Goal: Task Accomplishment & Management: Manage account settings

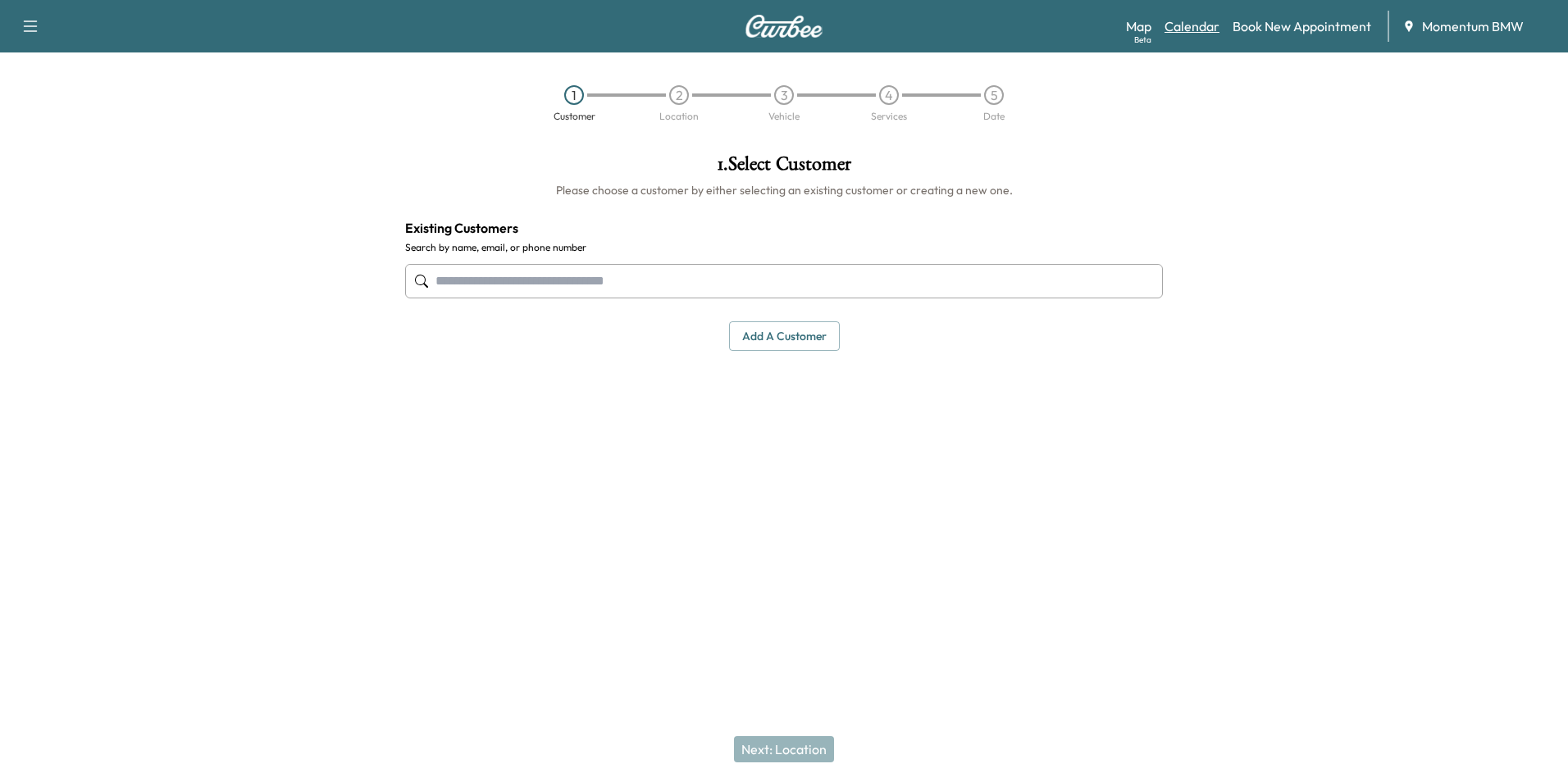
click at [1201, 29] on link "Calendar" at bounding box center [1192, 26] width 55 height 20
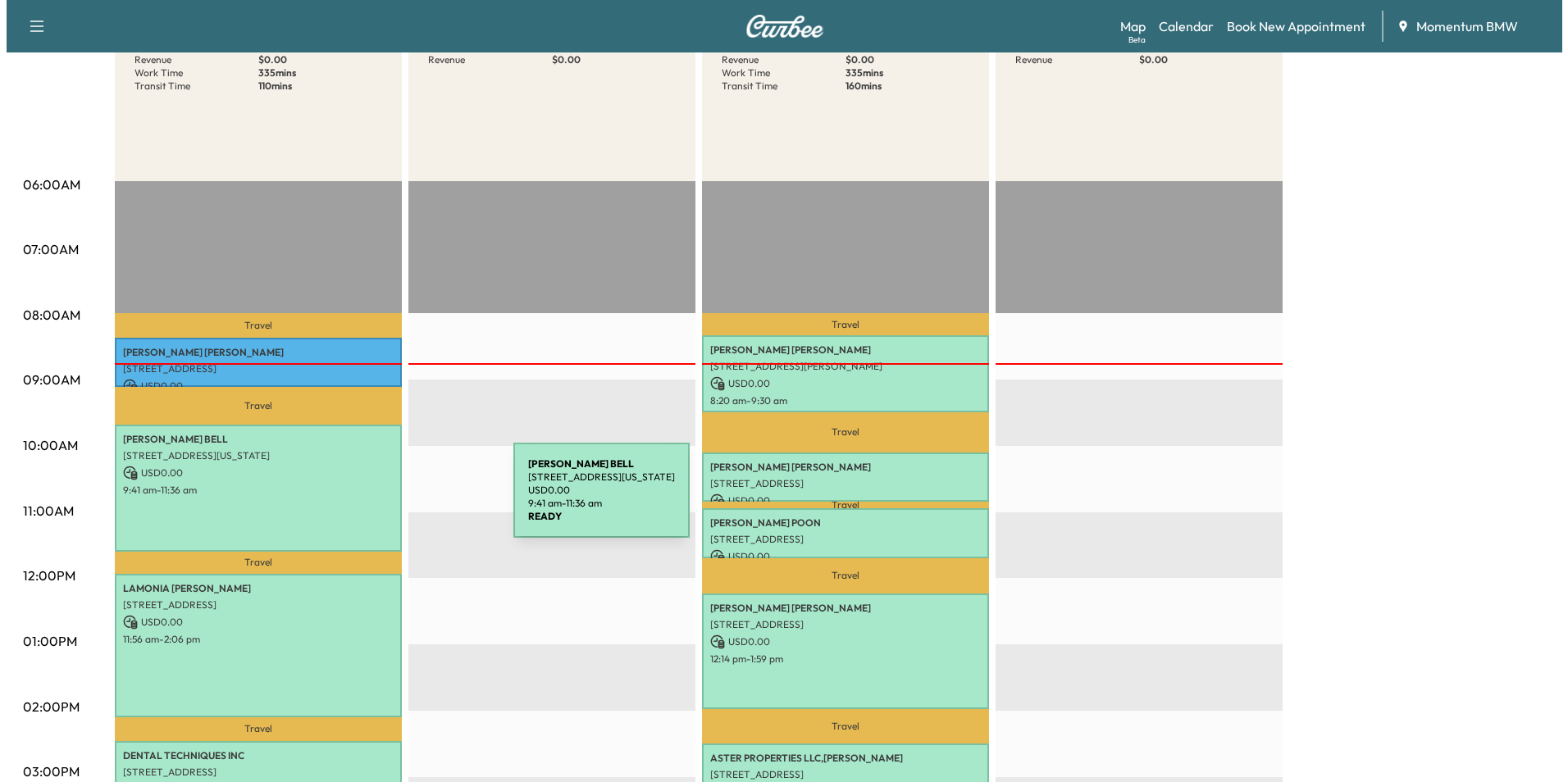
scroll to position [246, 0]
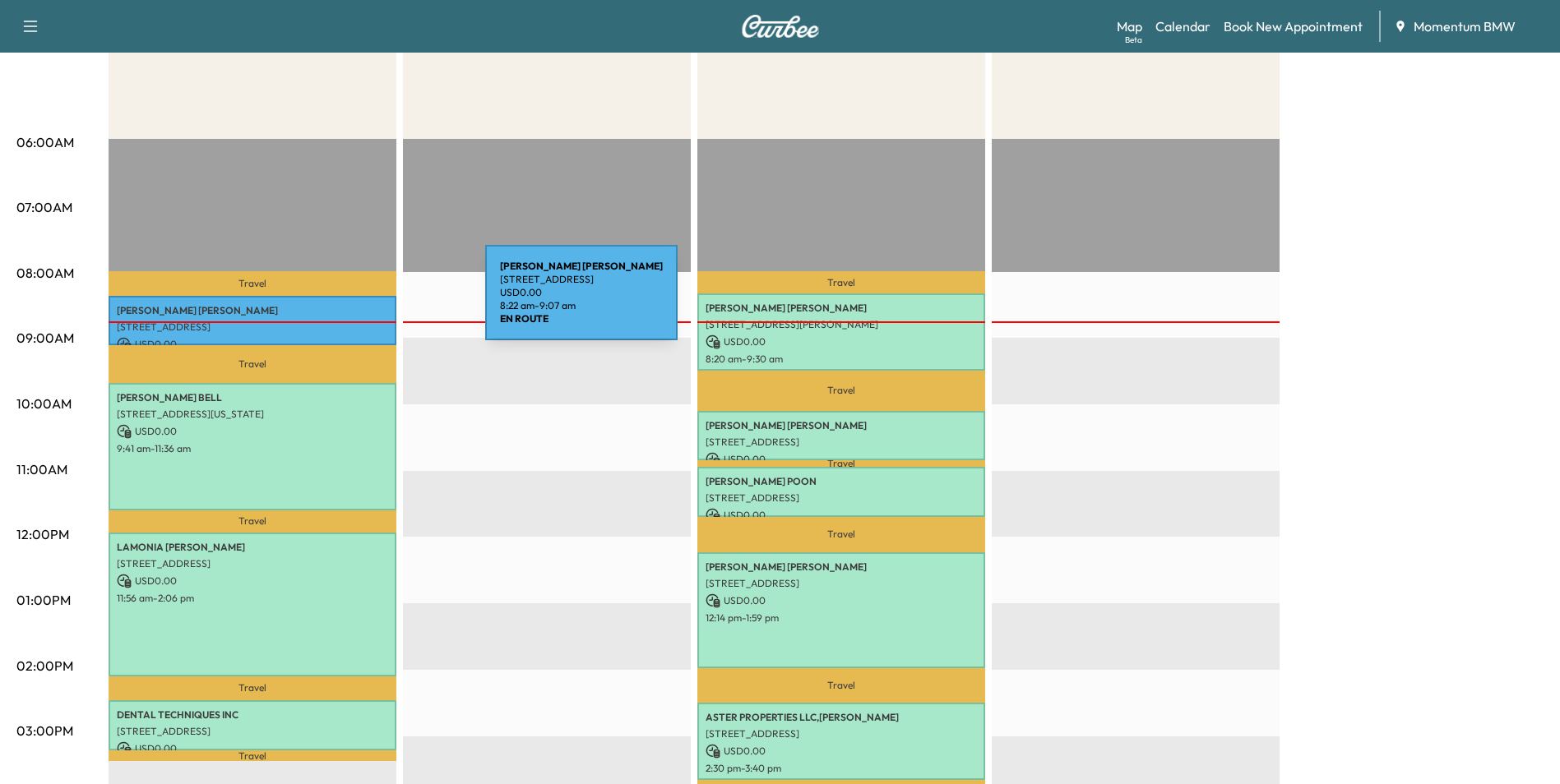
click at [362, 304] on p "[PERSON_NAME]" at bounding box center [252, 310] width 271 height 13
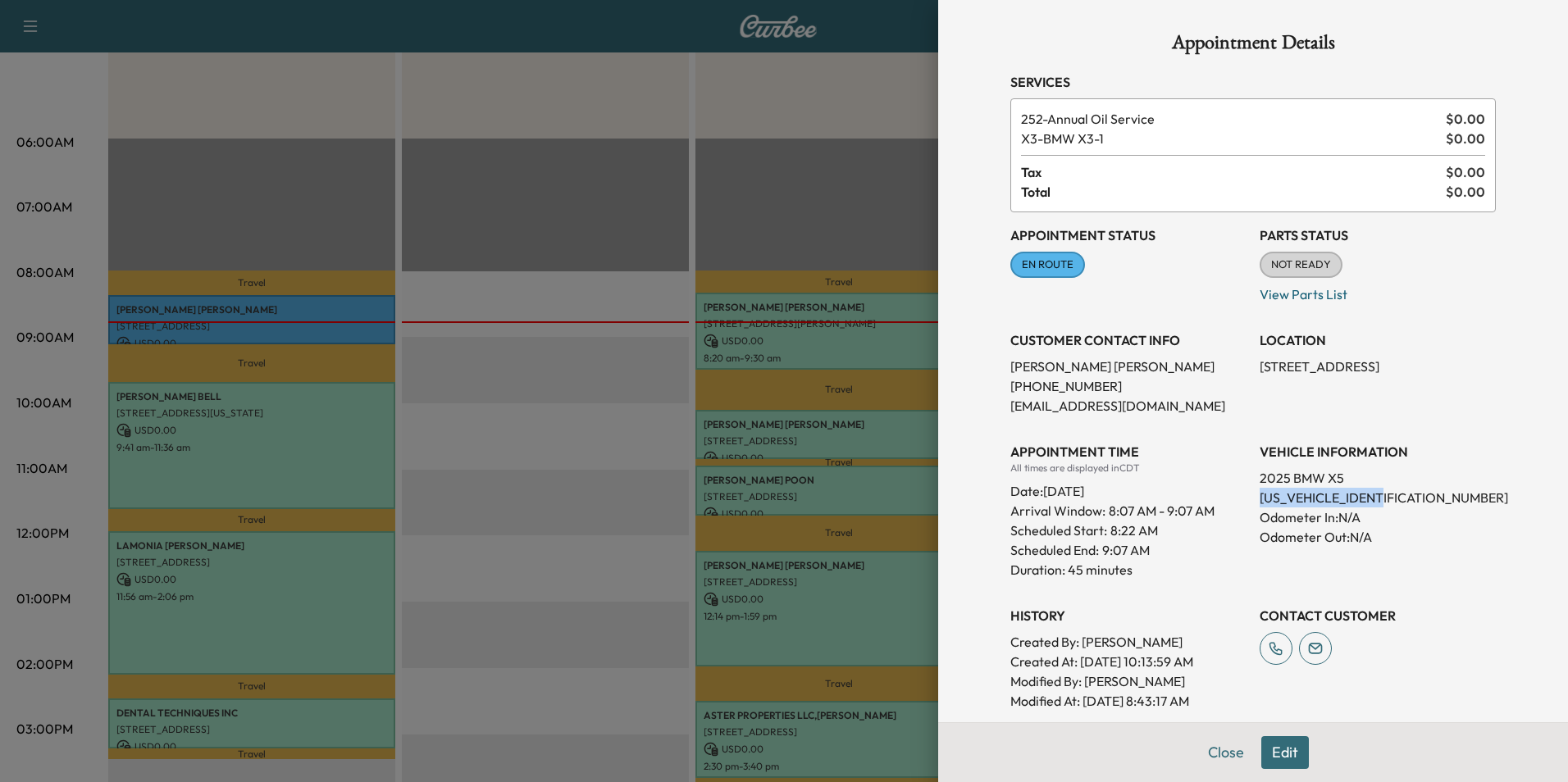
drag, startPoint x: 1375, startPoint y: 498, endPoint x: 1248, endPoint y: 497, distance: 127.0
click at [1259, 497] on p "[US_VEHICLE_IDENTIFICATION_NUMBER]" at bounding box center [1377, 498] width 236 height 20
drag, startPoint x: 1248, startPoint y: 497, endPoint x: 1342, endPoint y: 499, distance: 94.0
copy p "[US_VEHICLE_IDENTIFICATION_NUMBER]"
click at [1275, 751] on button "Edit" at bounding box center [1284, 753] width 48 height 33
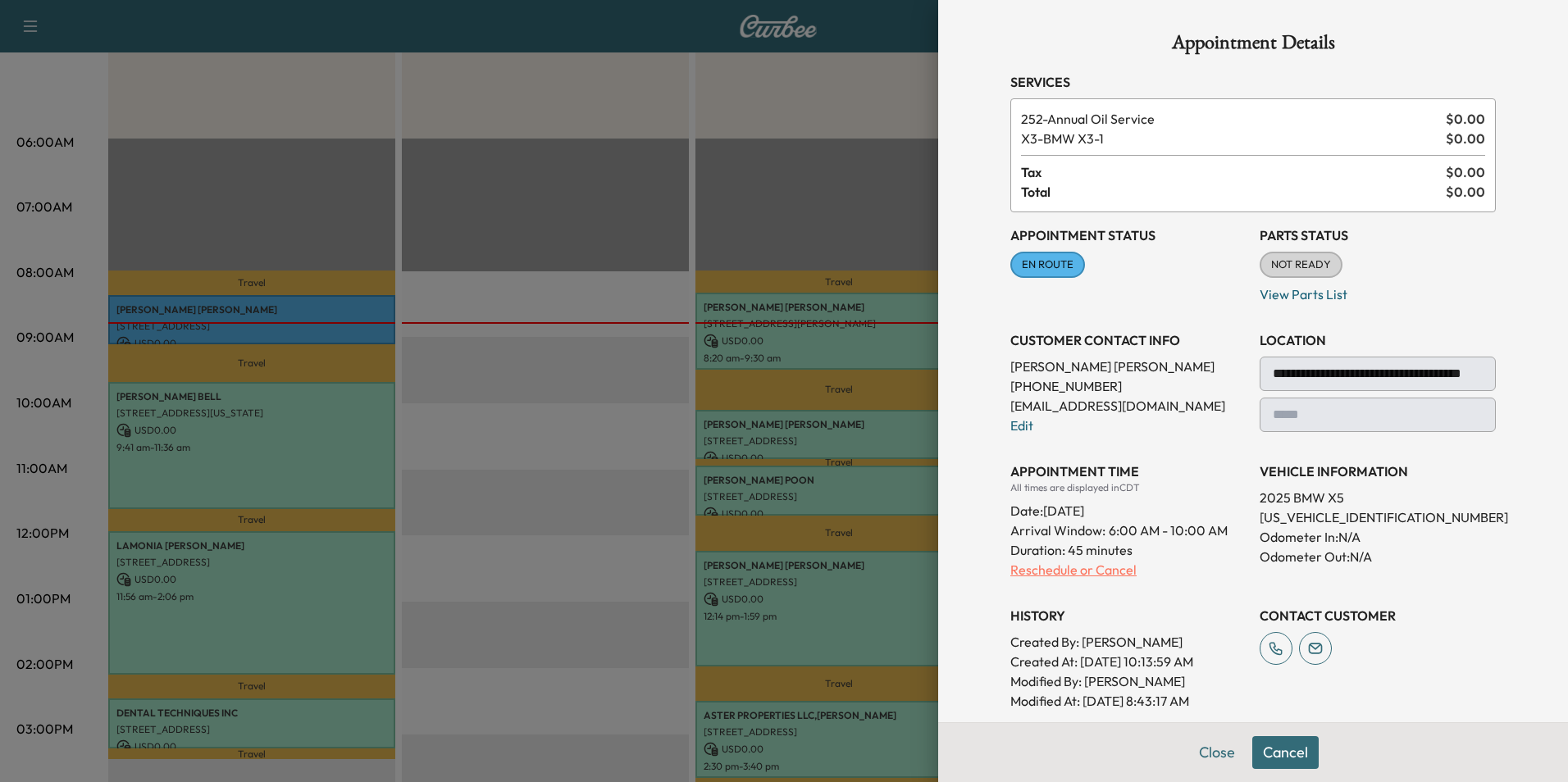
click at [1075, 573] on p "Reschedule or Cancel" at bounding box center [1128, 570] width 236 height 20
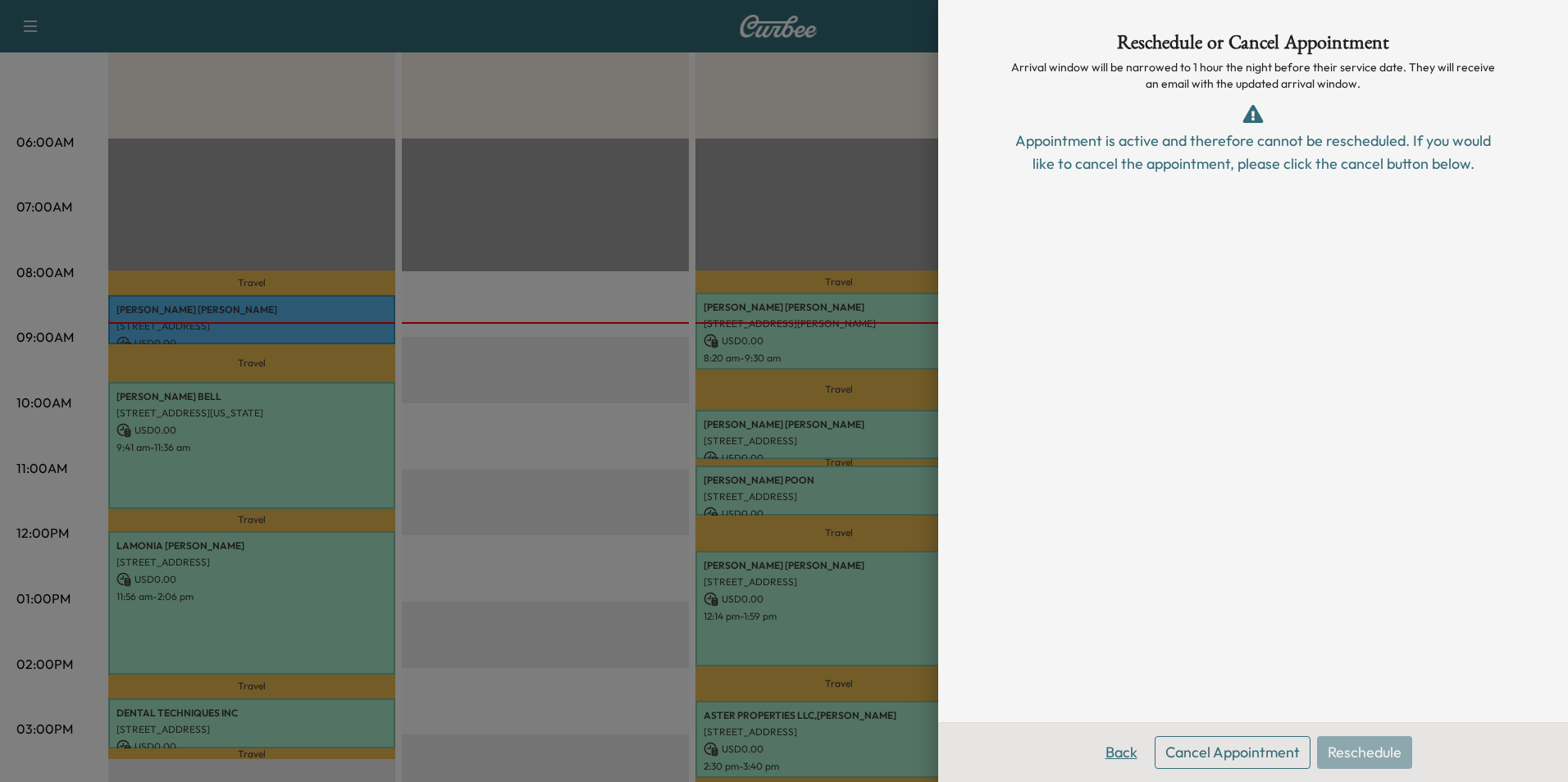
click at [1122, 753] on button "Back" at bounding box center [1120, 753] width 53 height 33
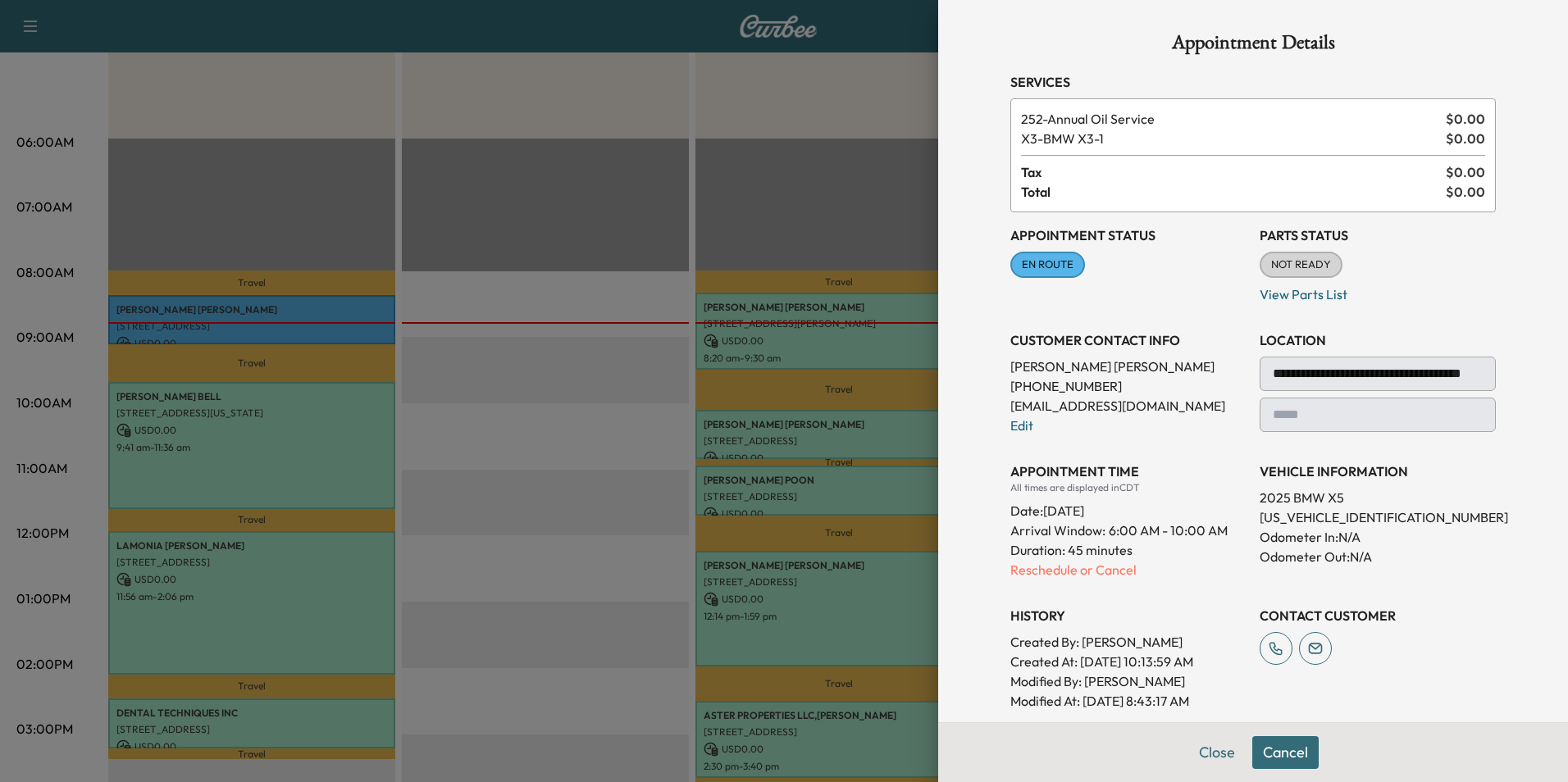
click at [1199, 754] on button "Close" at bounding box center [1217, 753] width 57 height 33
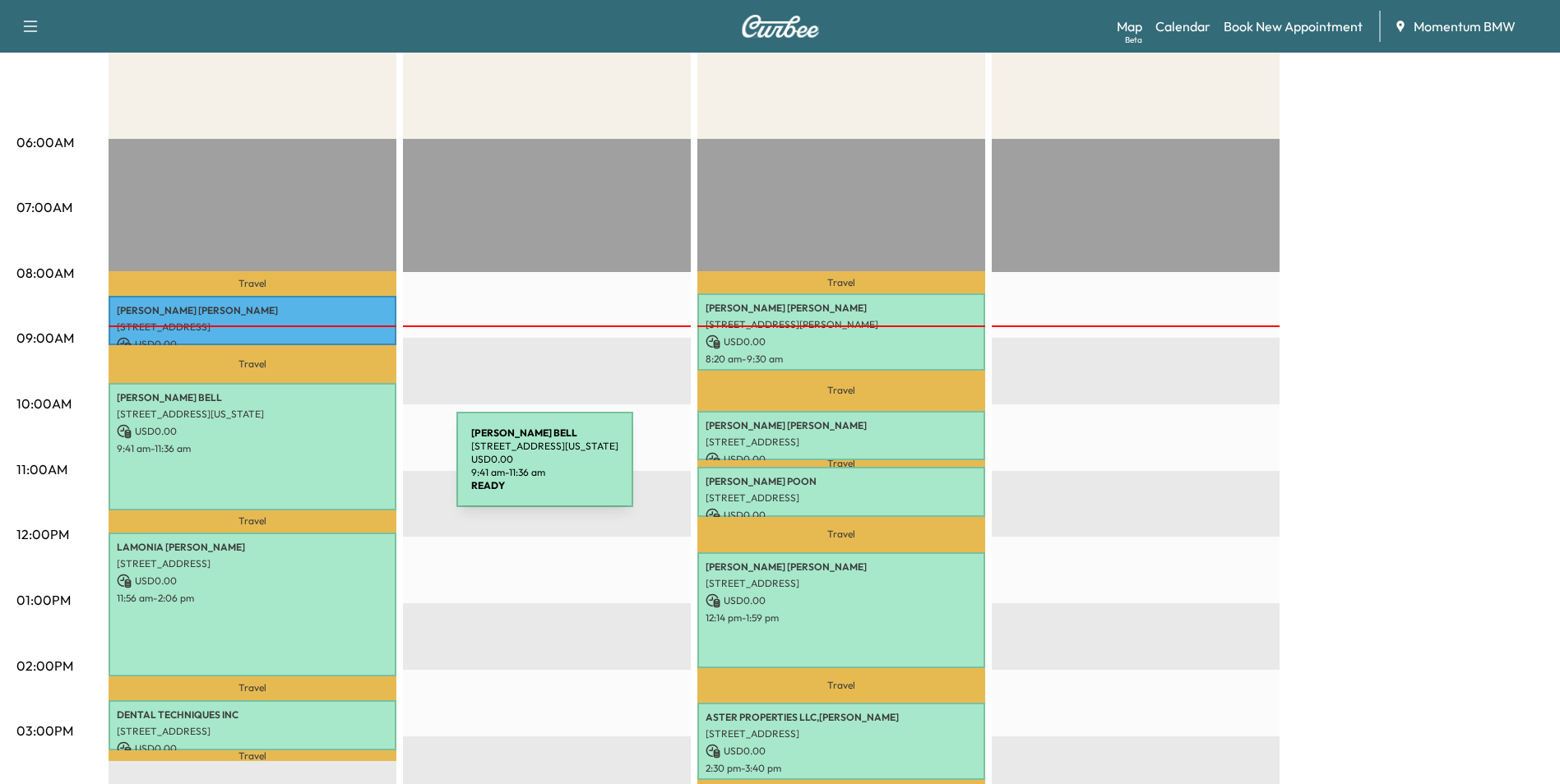
click at [333, 469] on div "[PERSON_NAME] [STREET_ADDRESS][US_STATE] USD 0.00 9:41 am - 11:36 am" at bounding box center [252, 447] width 288 height 128
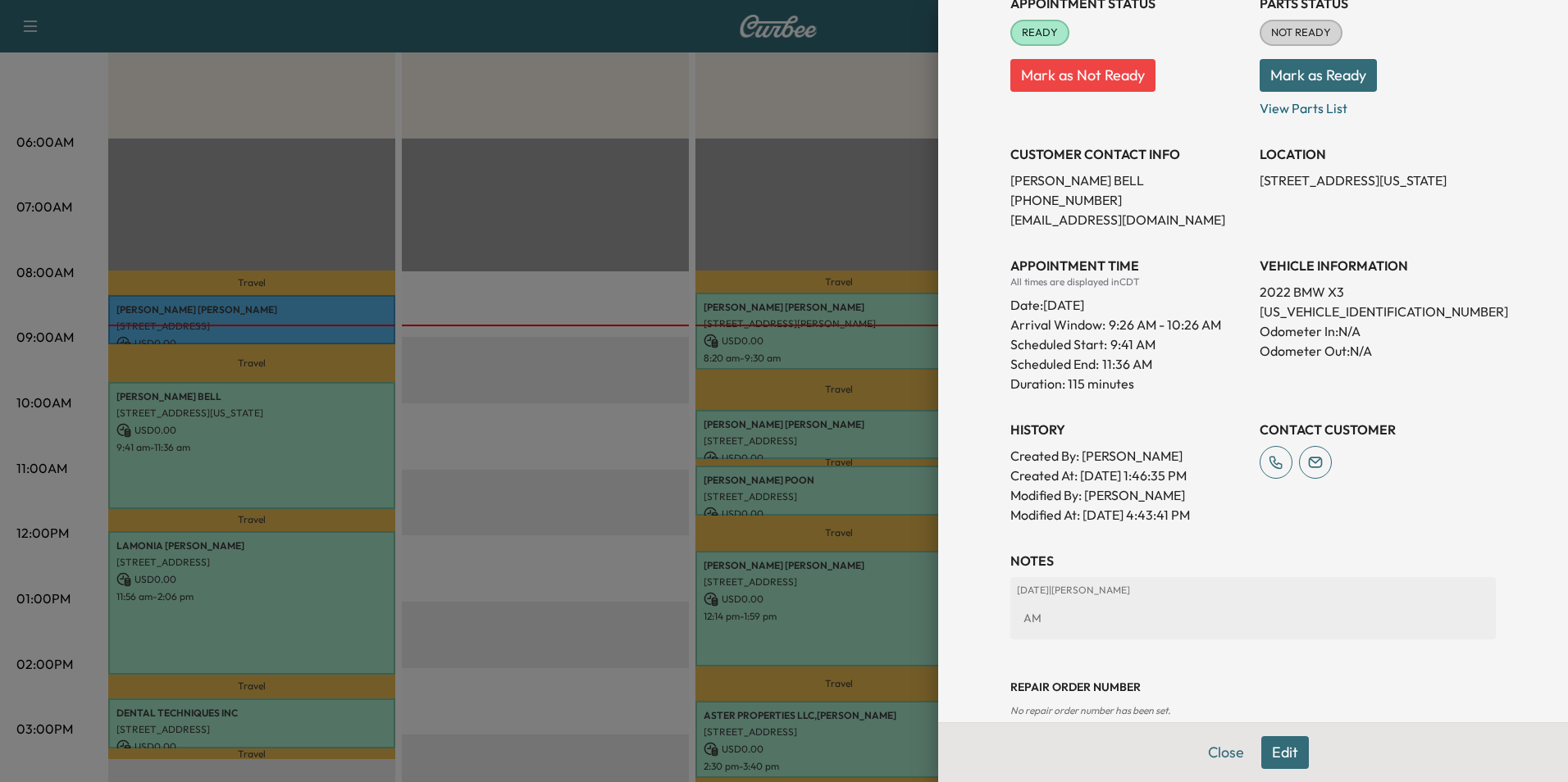
scroll to position [280, 0]
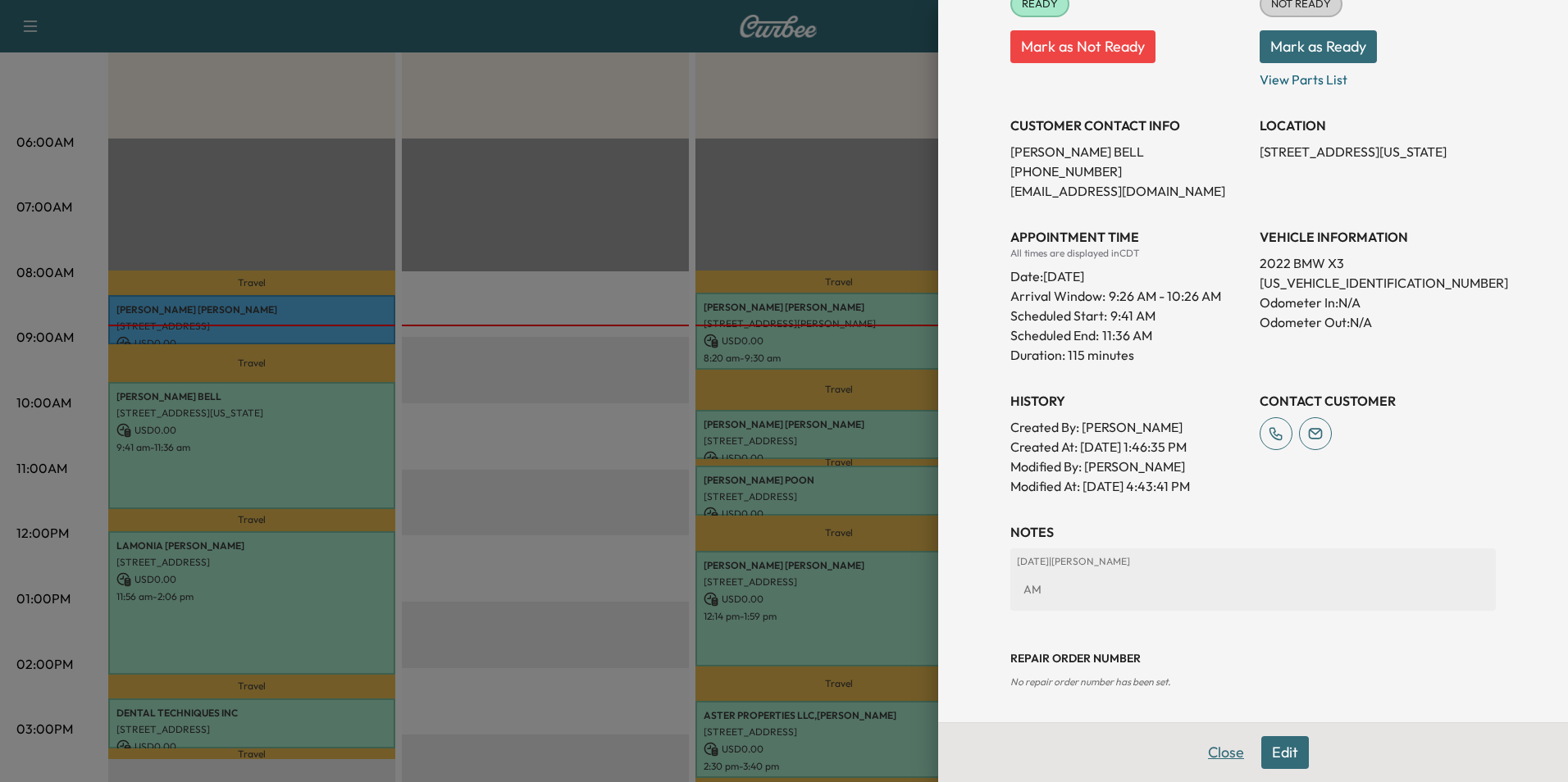
click at [1210, 753] on button "Close" at bounding box center [1226, 753] width 57 height 33
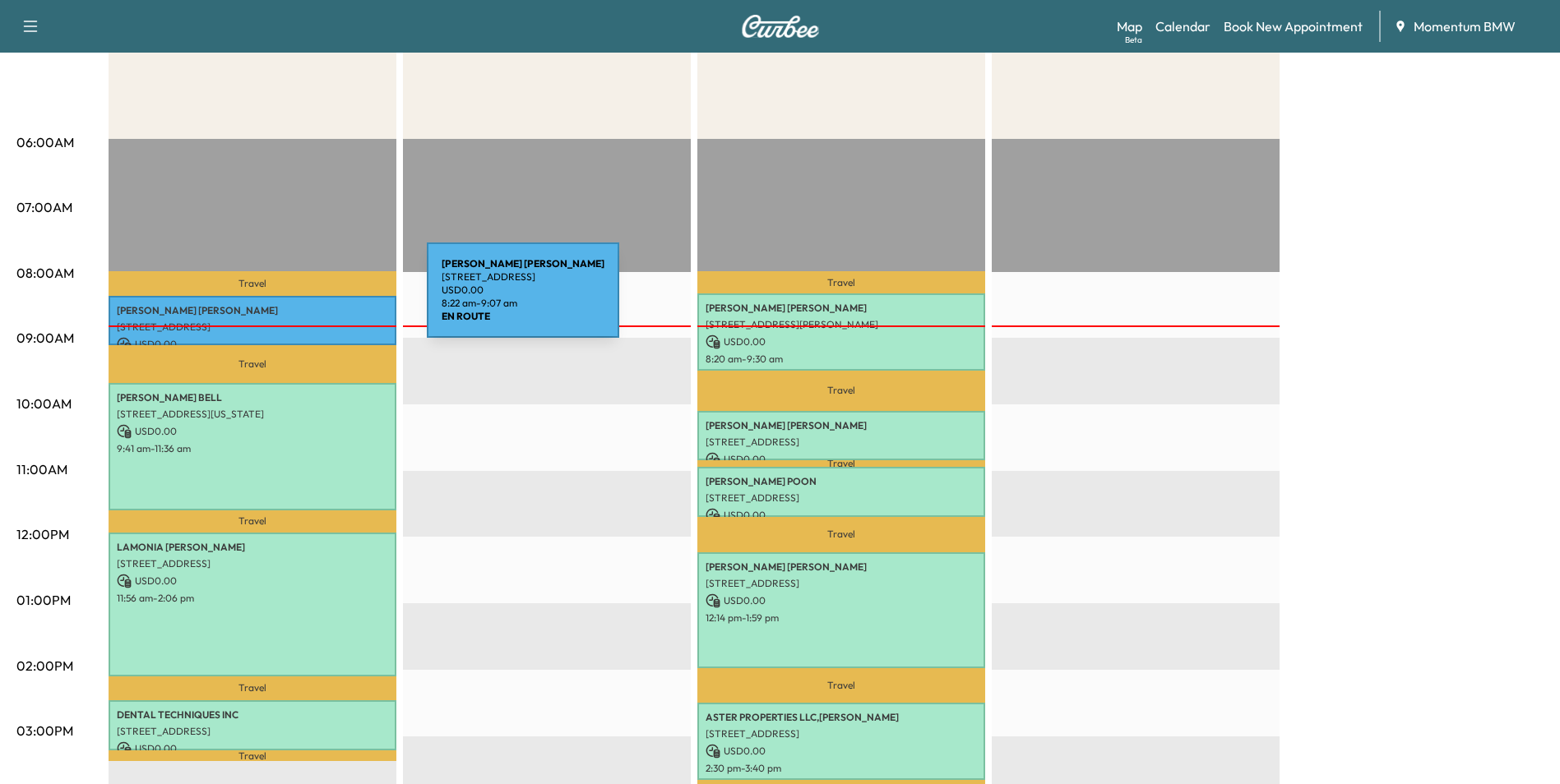
click at [303, 300] on div "[PERSON_NAME] [STREET_ADDRESS] USD 0.00 8:22 am - 9:07 am" at bounding box center [252, 321] width 288 height 50
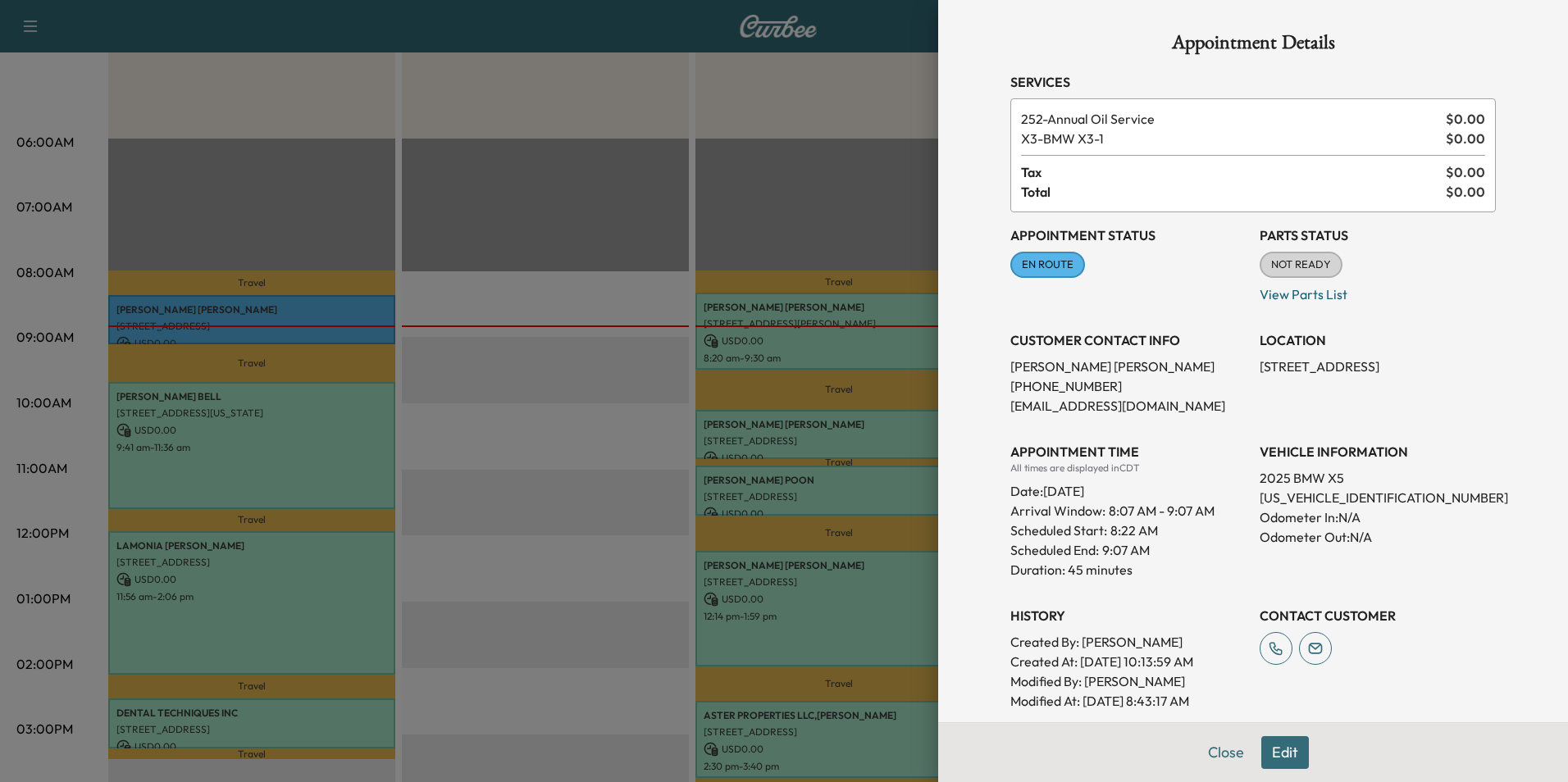
click at [301, 476] on div at bounding box center [784, 391] width 1568 height 782
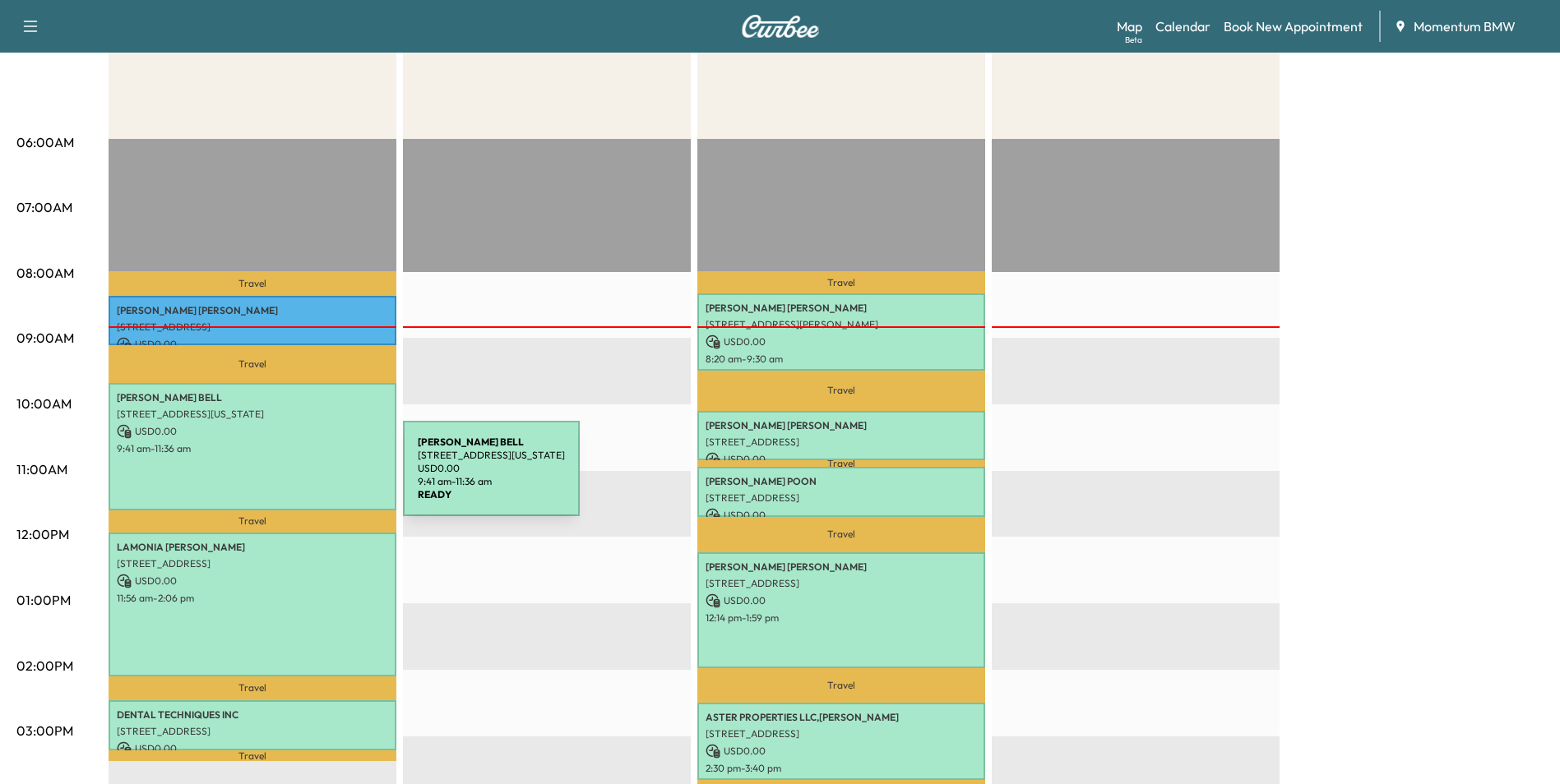
click at [283, 475] on div "[PERSON_NAME] [STREET_ADDRESS][US_STATE] USD 0.00 9:41 am - 11:36 am" at bounding box center [252, 447] width 288 height 128
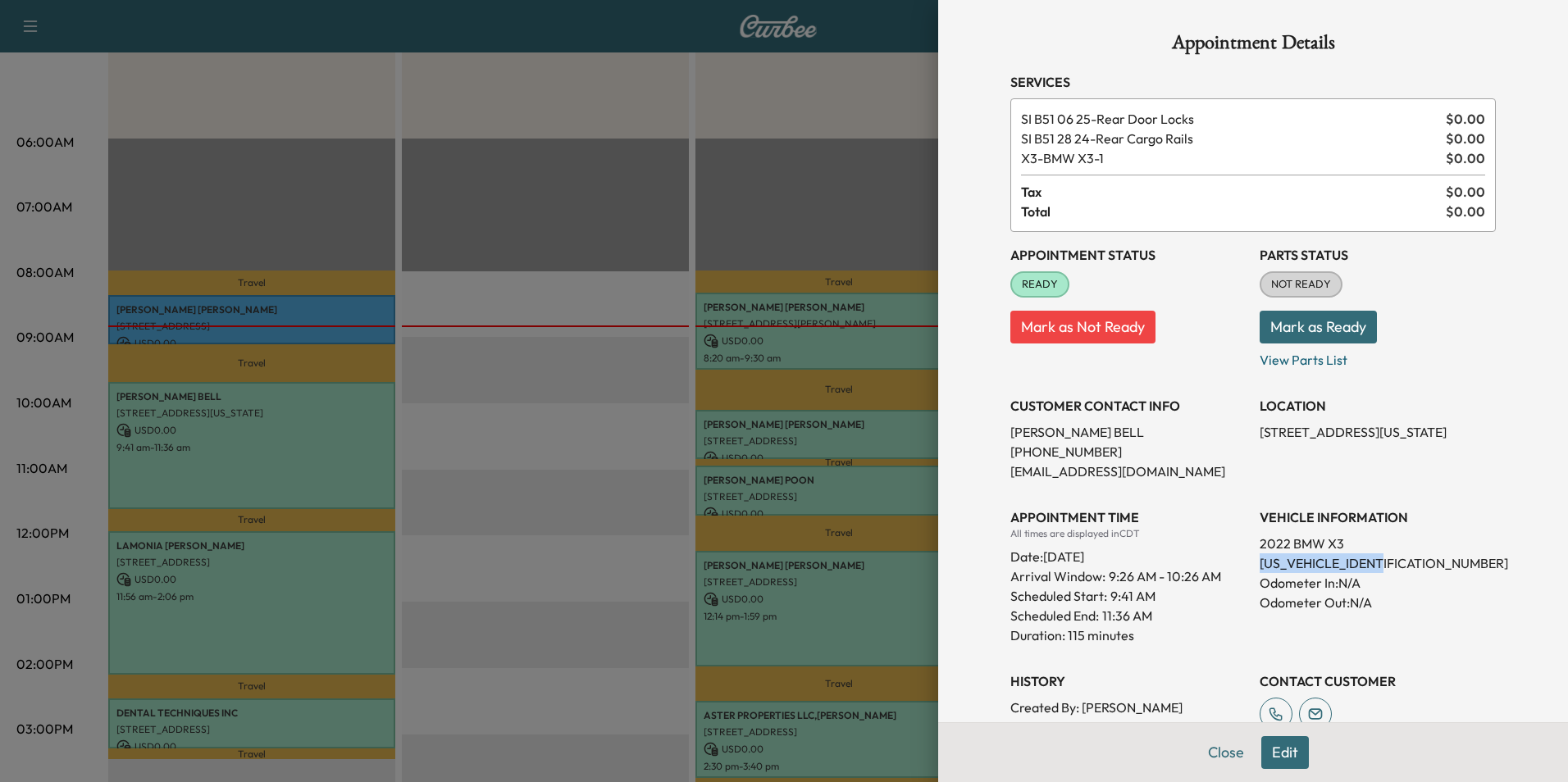
drag, startPoint x: 1383, startPoint y: 566, endPoint x: 1247, endPoint y: 568, distance: 136.0
click at [1259, 568] on p "[US_VEHICLE_IDENTIFICATION_NUMBER]" at bounding box center [1377, 563] width 236 height 20
drag, startPoint x: 1247, startPoint y: 568, endPoint x: 1342, endPoint y: 565, distance: 95.0
copy p "[US_VEHICLE_IDENTIFICATION_NUMBER]"
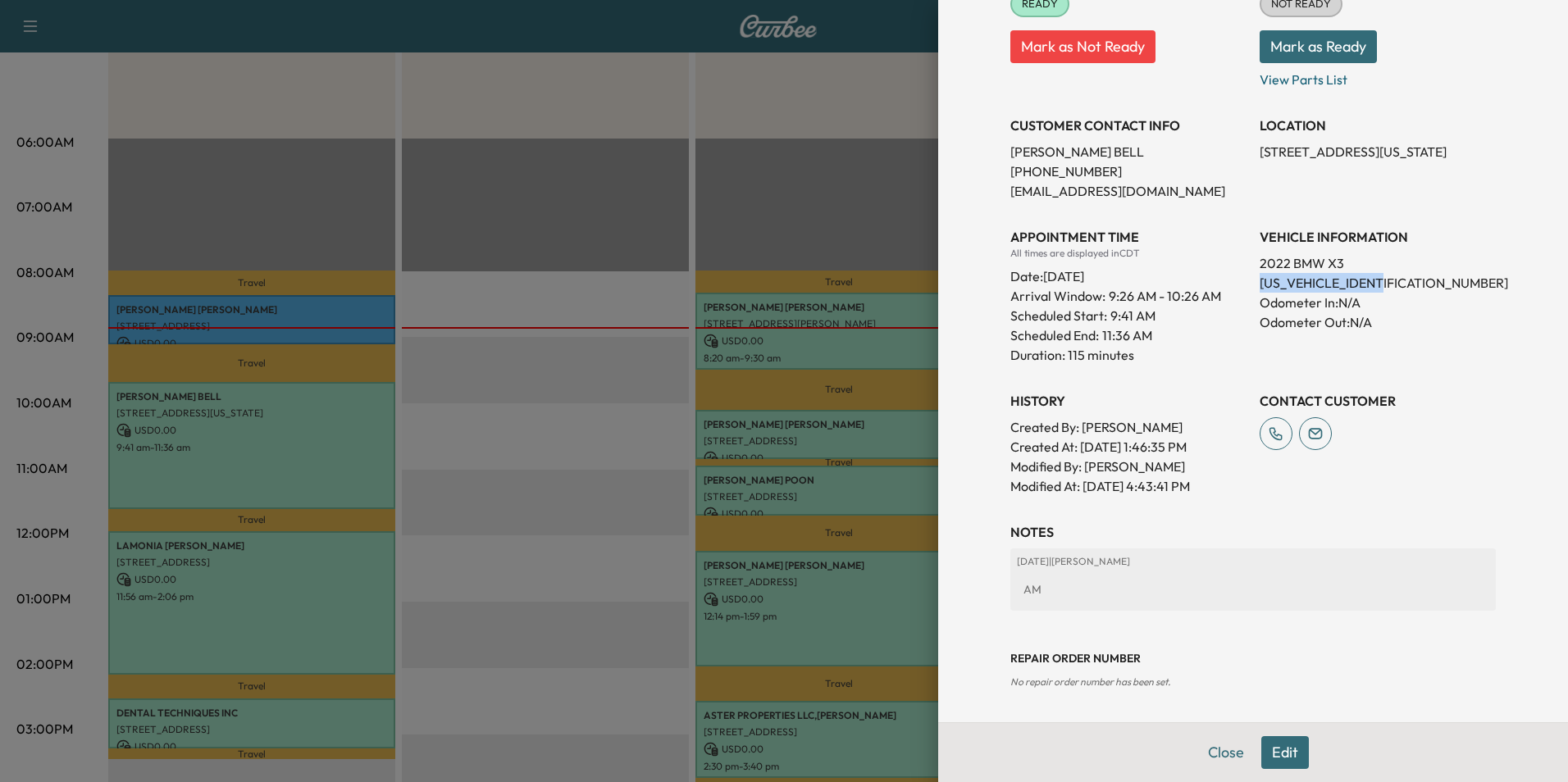
drag, startPoint x: 1284, startPoint y: 749, endPoint x: 1271, endPoint y: 746, distance: 13.3
click at [1278, 747] on button "Edit" at bounding box center [1284, 753] width 48 height 33
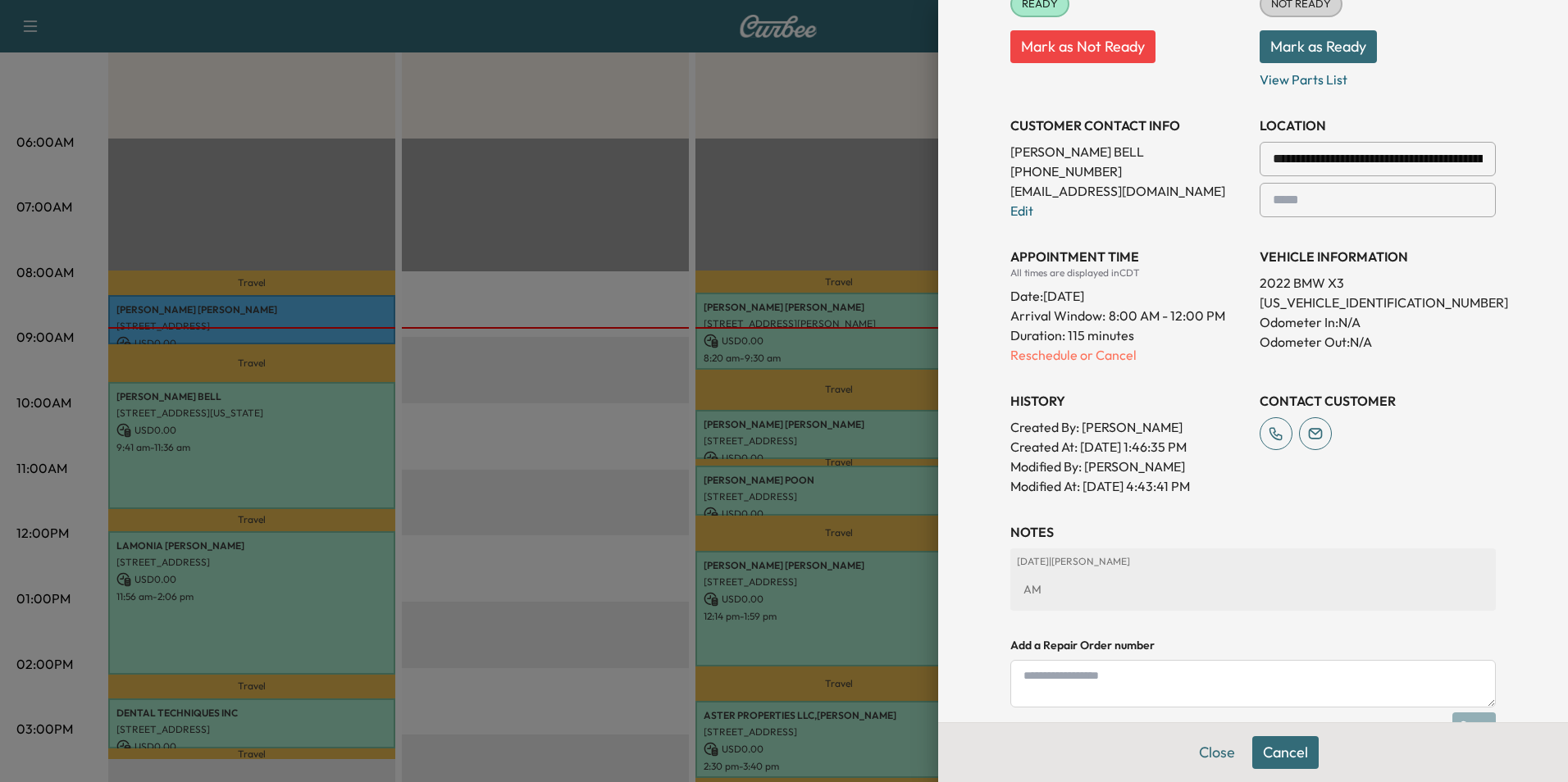
click at [1182, 687] on textarea at bounding box center [1253, 683] width 486 height 48
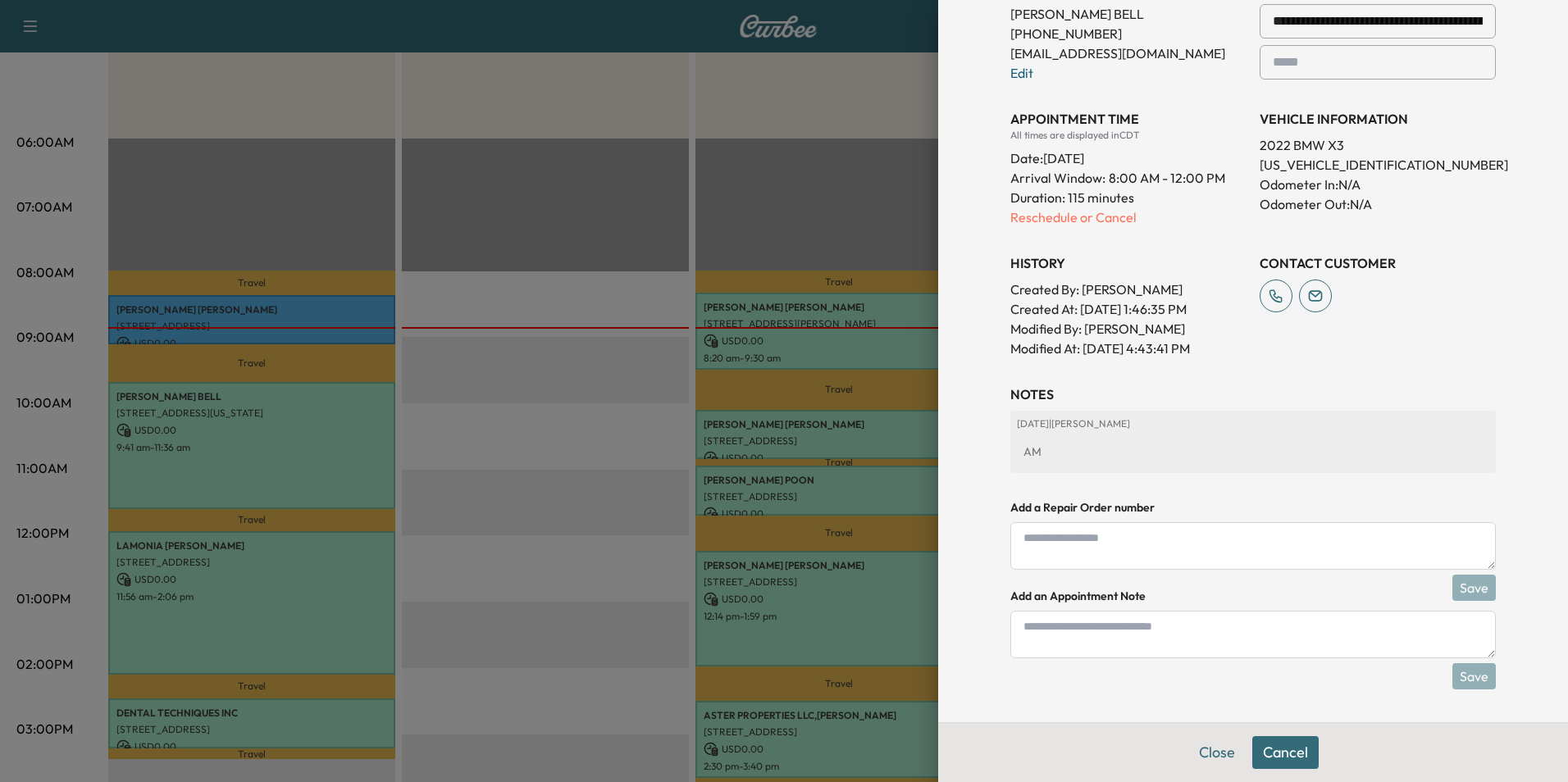
click at [1199, 635] on textarea at bounding box center [1253, 634] width 486 height 48
type textarea "**********"
click at [1464, 670] on button "Save" at bounding box center [1474, 676] width 43 height 26
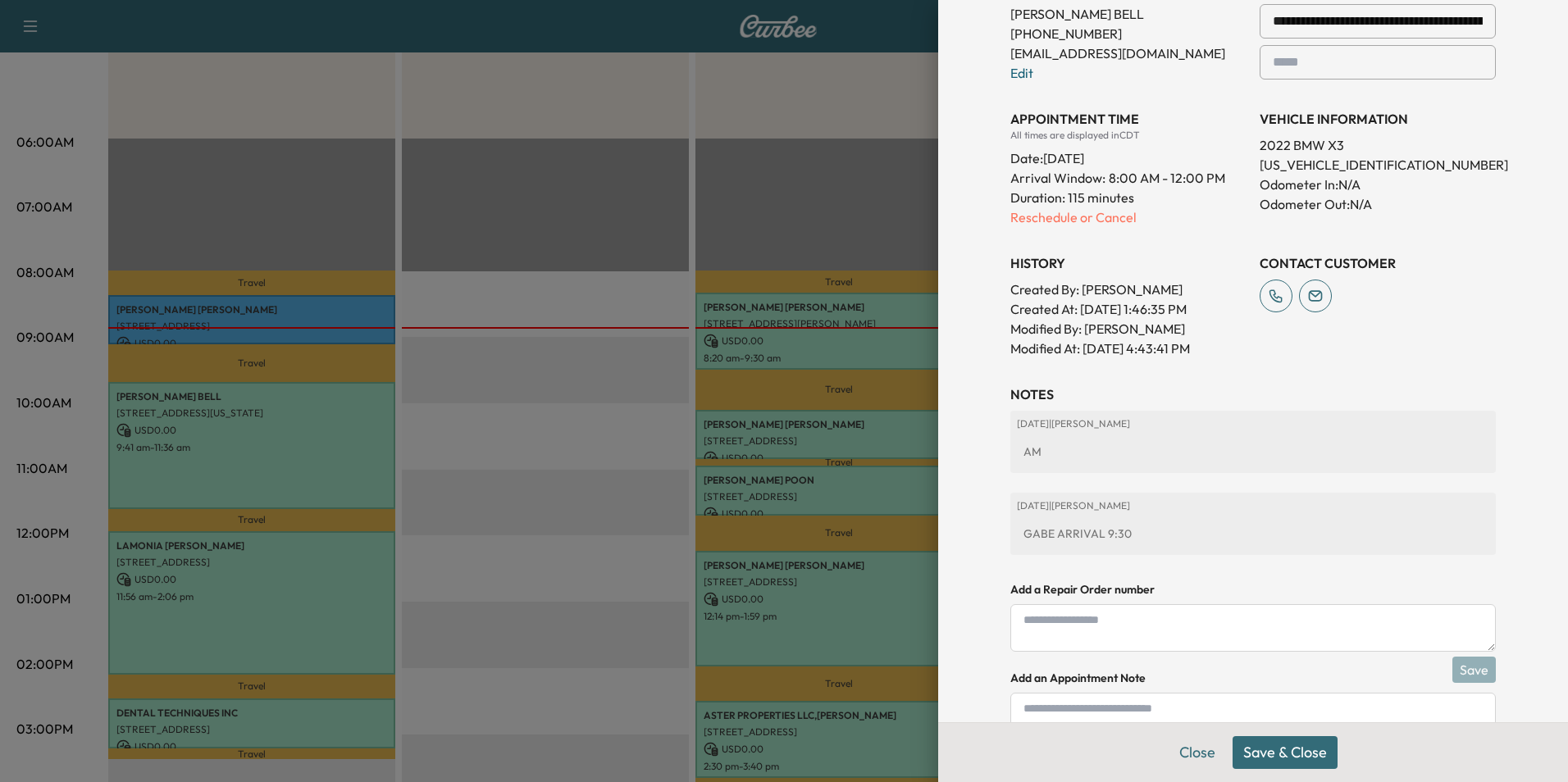
click at [1284, 756] on button "Save & Close" at bounding box center [1284, 753] width 105 height 33
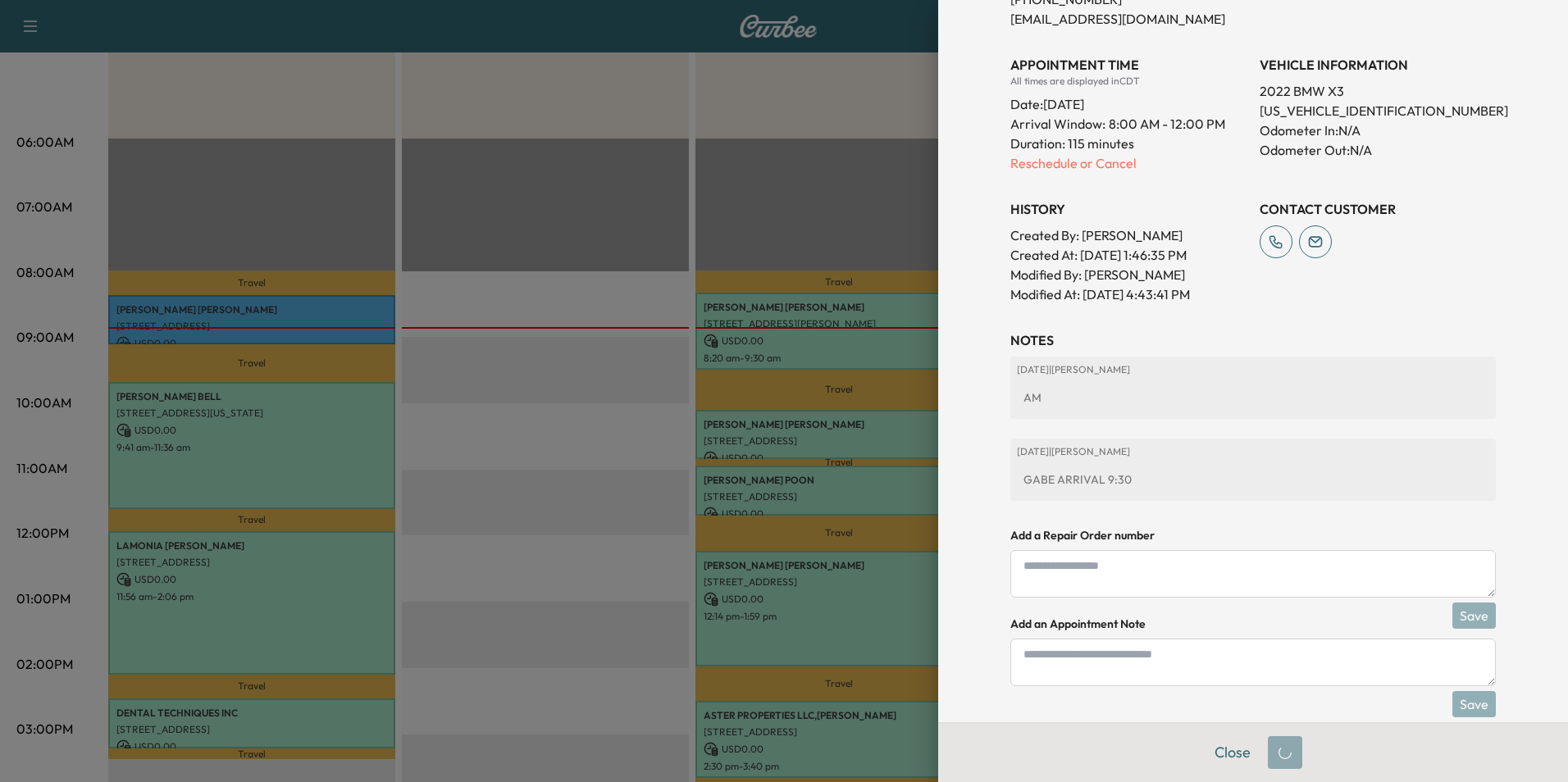
scroll to position [418, 0]
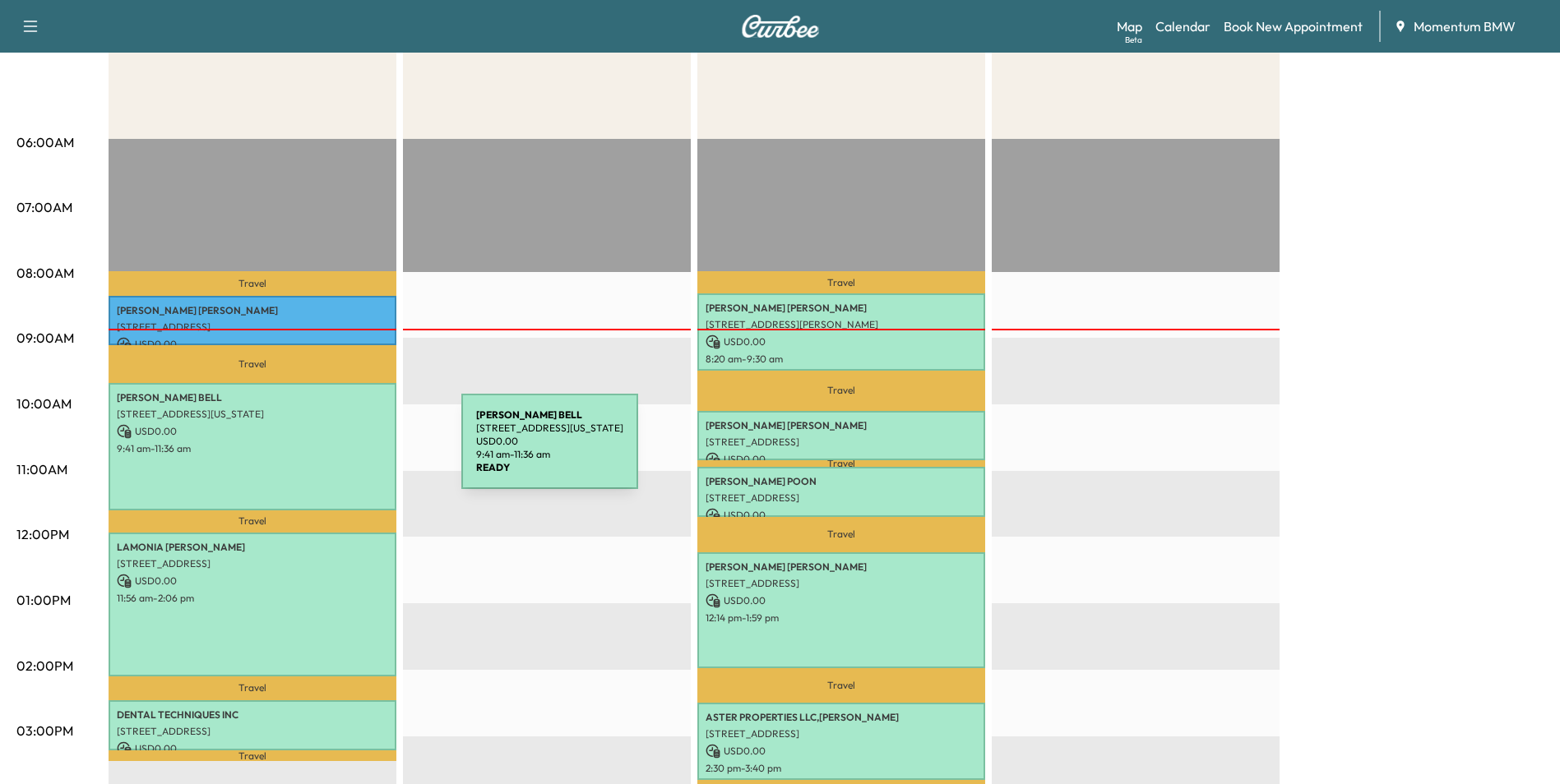
click at [338, 451] on p "9:41 am - 11:36 am" at bounding box center [252, 448] width 271 height 13
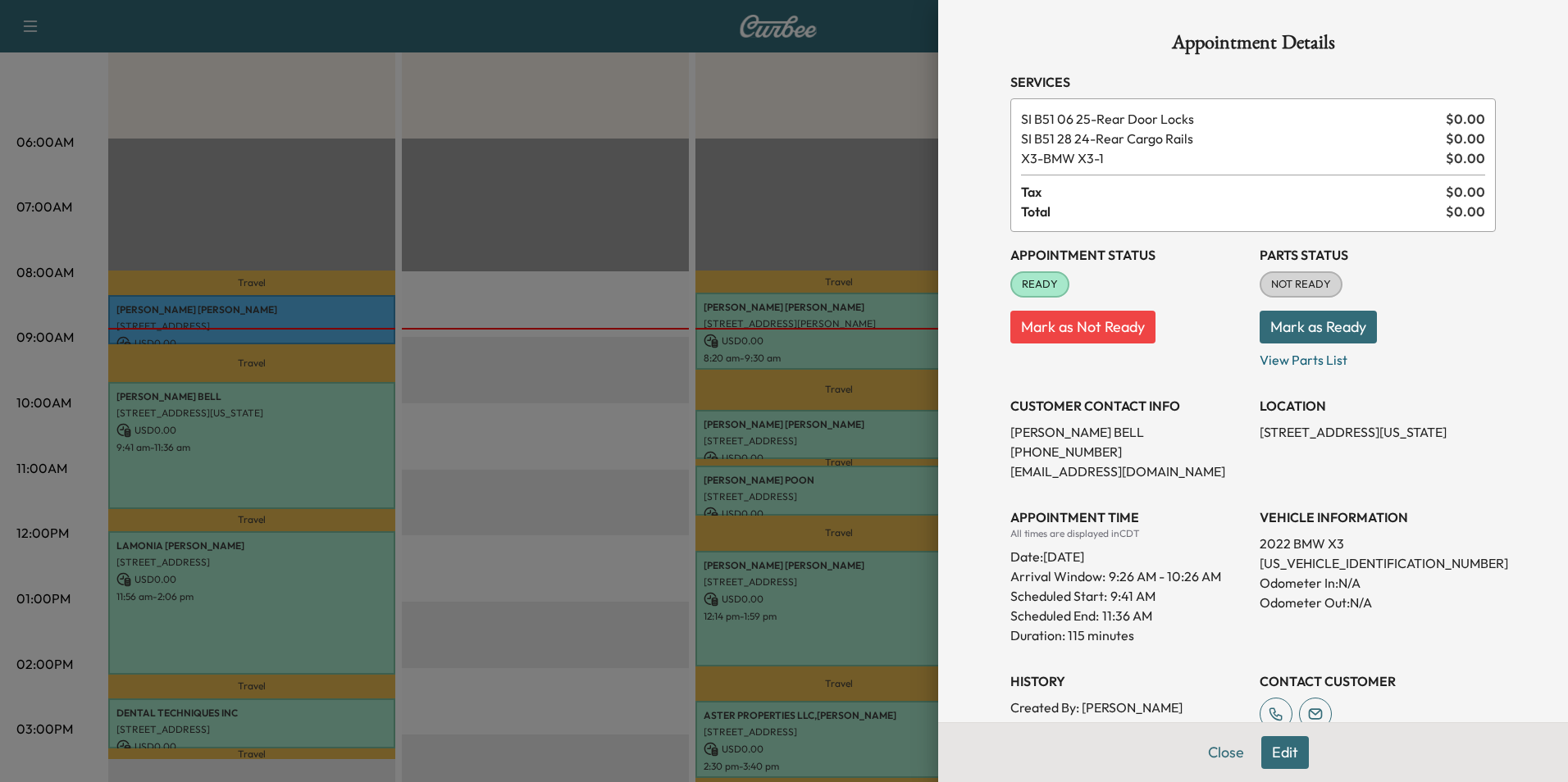
scroll to position [362, 0]
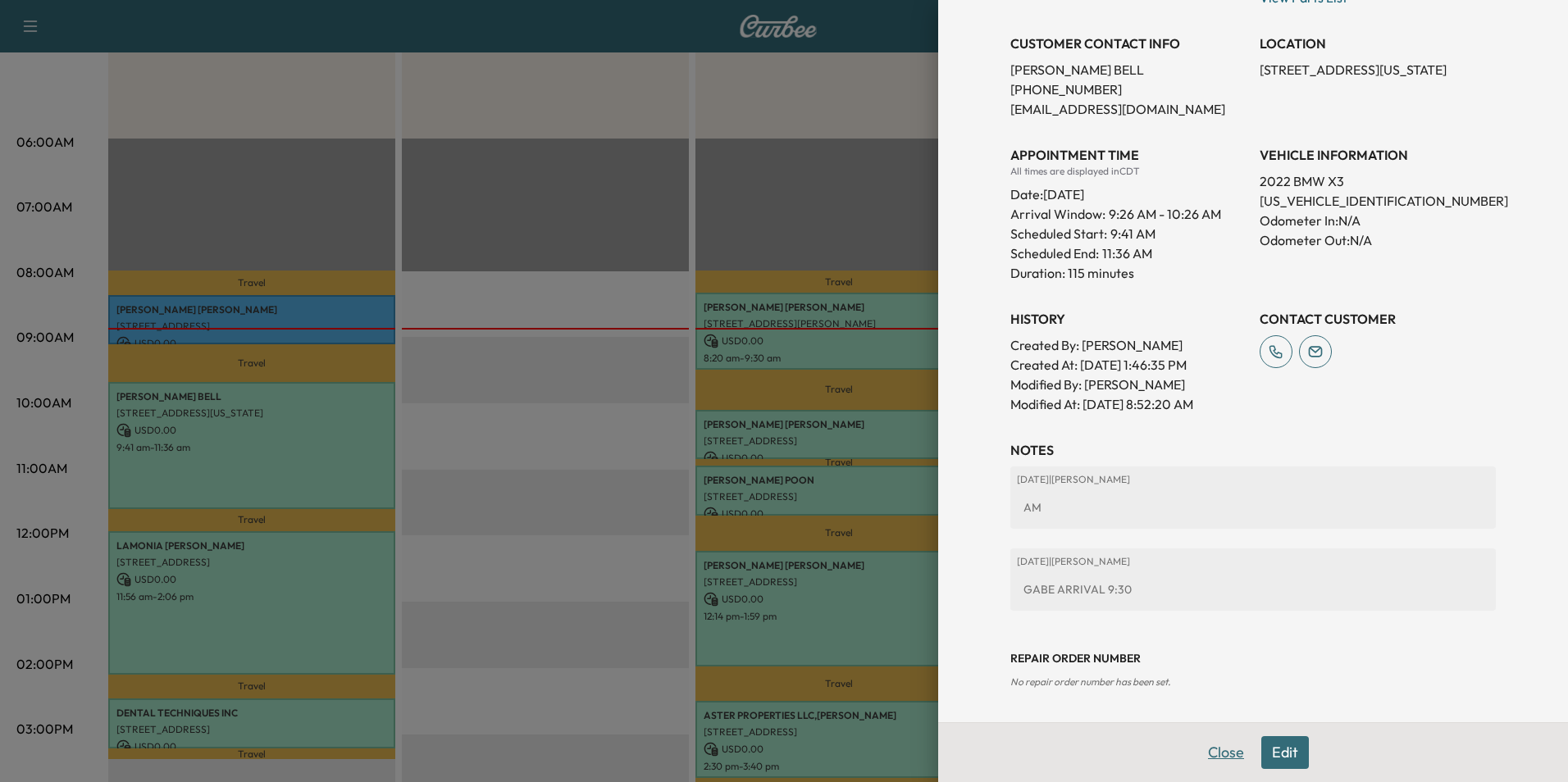
click at [1219, 760] on button "Close" at bounding box center [1226, 753] width 57 height 33
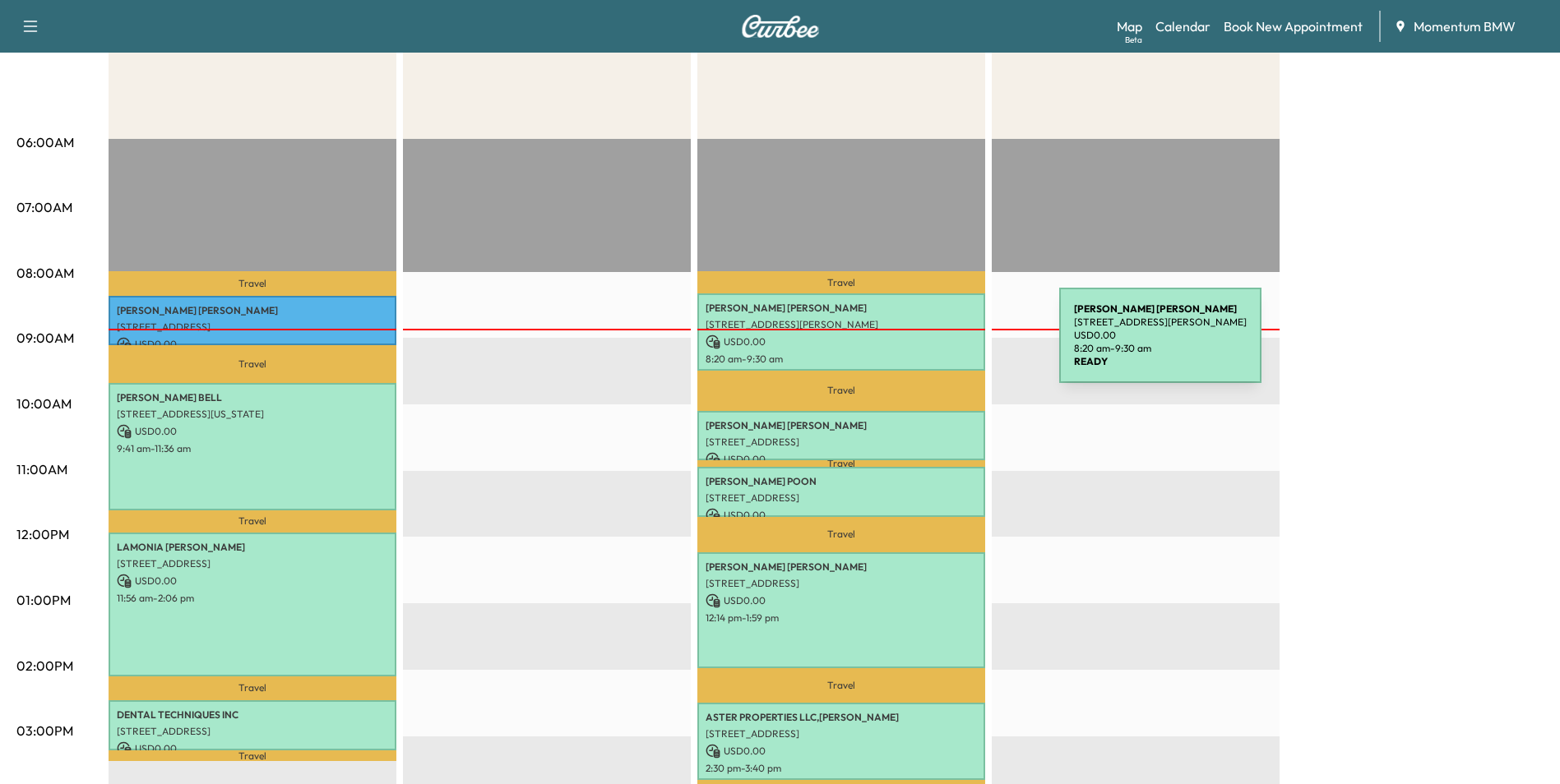
click at [936, 345] on p "USD 0.00" at bounding box center [841, 342] width 271 height 15
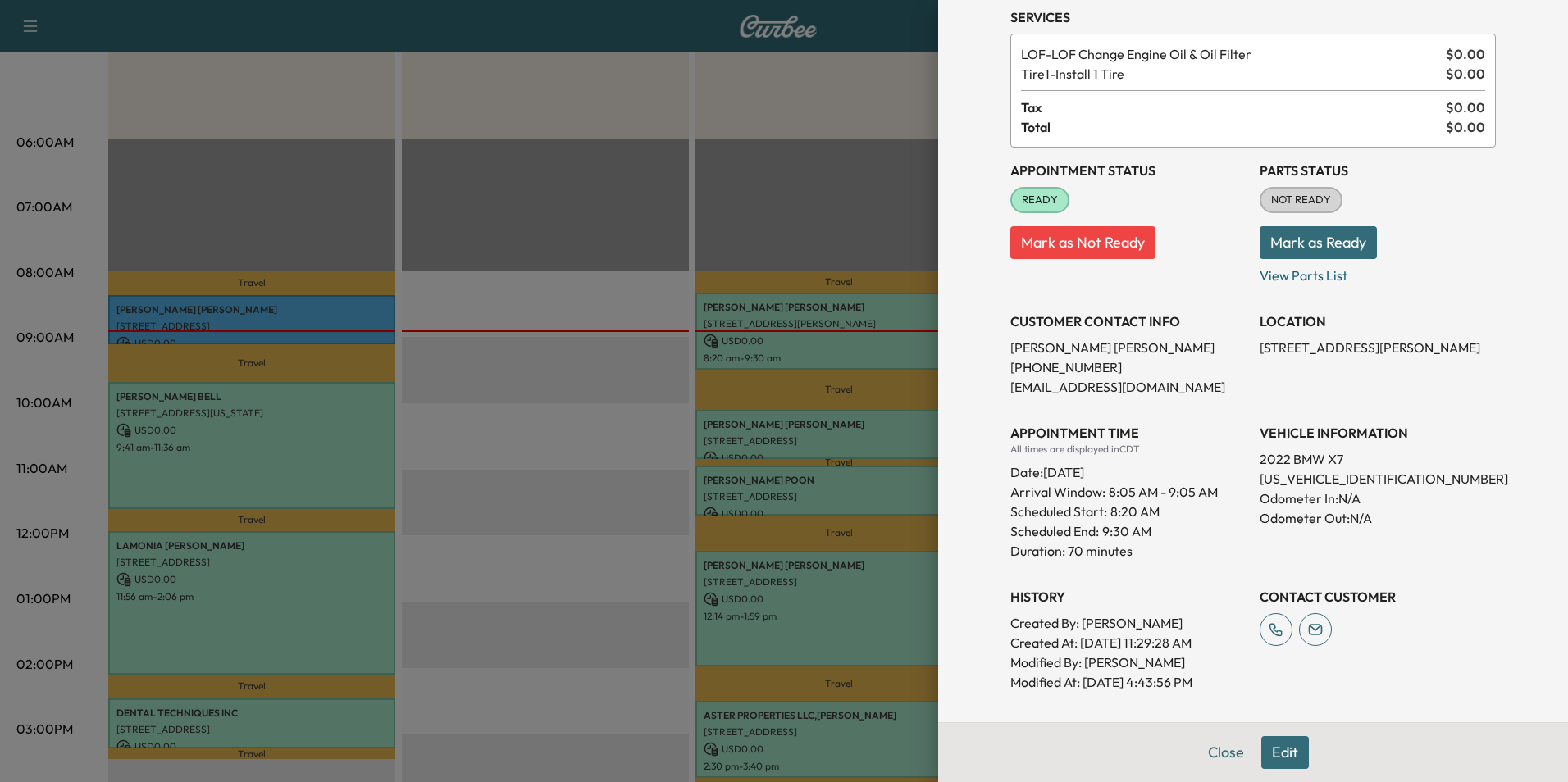
scroll to position [199, 0]
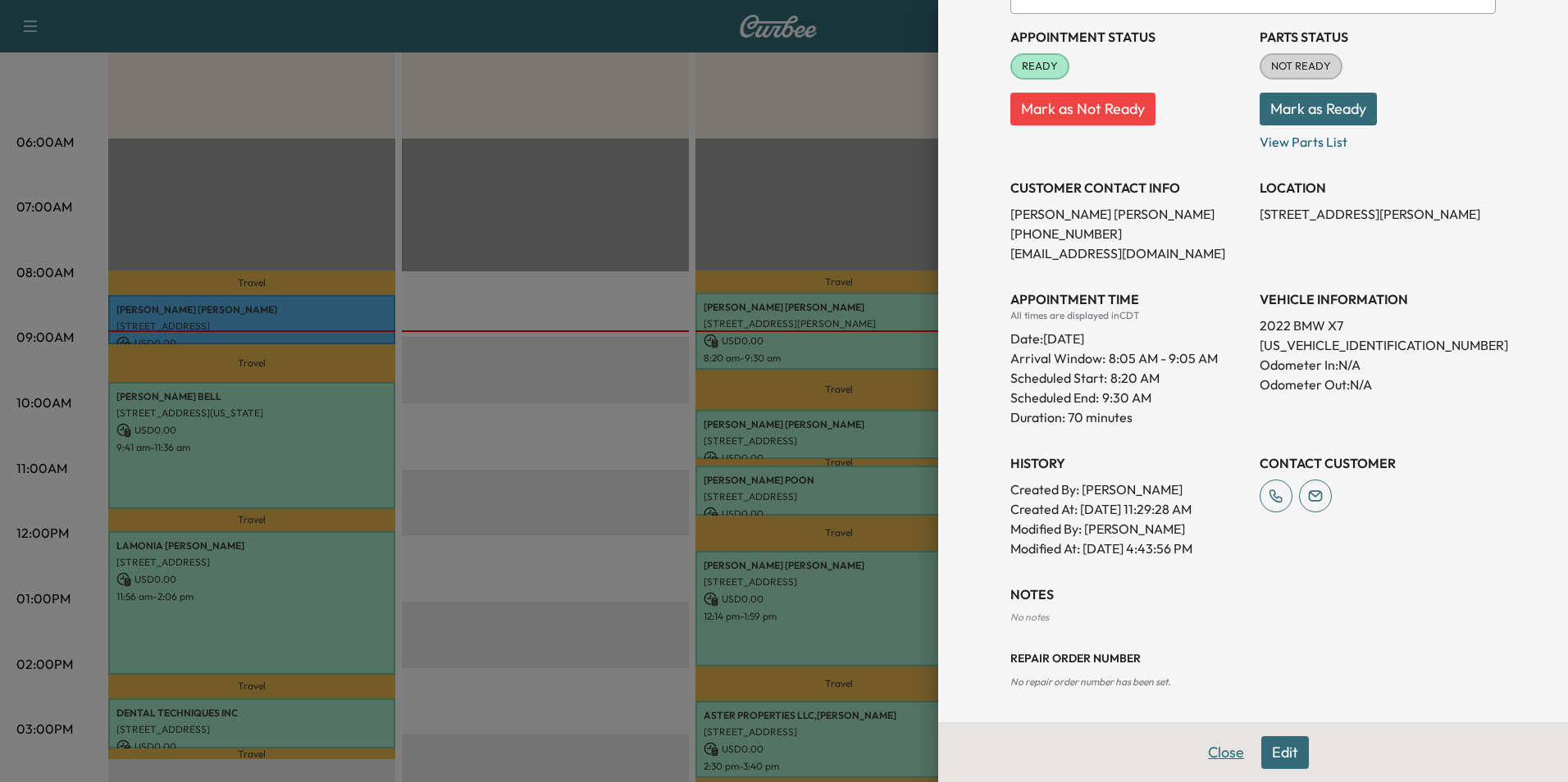
click at [1202, 746] on button "Close" at bounding box center [1226, 753] width 57 height 33
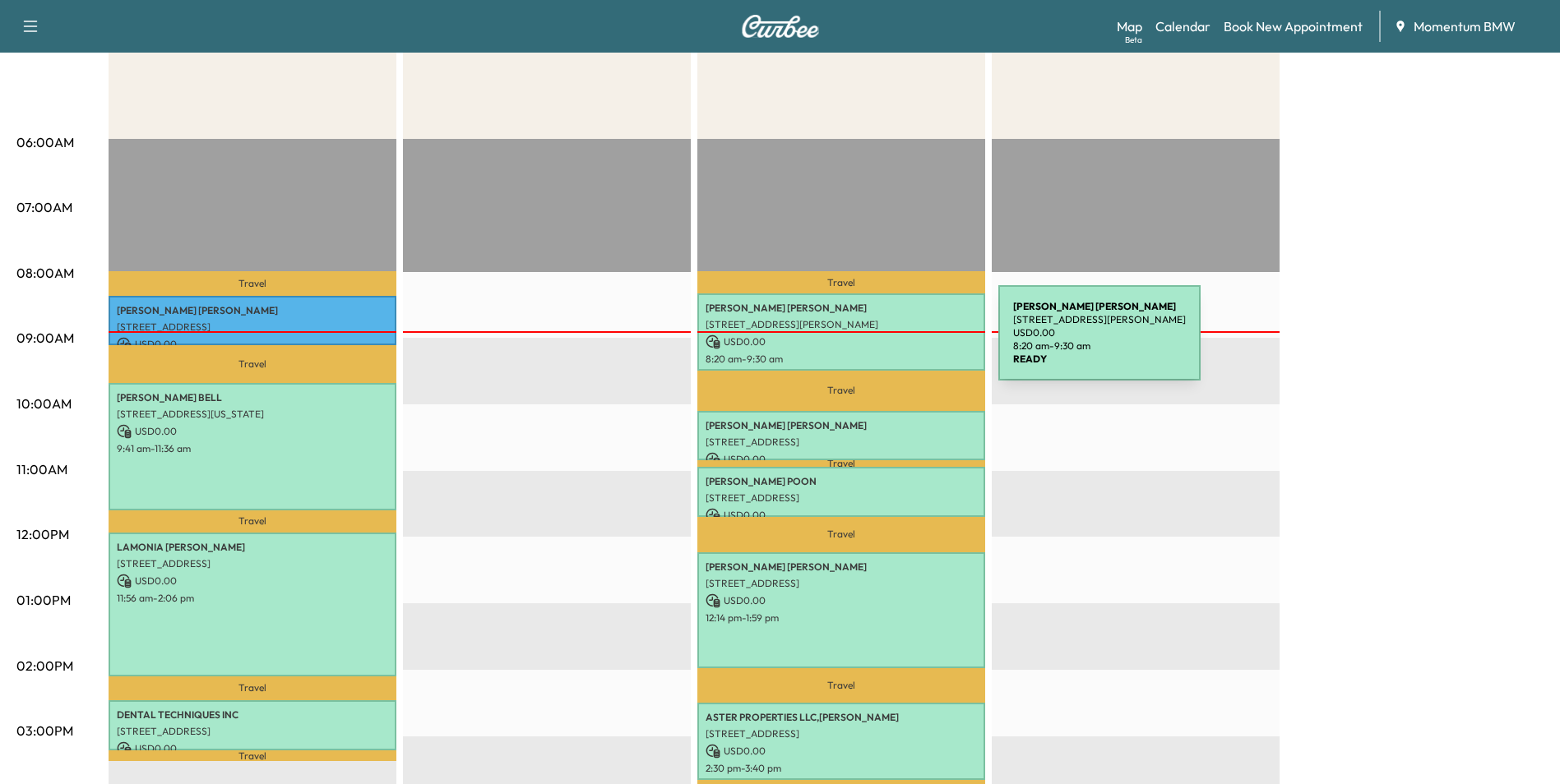
click at [878, 342] on p "USD 0.00" at bounding box center [841, 342] width 271 height 15
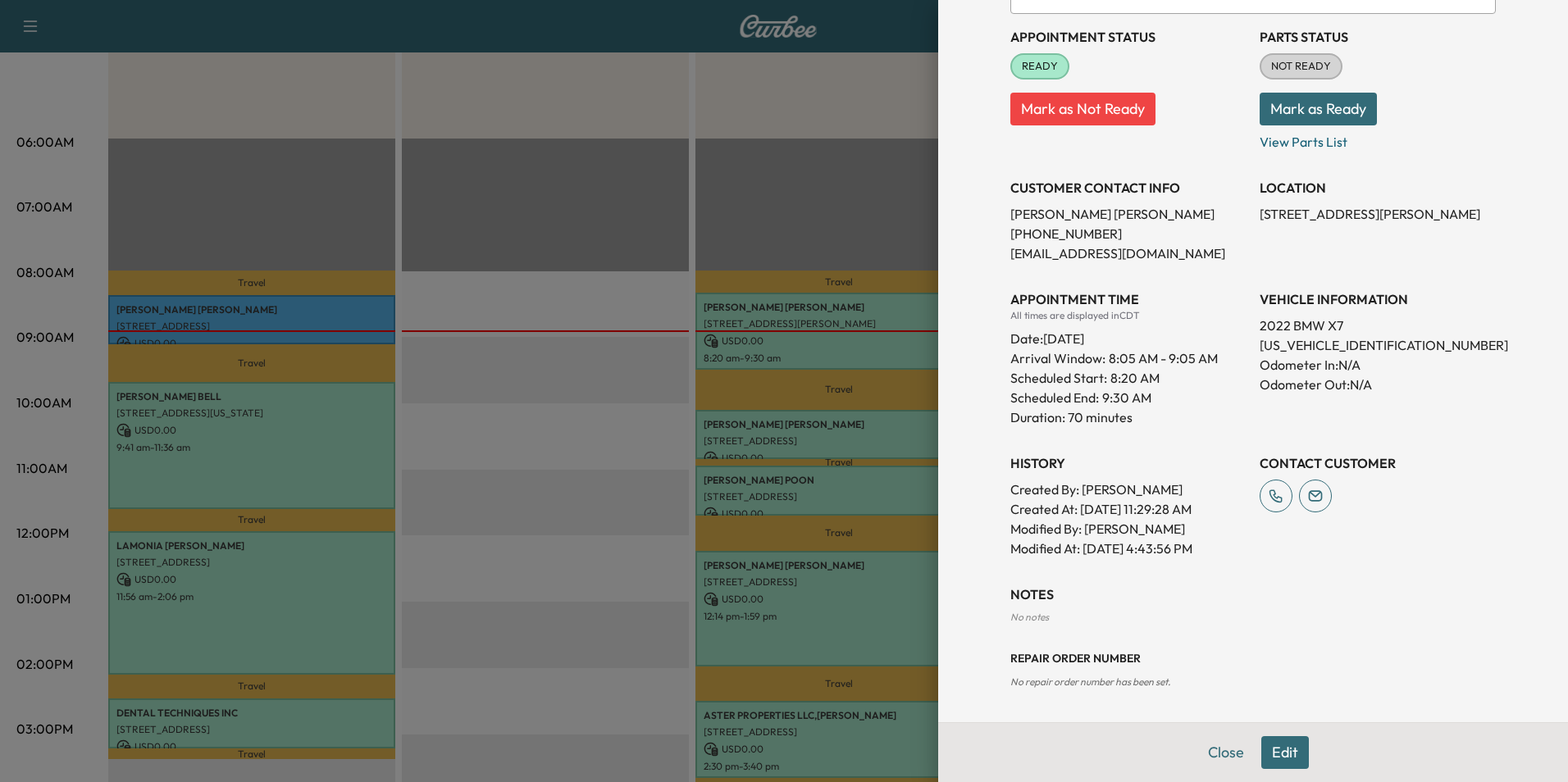
click at [1209, 753] on button "Close" at bounding box center [1226, 753] width 57 height 33
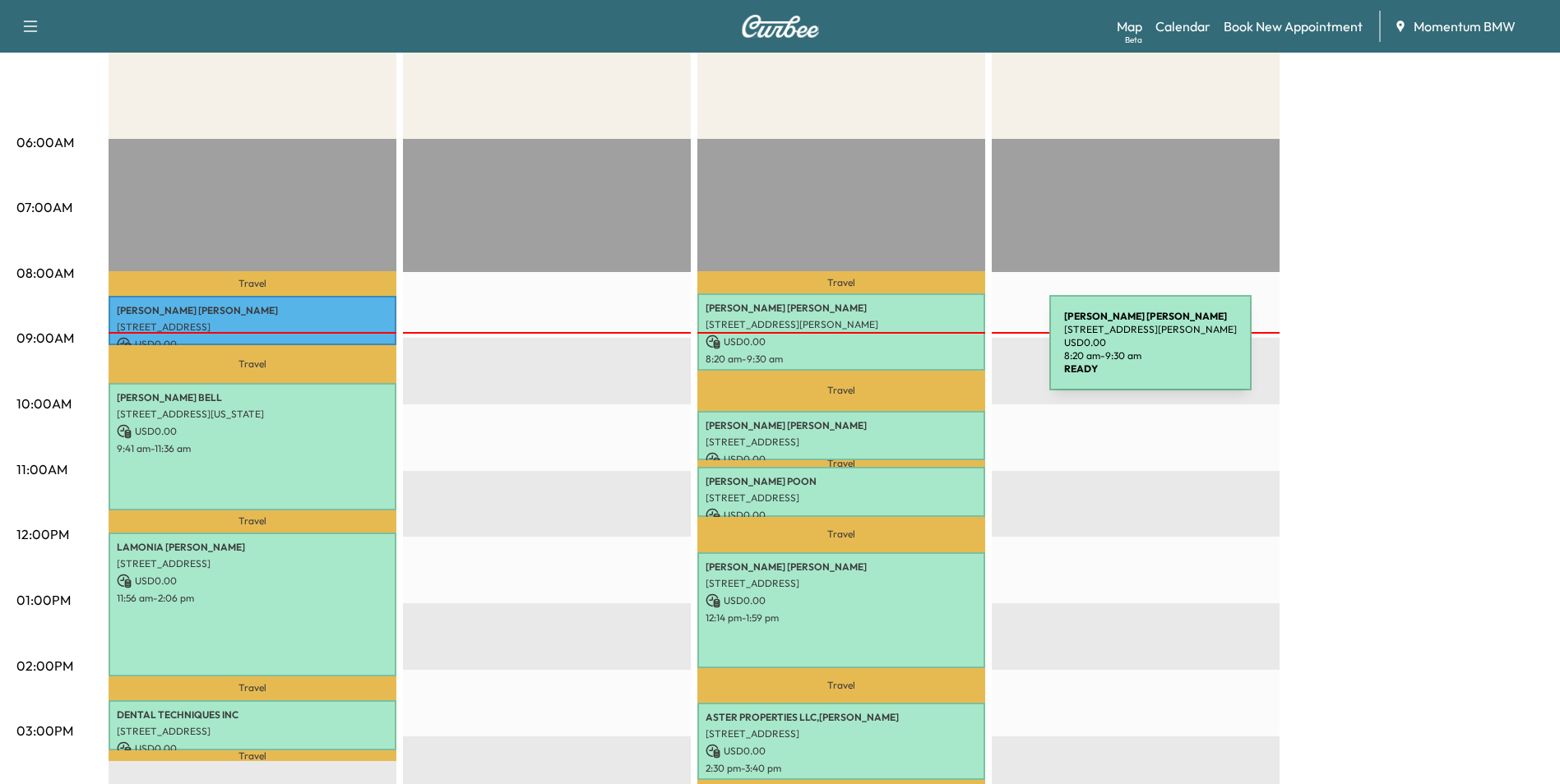
click at [923, 353] on p "8:20 am - 9:30 am" at bounding box center [841, 359] width 271 height 13
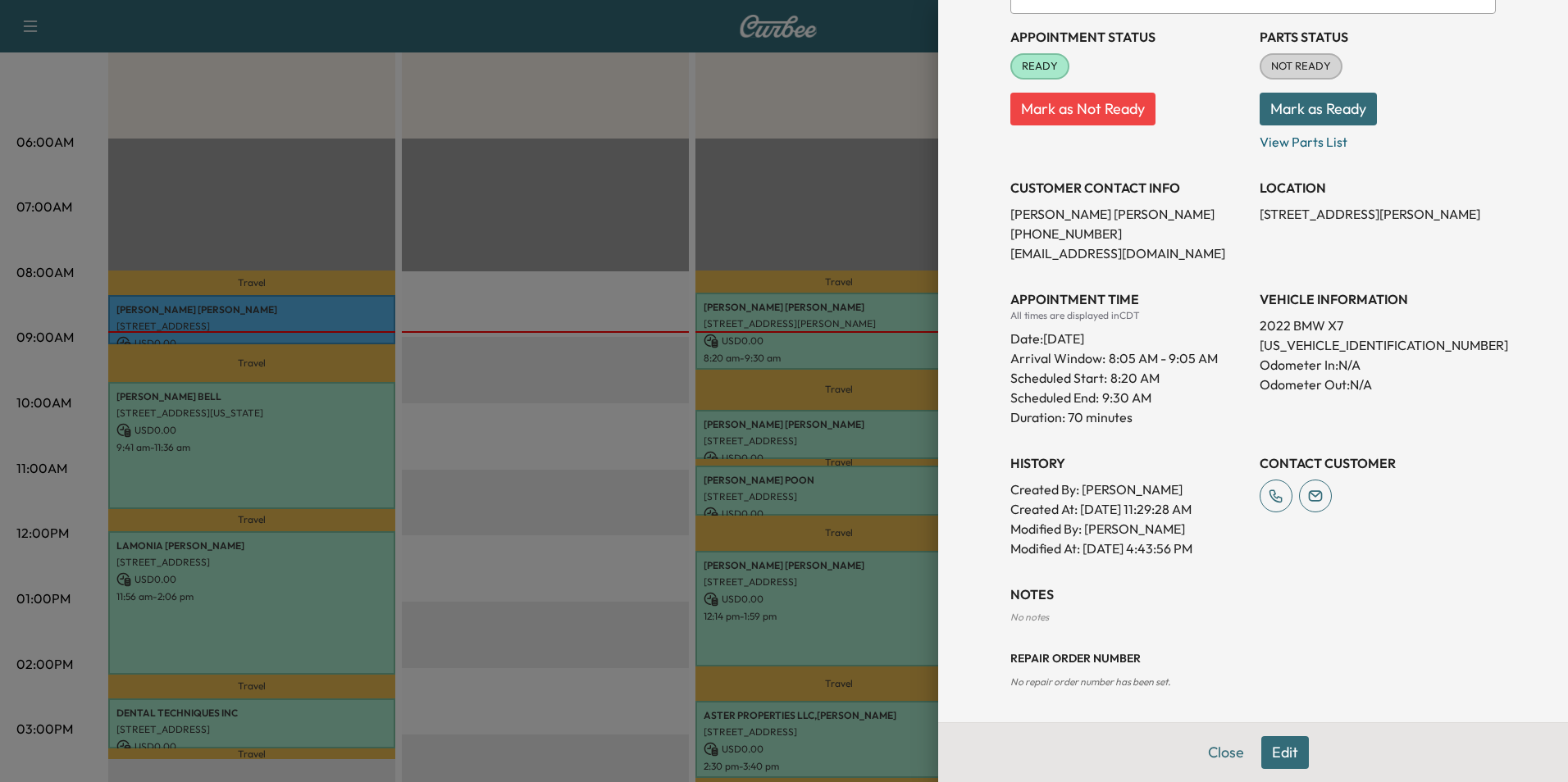
drag, startPoint x: 1265, startPoint y: 752, endPoint x: 1267, endPoint y: 739, distance: 13.2
click at [1266, 752] on button "Edit" at bounding box center [1284, 753] width 48 height 33
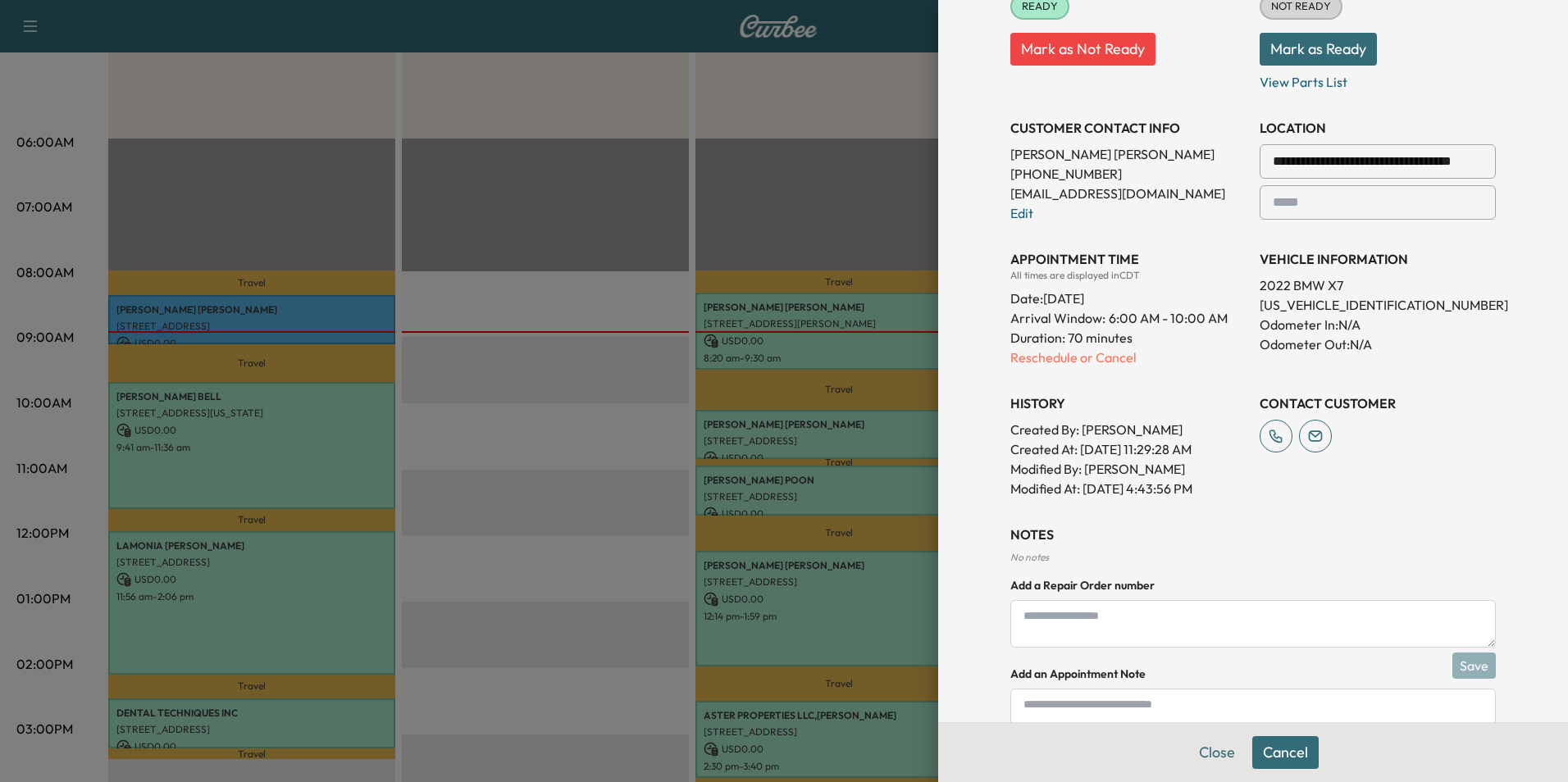
scroll to position [370, 0]
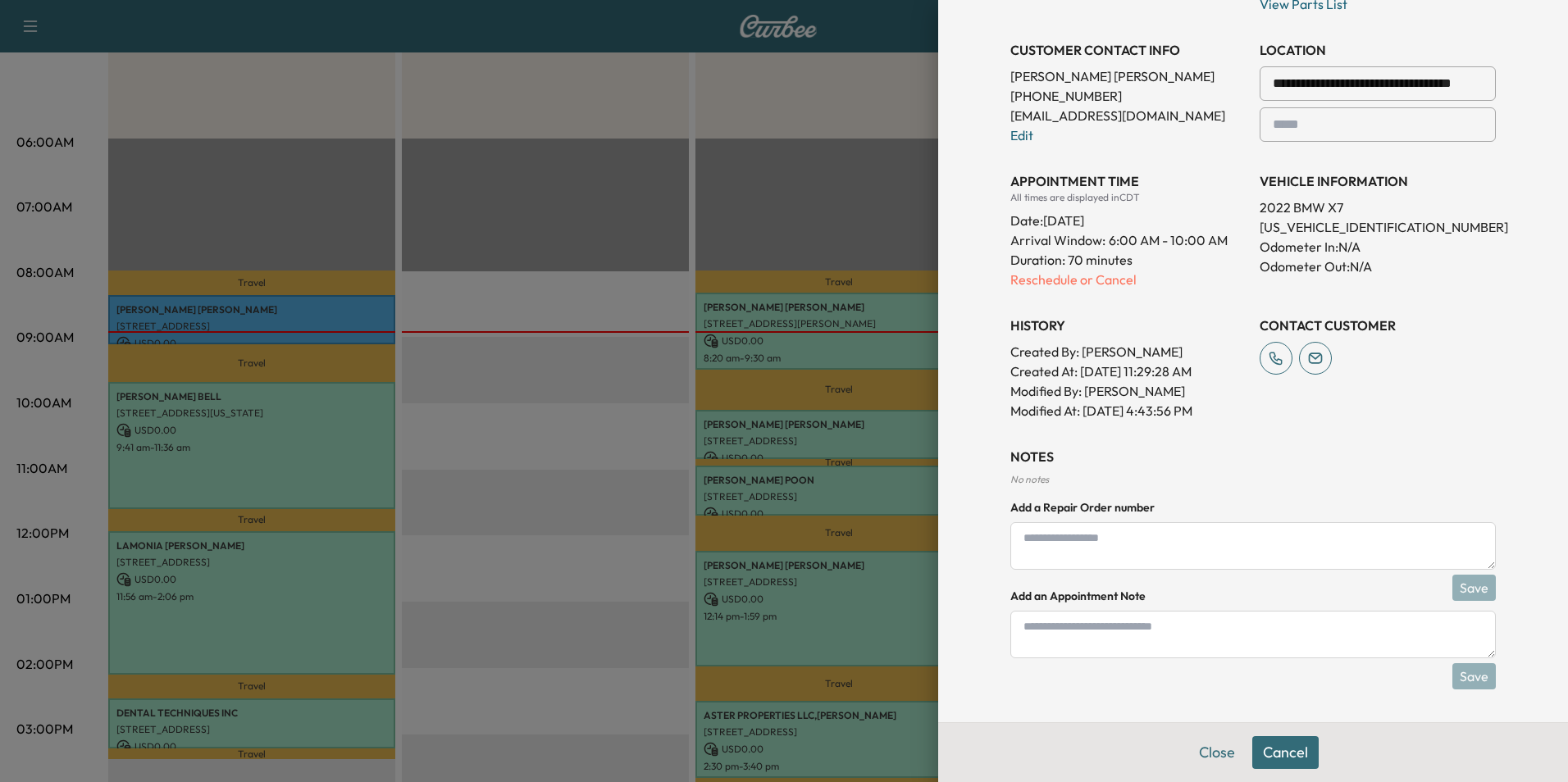
click at [1101, 641] on textarea at bounding box center [1253, 634] width 486 height 48
type textarea "**********"
click at [1464, 681] on button "Save" at bounding box center [1474, 676] width 43 height 26
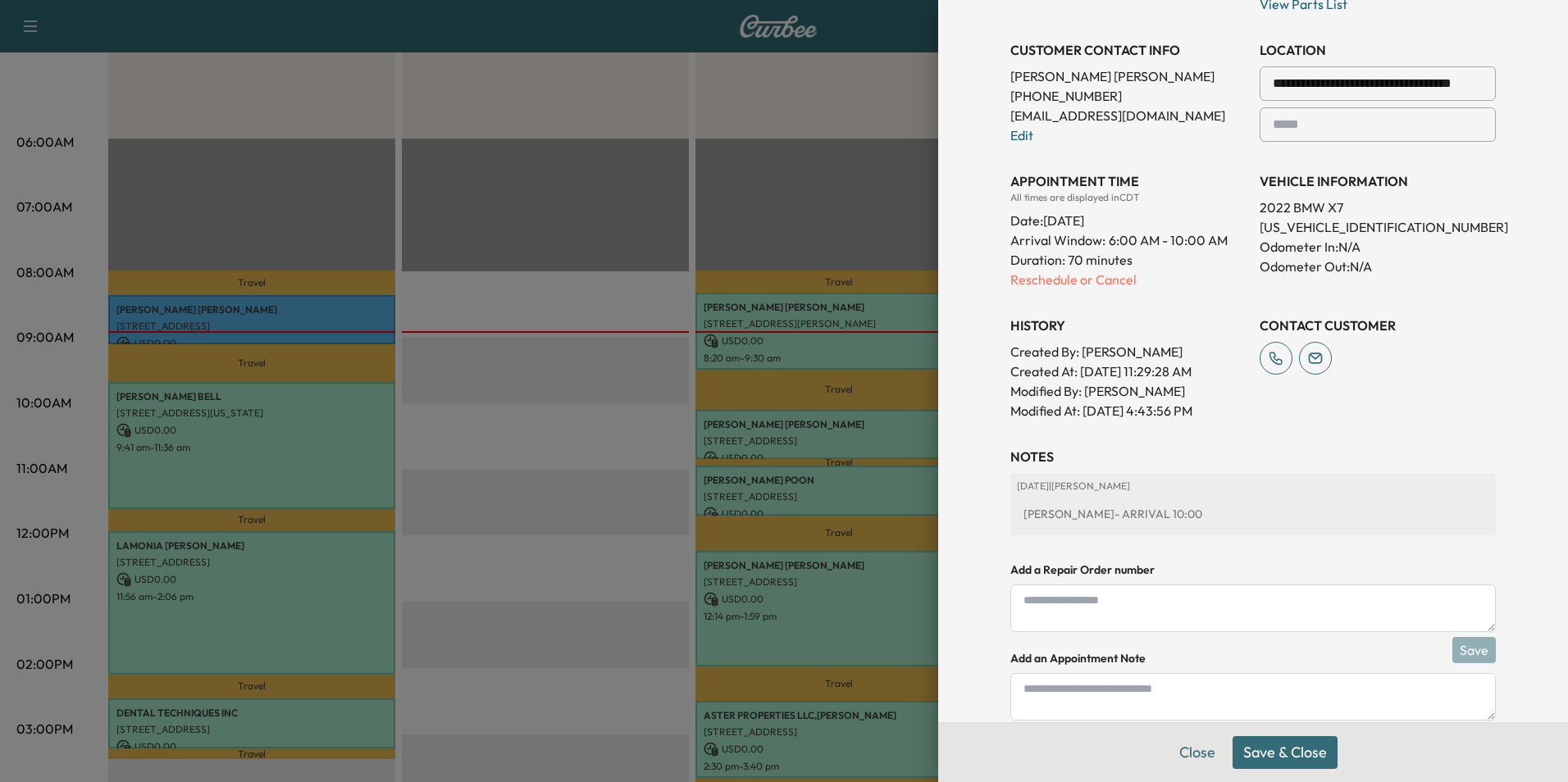
click at [1283, 753] on button "Save & Close" at bounding box center [1284, 753] width 105 height 33
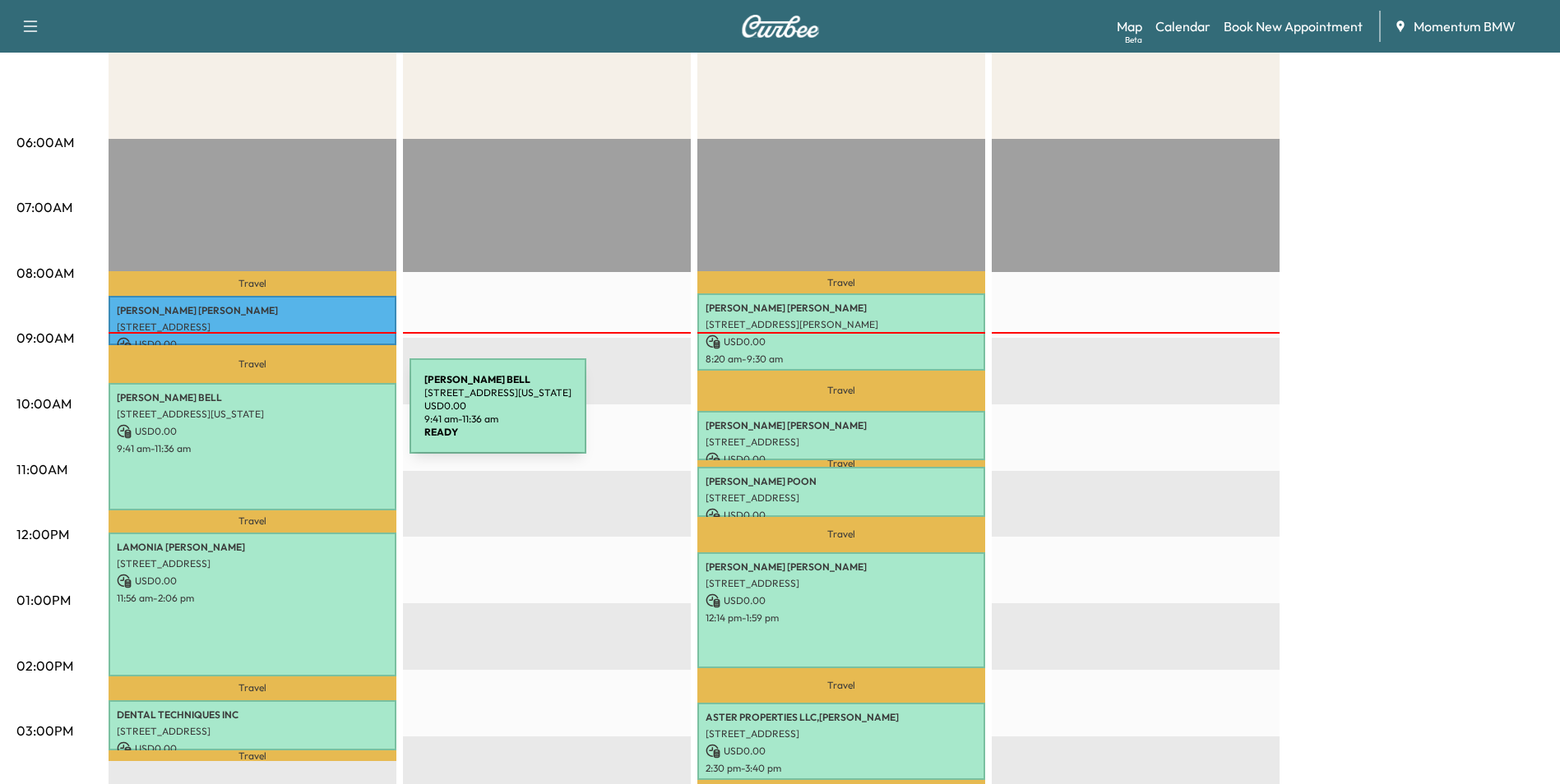
click at [286, 416] on p "[STREET_ADDRESS][US_STATE]" at bounding box center [252, 414] width 271 height 13
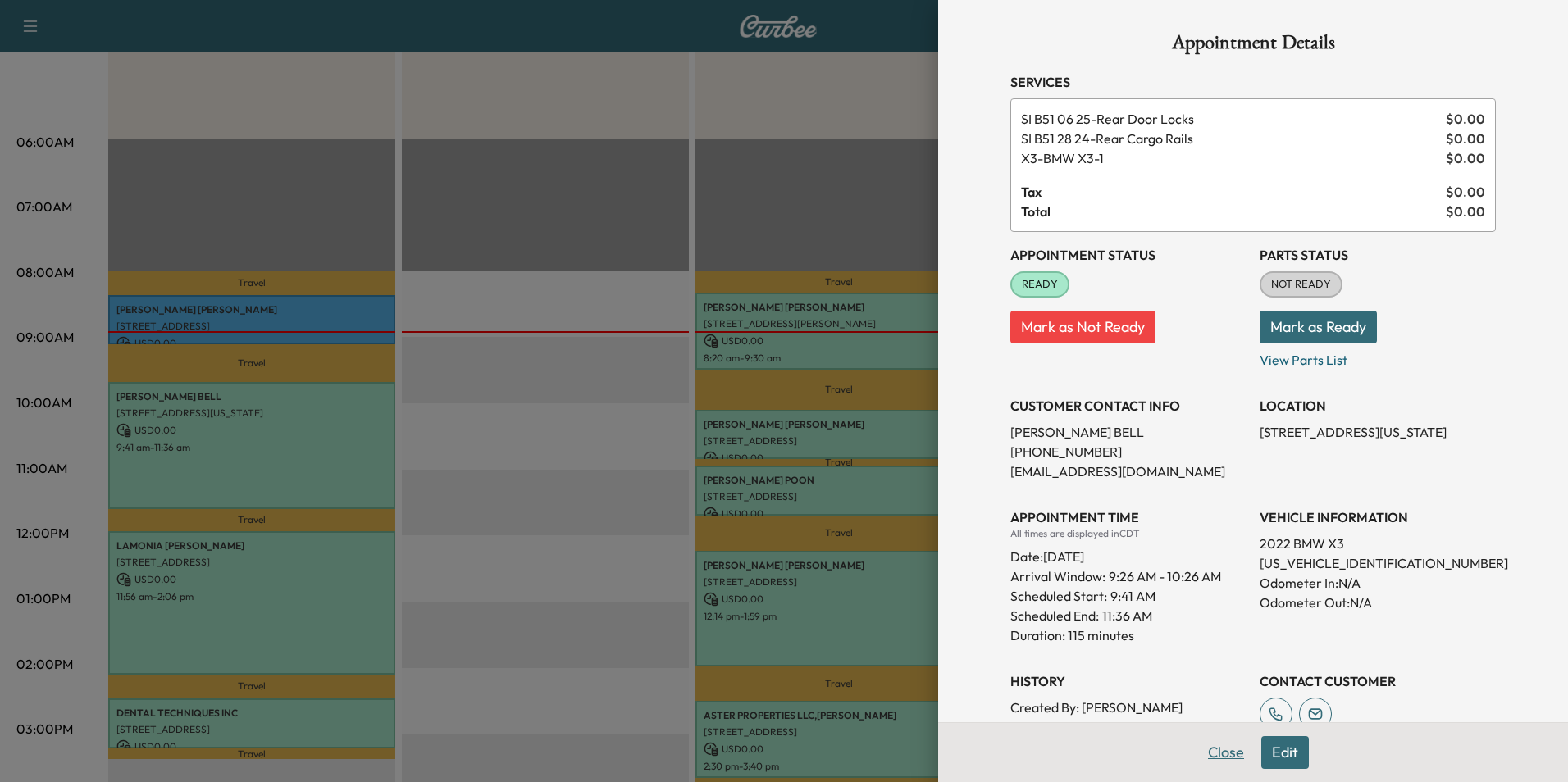
click at [1214, 754] on button "Close" at bounding box center [1226, 753] width 57 height 33
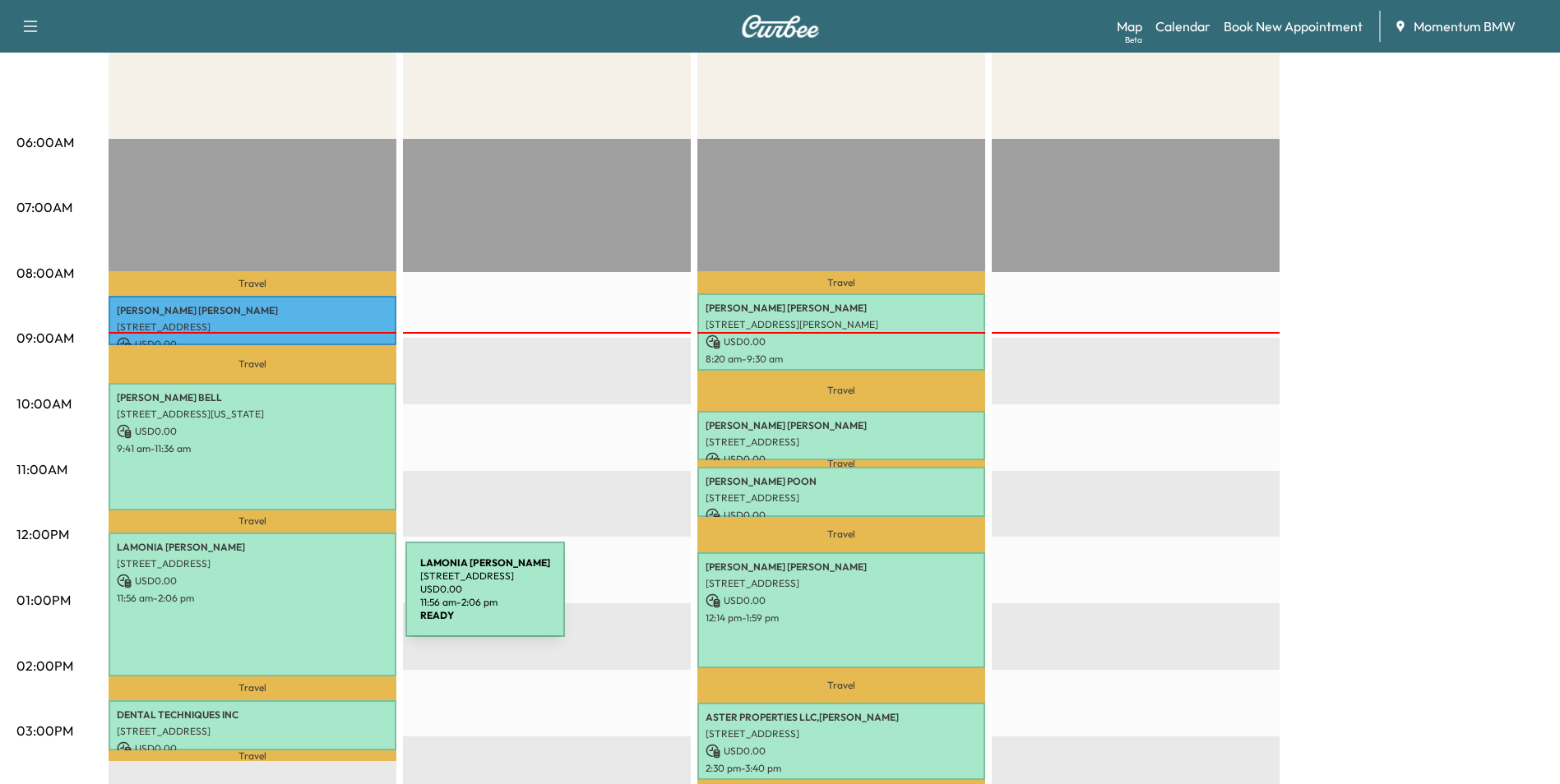
click at [281, 599] on p "11:56 am - 2:06 pm" at bounding box center [252, 598] width 271 height 13
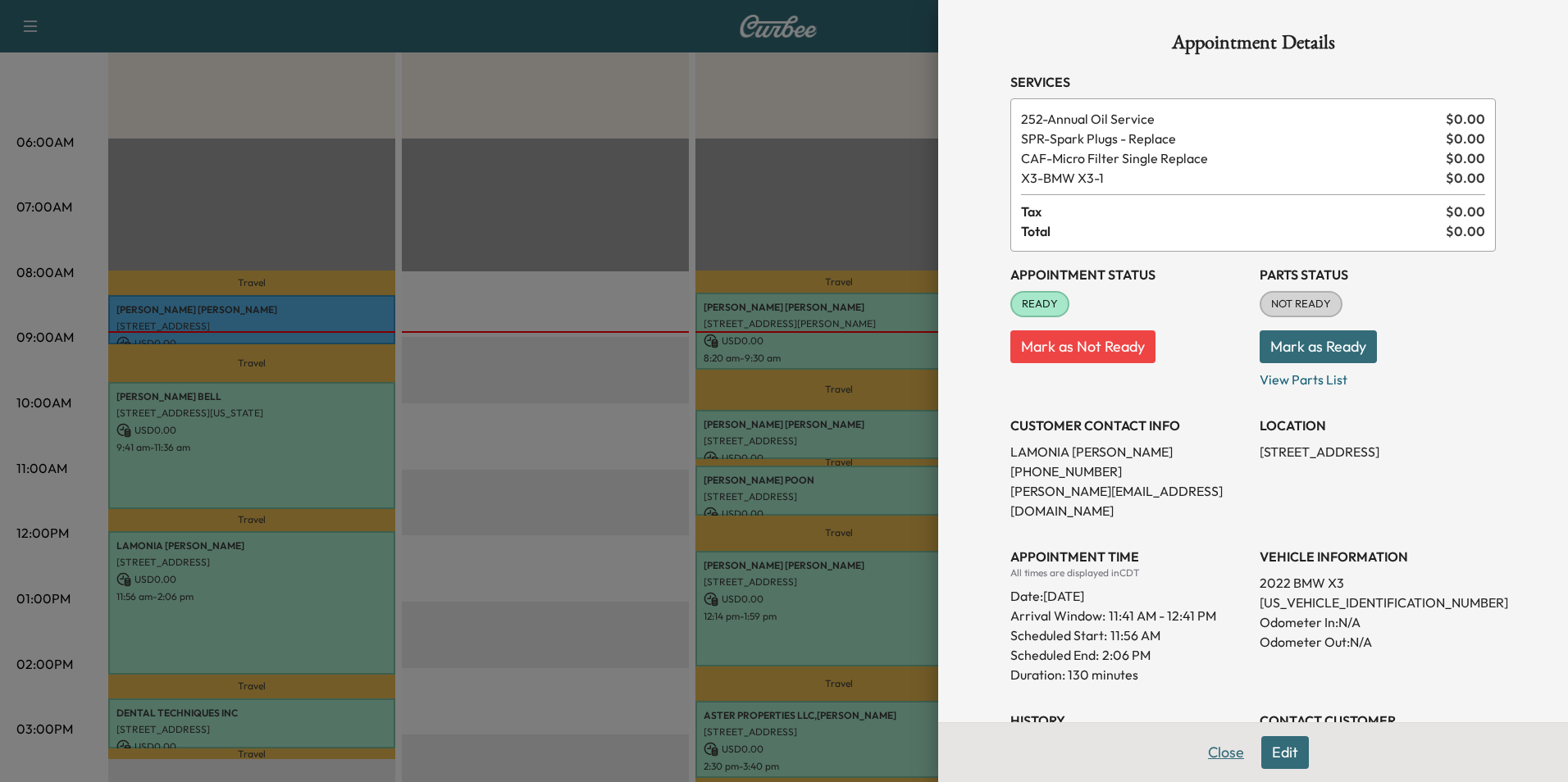
click at [1218, 753] on button "Close" at bounding box center [1226, 753] width 57 height 33
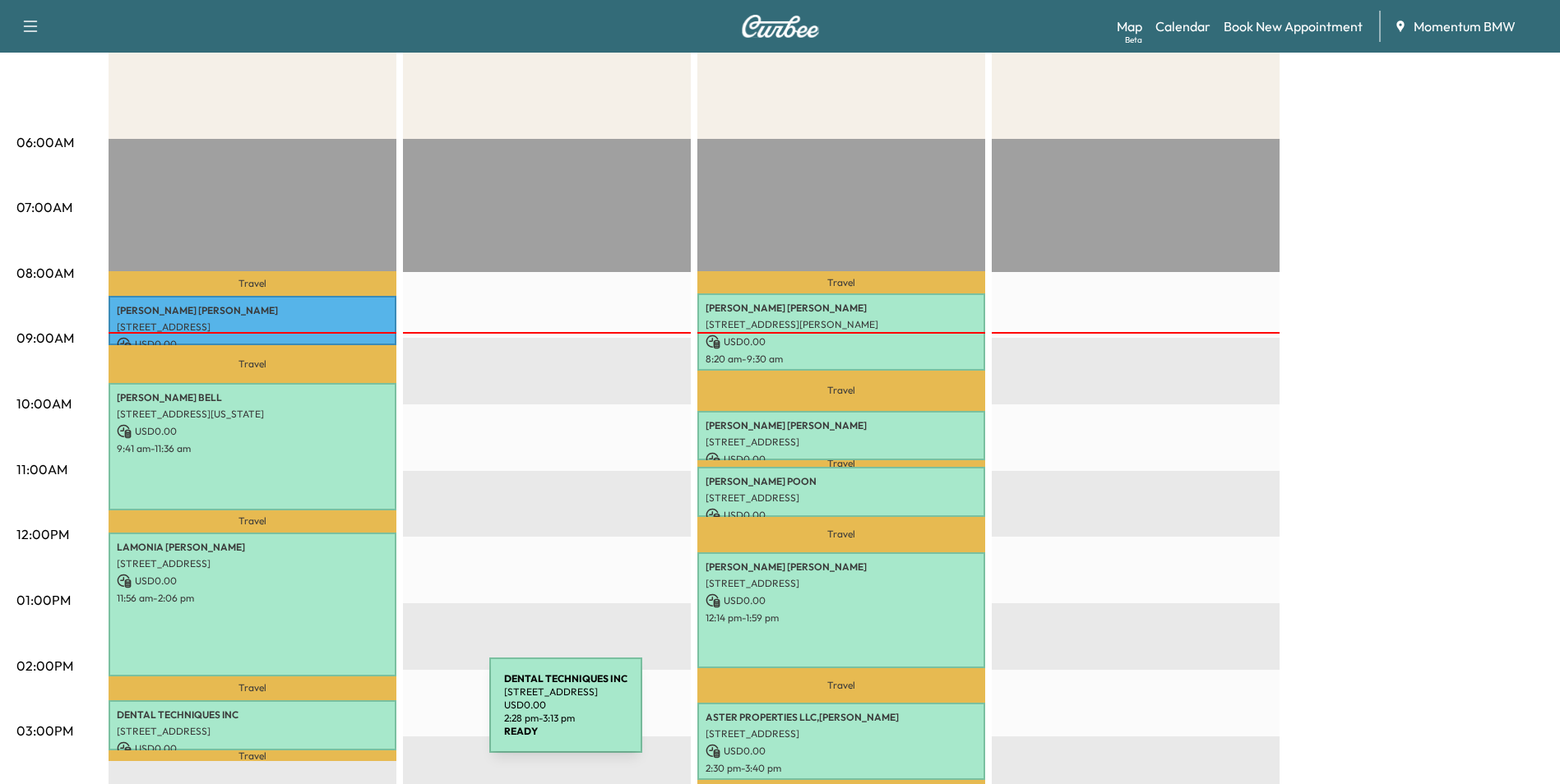
click at [366, 715] on p "DENTAL TECHNIQUES INC" at bounding box center [252, 714] width 271 height 13
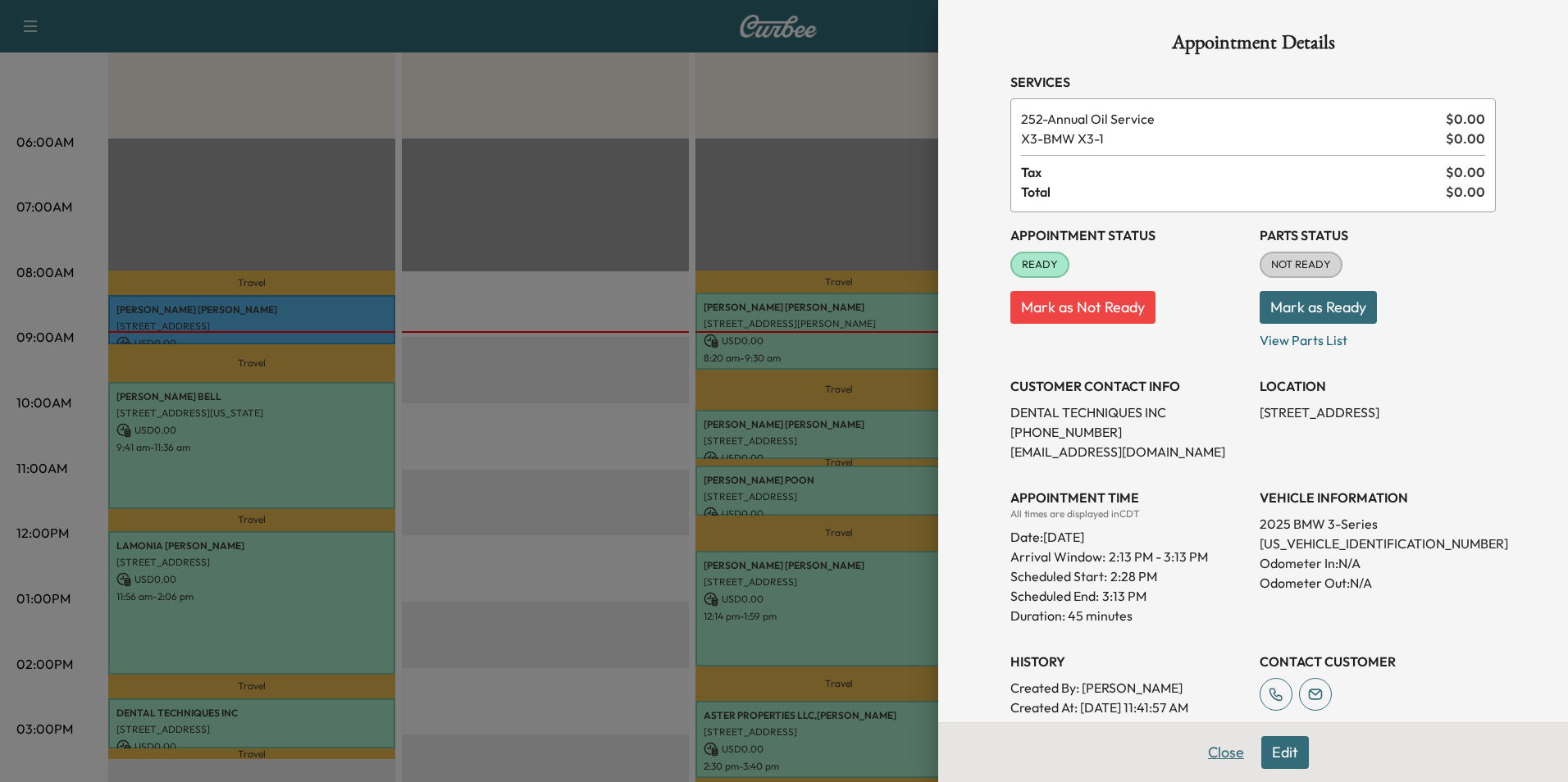
click at [1221, 753] on button "Close" at bounding box center [1226, 753] width 57 height 33
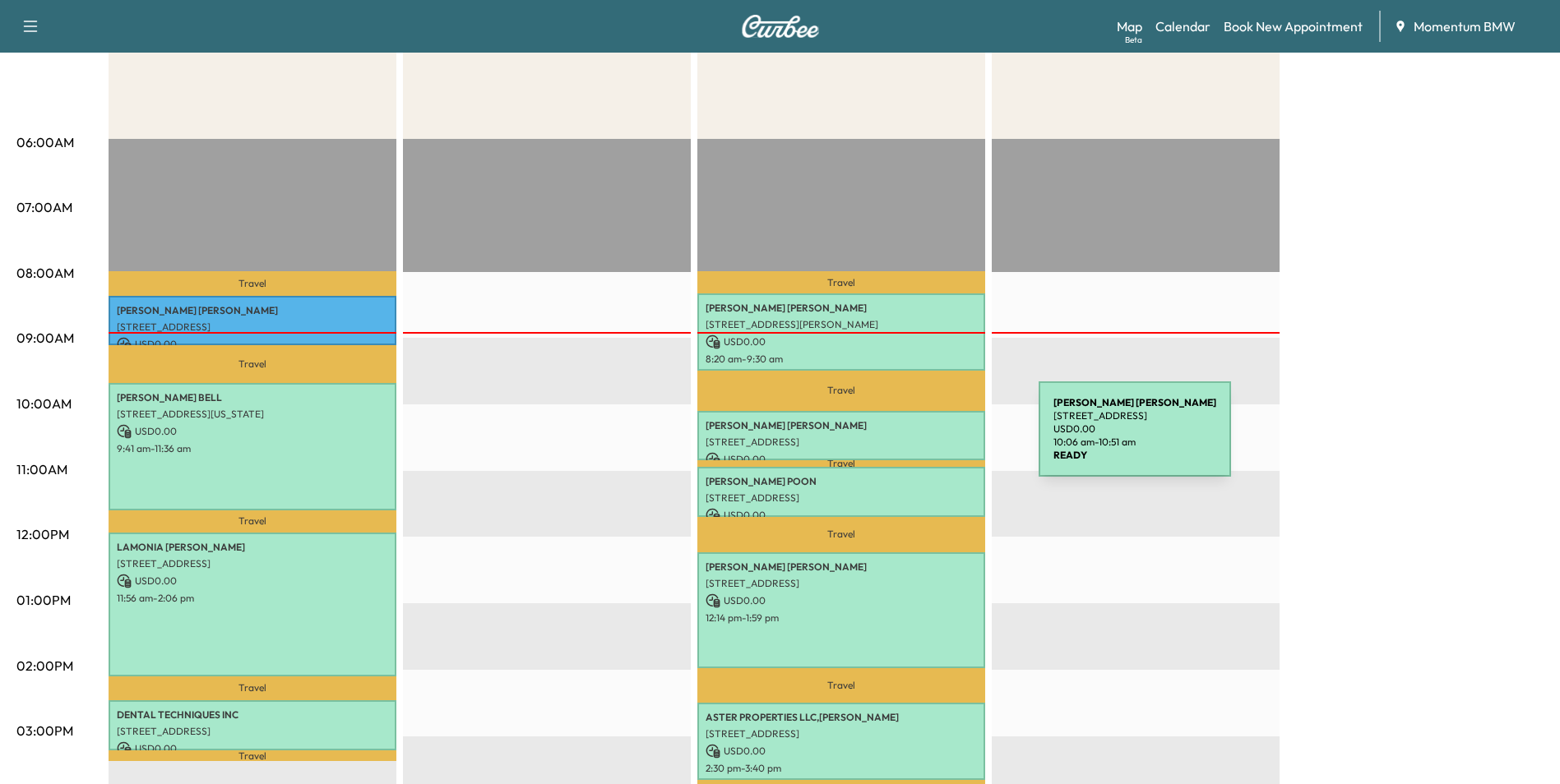
click at [915, 439] on p "[STREET_ADDRESS]" at bounding box center [841, 442] width 271 height 13
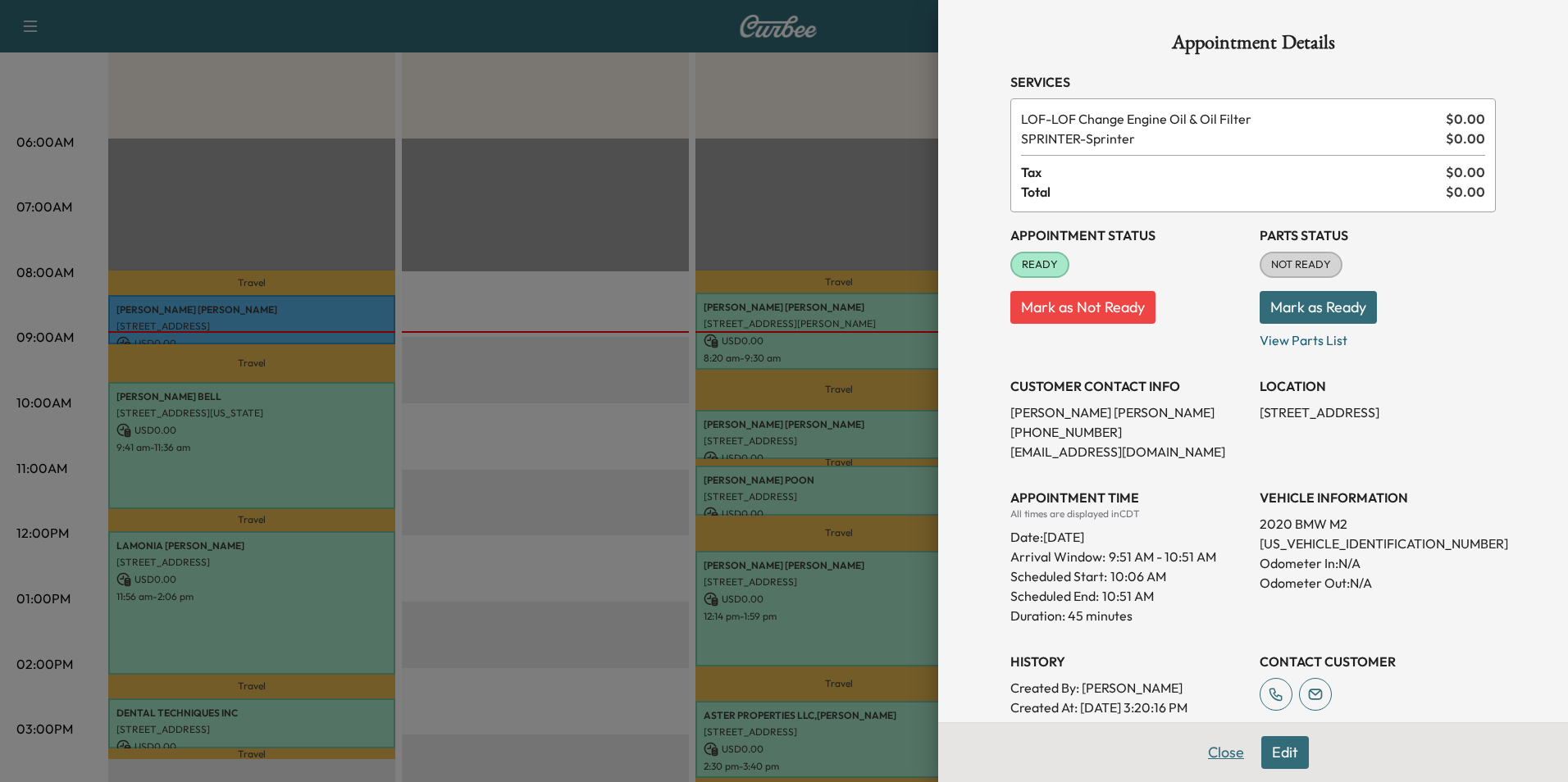
click at [1218, 754] on button "Close" at bounding box center [1226, 753] width 57 height 33
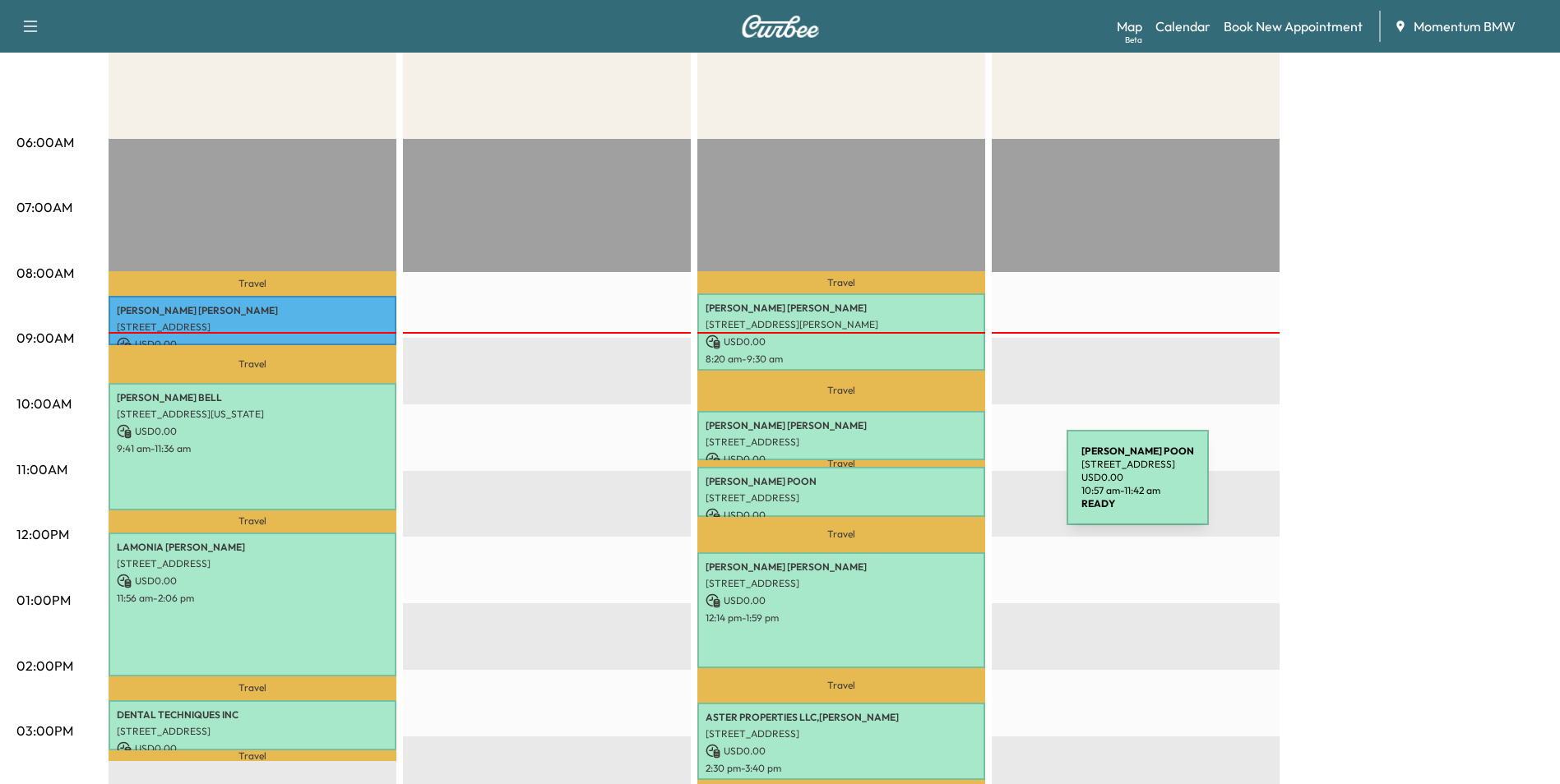
click at [943, 491] on p "[STREET_ADDRESS]" at bounding box center [841, 497] width 271 height 13
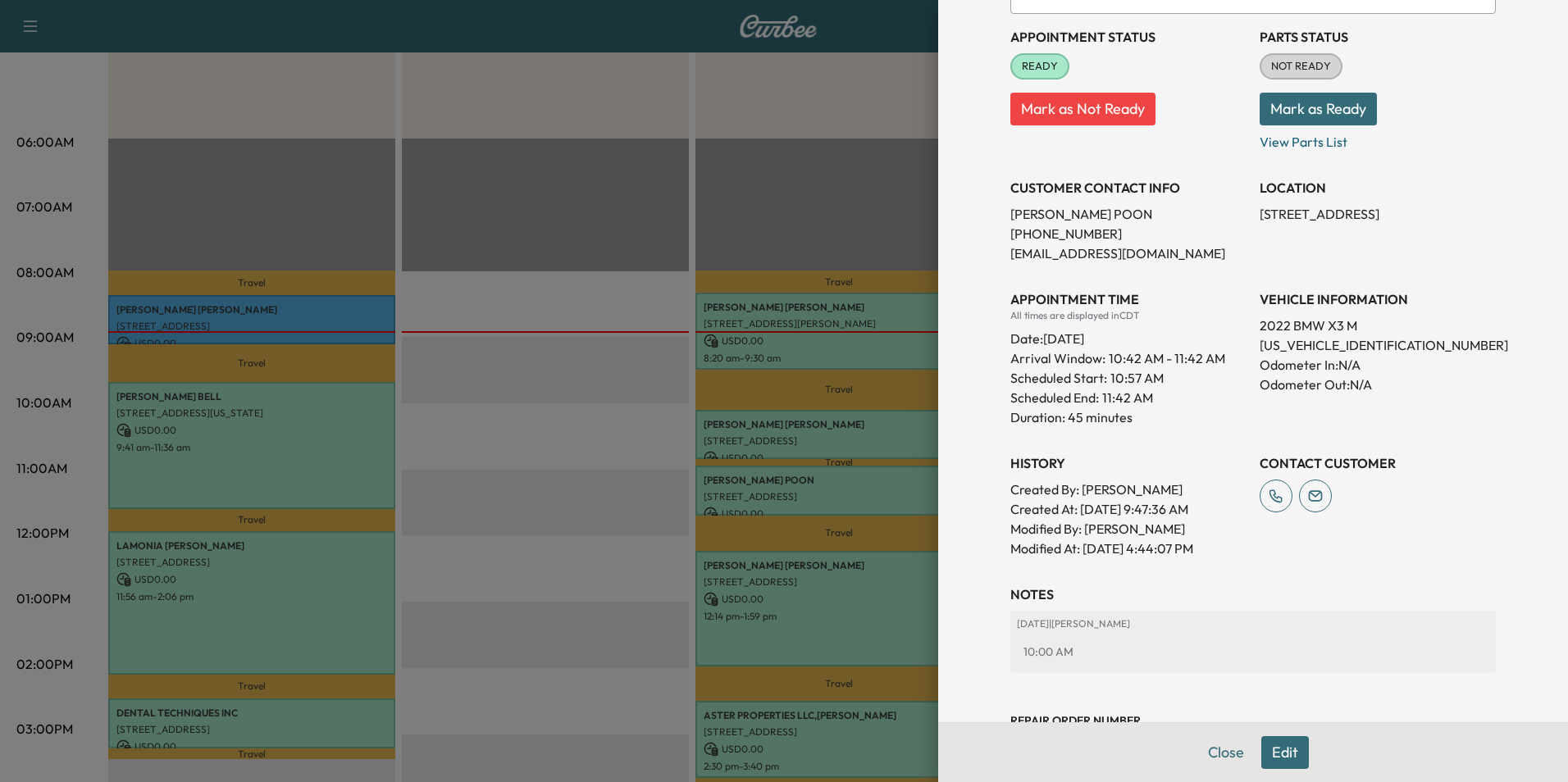
scroll to position [261, 0]
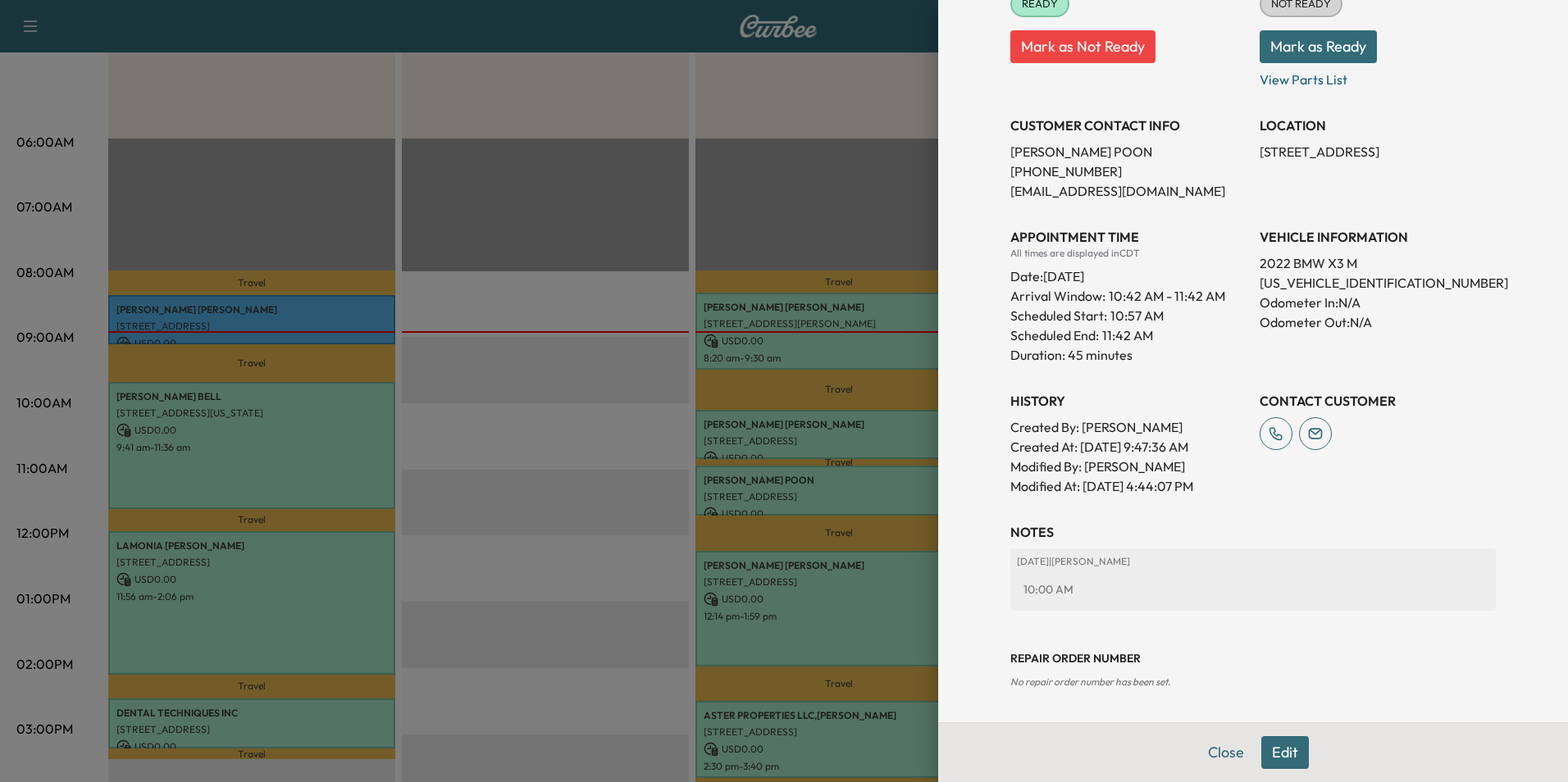
drag, startPoint x: 1216, startPoint y: 750, endPoint x: 1176, endPoint y: 736, distance: 42.4
click at [1214, 749] on button "Close" at bounding box center [1226, 753] width 57 height 33
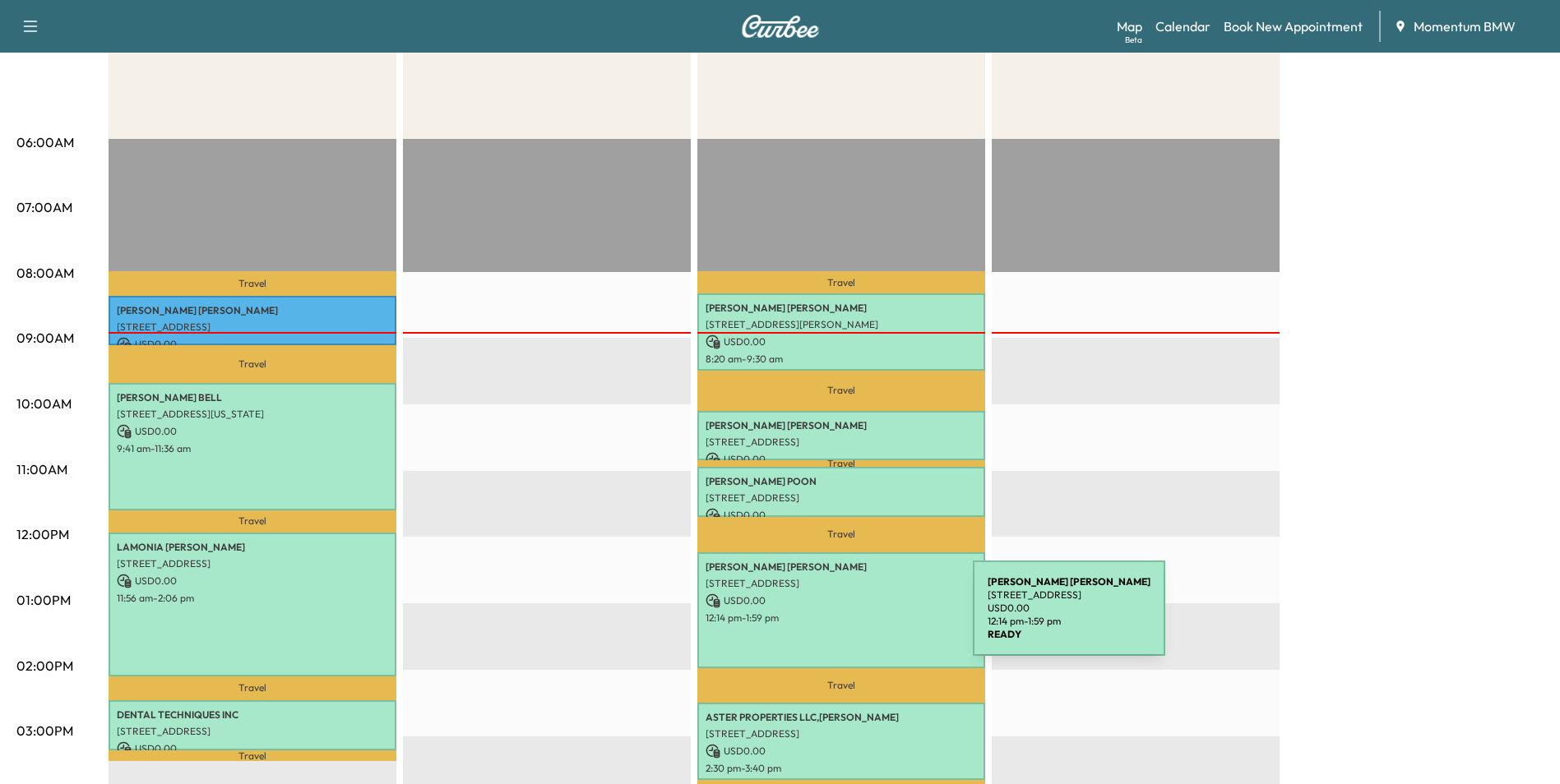
click at [851, 617] on p "12:14 pm - 1:59 pm" at bounding box center [841, 618] width 271 height 13
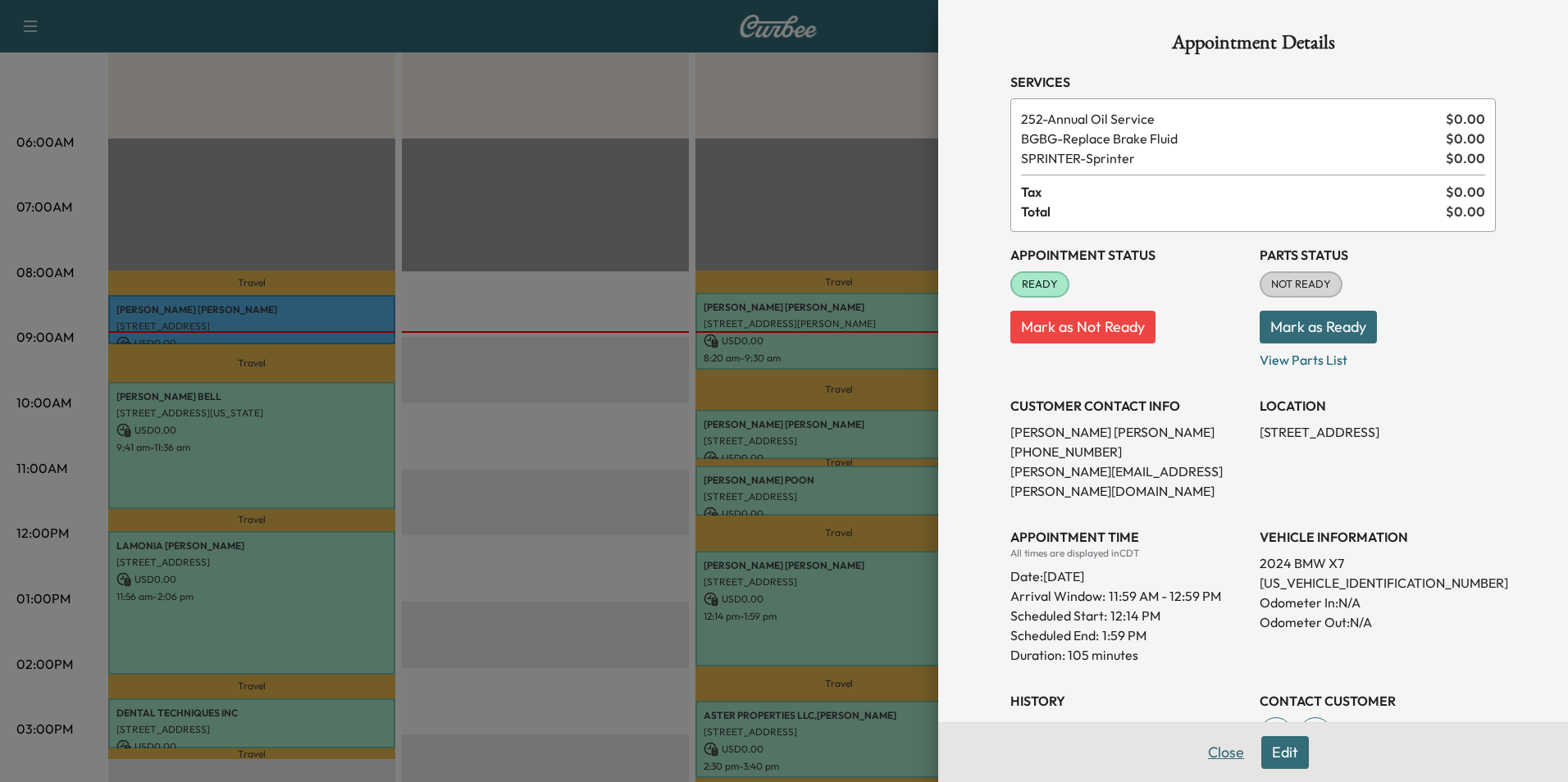
click at [1206, 752] on button "Close" at bounding box center [1226, 753] width 57 height 33
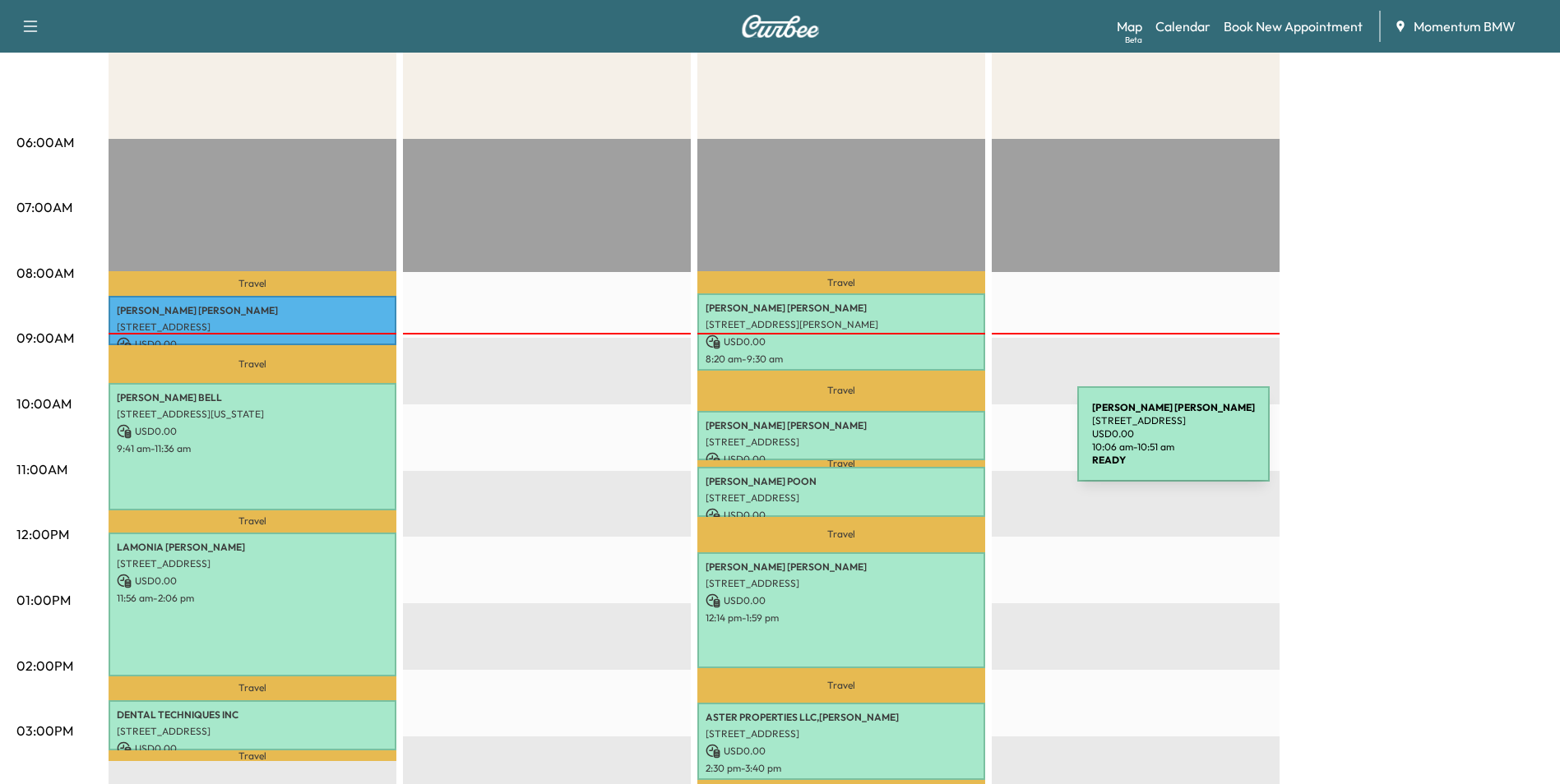
click at [952, 442] on p "[STREET_ADDRESS]" at bounding box center [841, 442] width 271 height 13
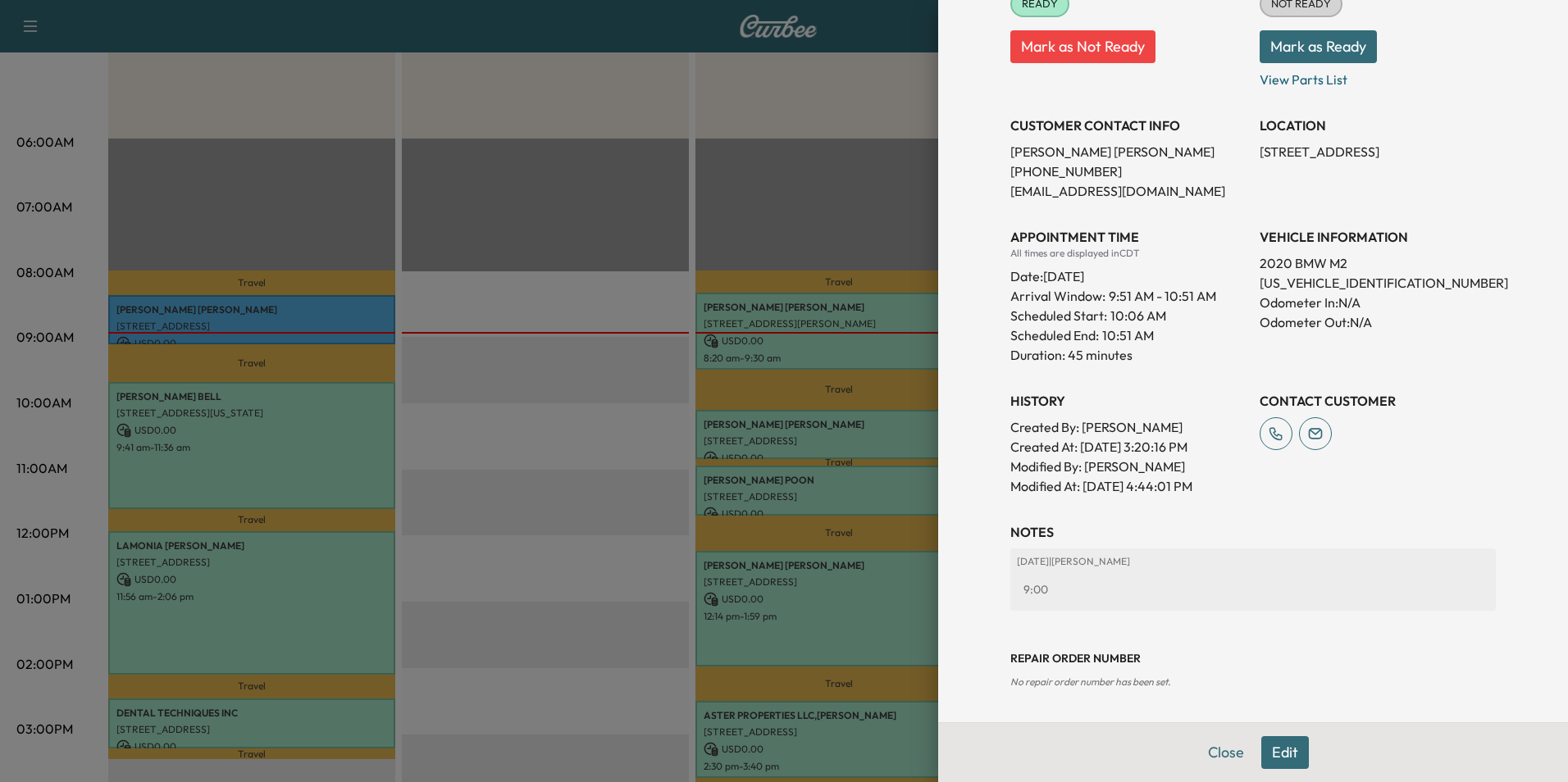
drag, startPoint x: 1283, startPoint y: 751, endPoint x: 1282, endPoint y: 736, distance: 15.0
click at [1282, 752] on button "Edit" at bounding box center [1284, 753] width 48 height 33
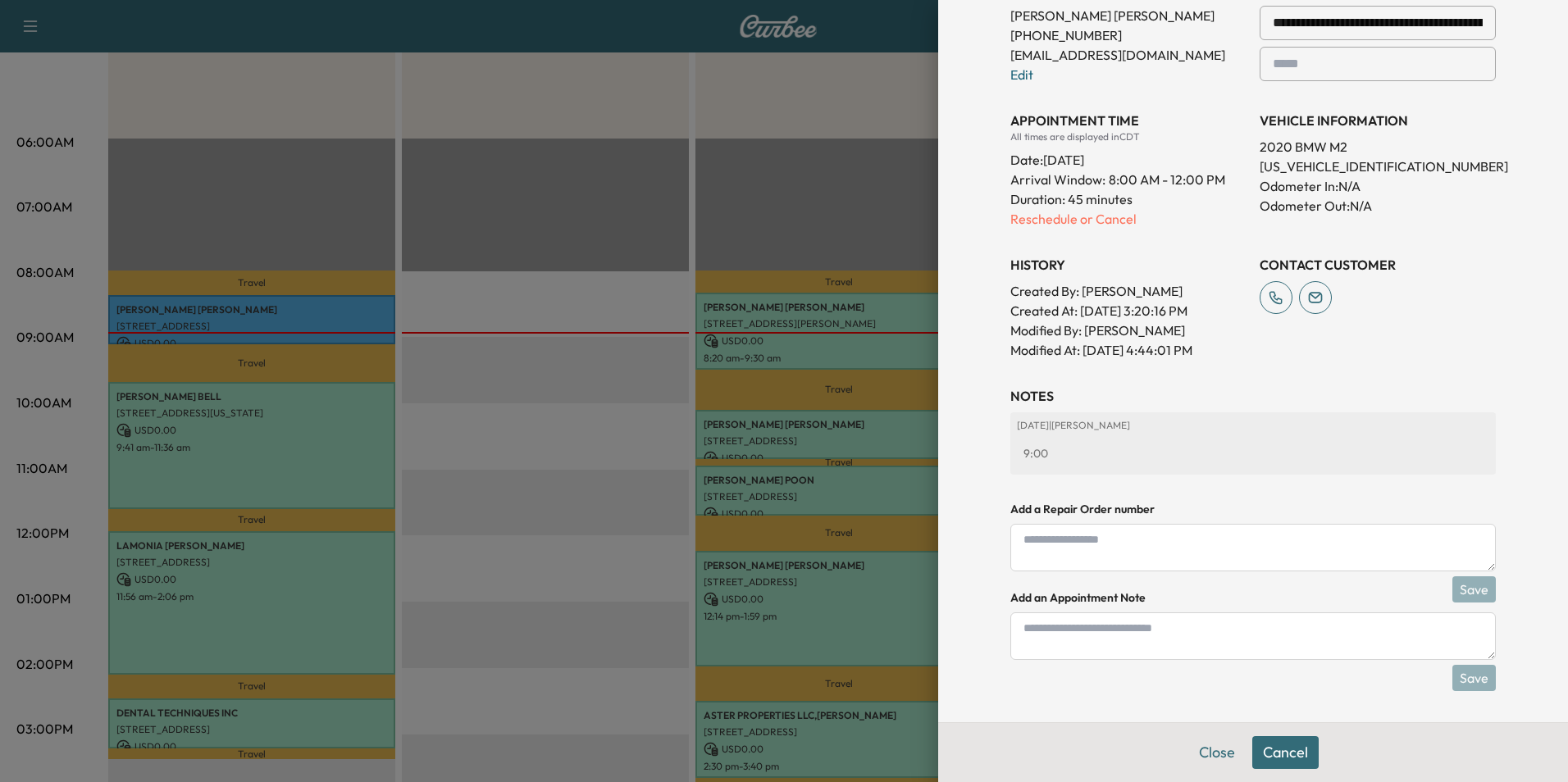
scroll to position [433, 0]
click at [1204, 642] on textarea at bounding box center [1253, 634] width 486 height 48
type textarea "**********"
click at [1464, 672] on button "Save" at bounding box center [1474, 676] width 43 height 26
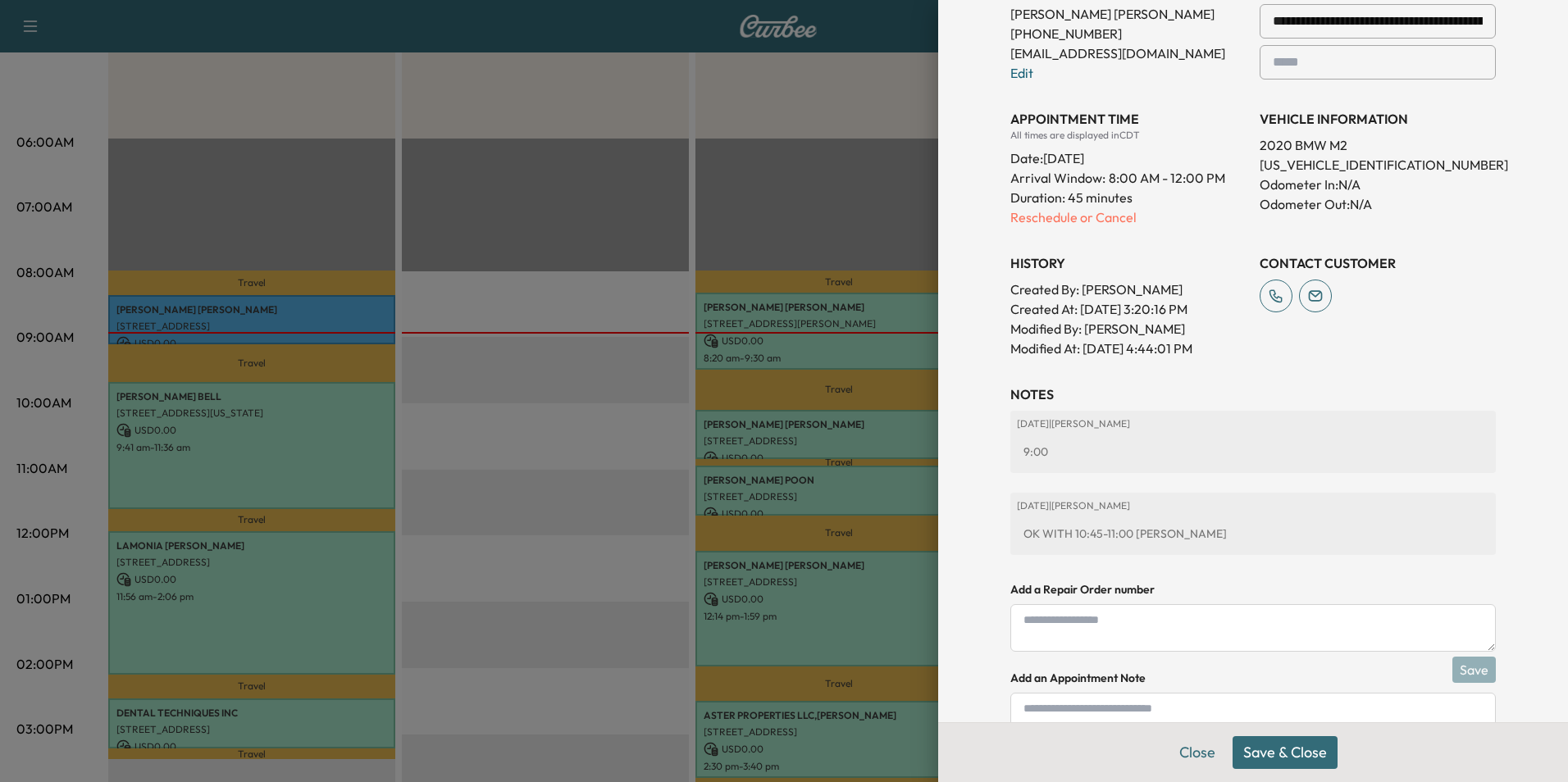
click at [1304, 755] on button "Save & Close" at bounding box center [1284, 753] width 105 height 33
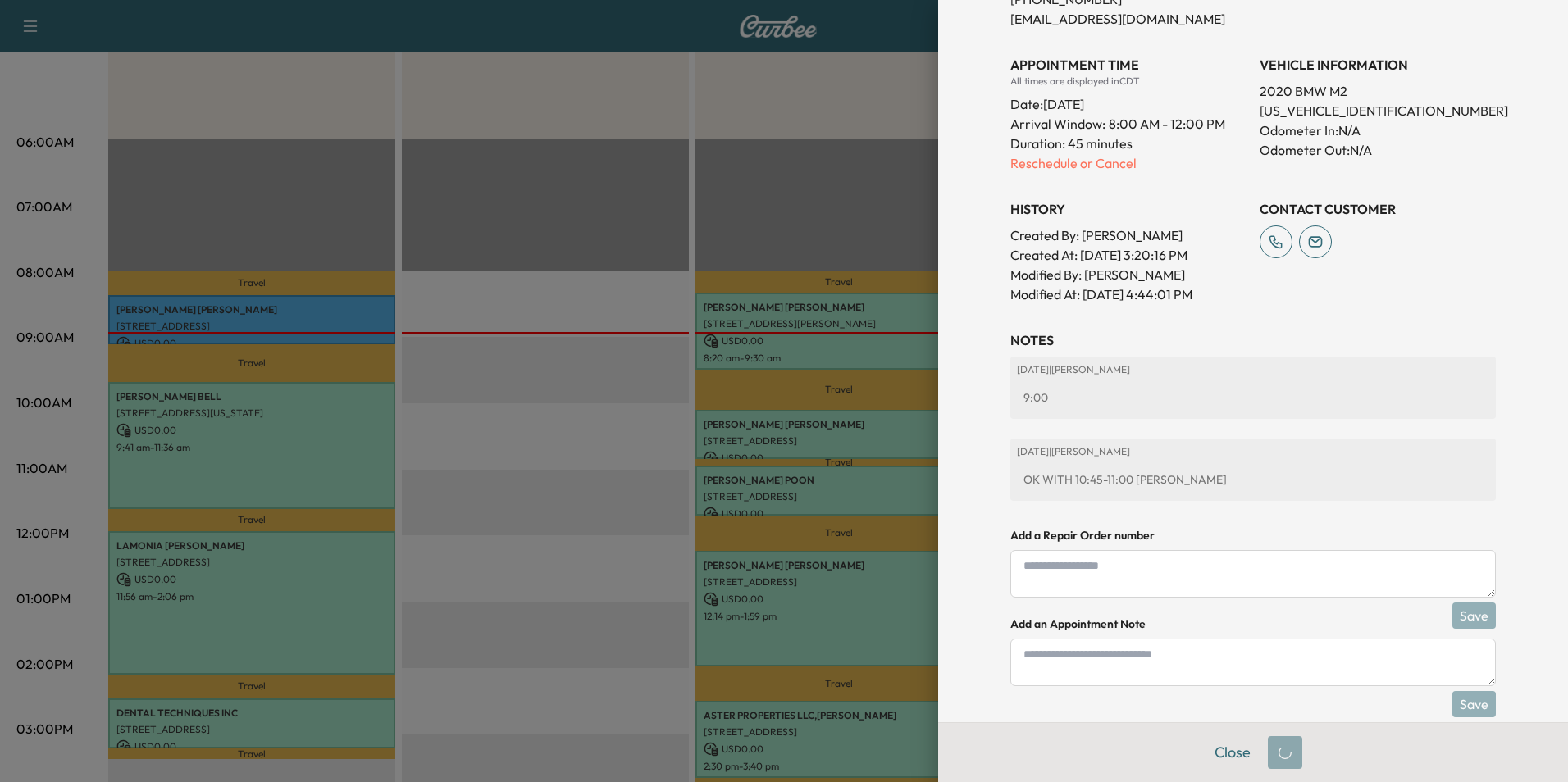
scroll to position [399, 0]
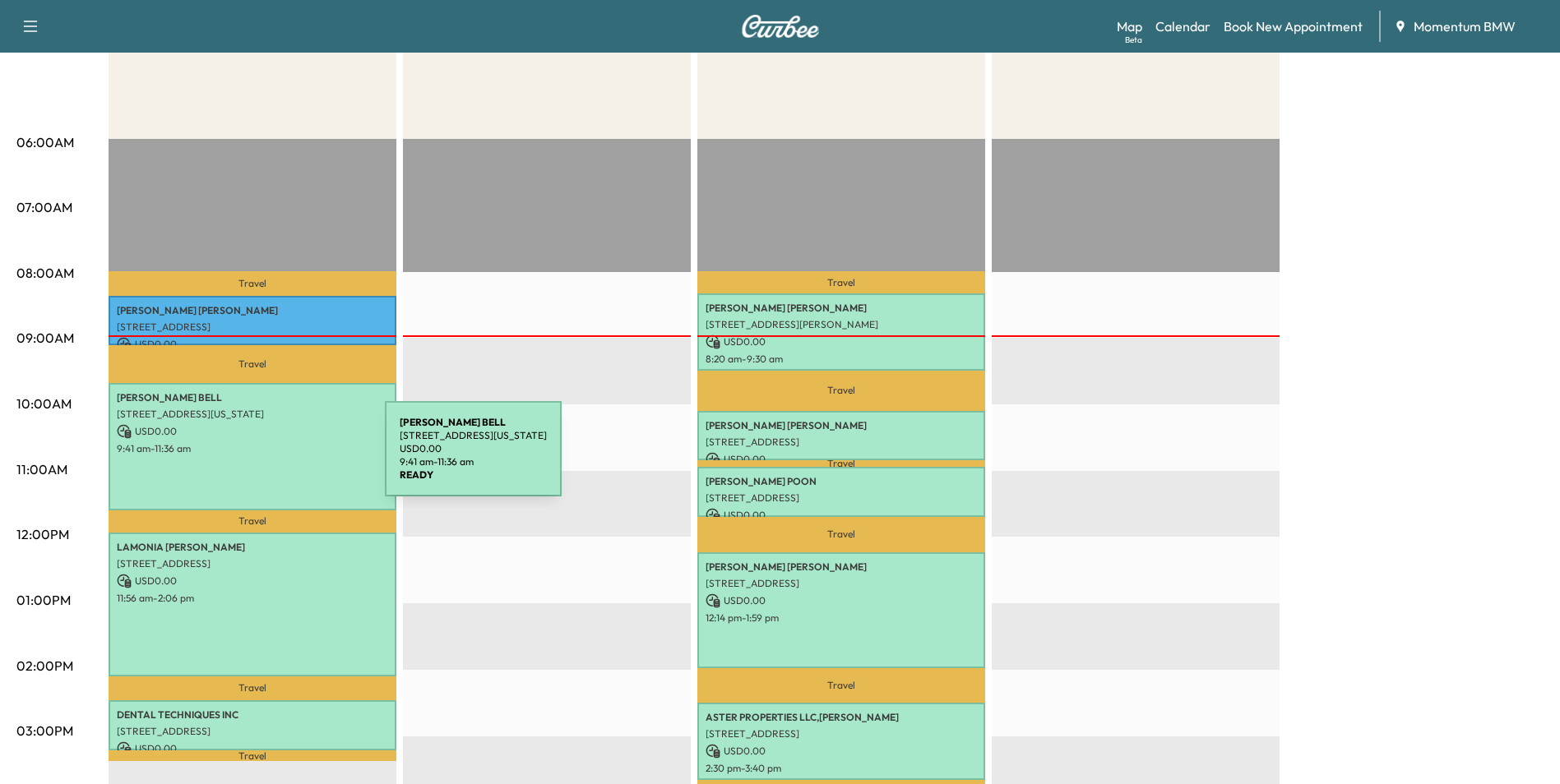
click at [262, 459] on div "[PERSON_NAME] [STREET_ADDRESS][US_STATE] USD 0.00 9:41 am - 11:36 am" at bounding box center [252, 447] width 288 height 128
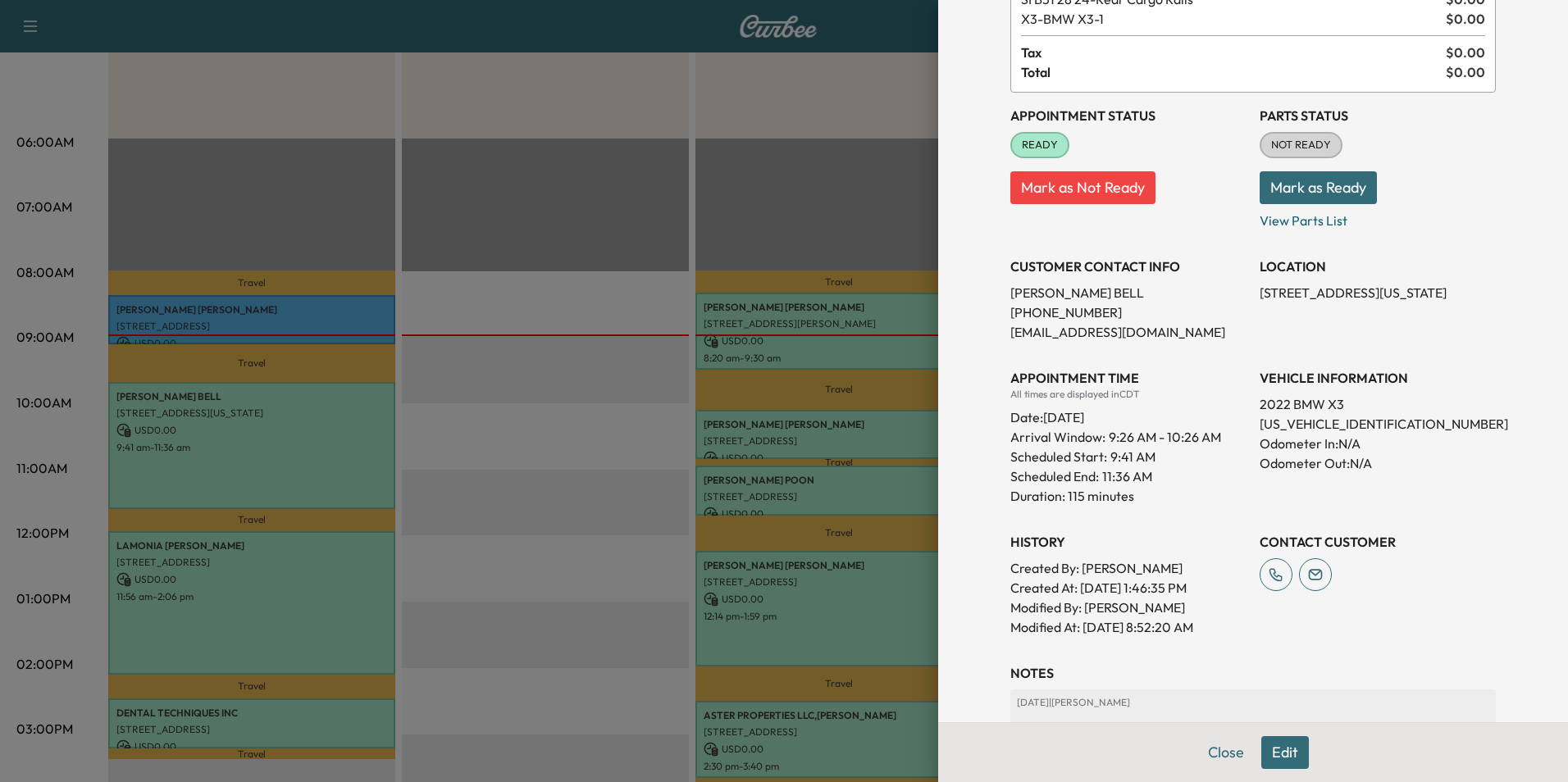
scroll to position [246, 0]
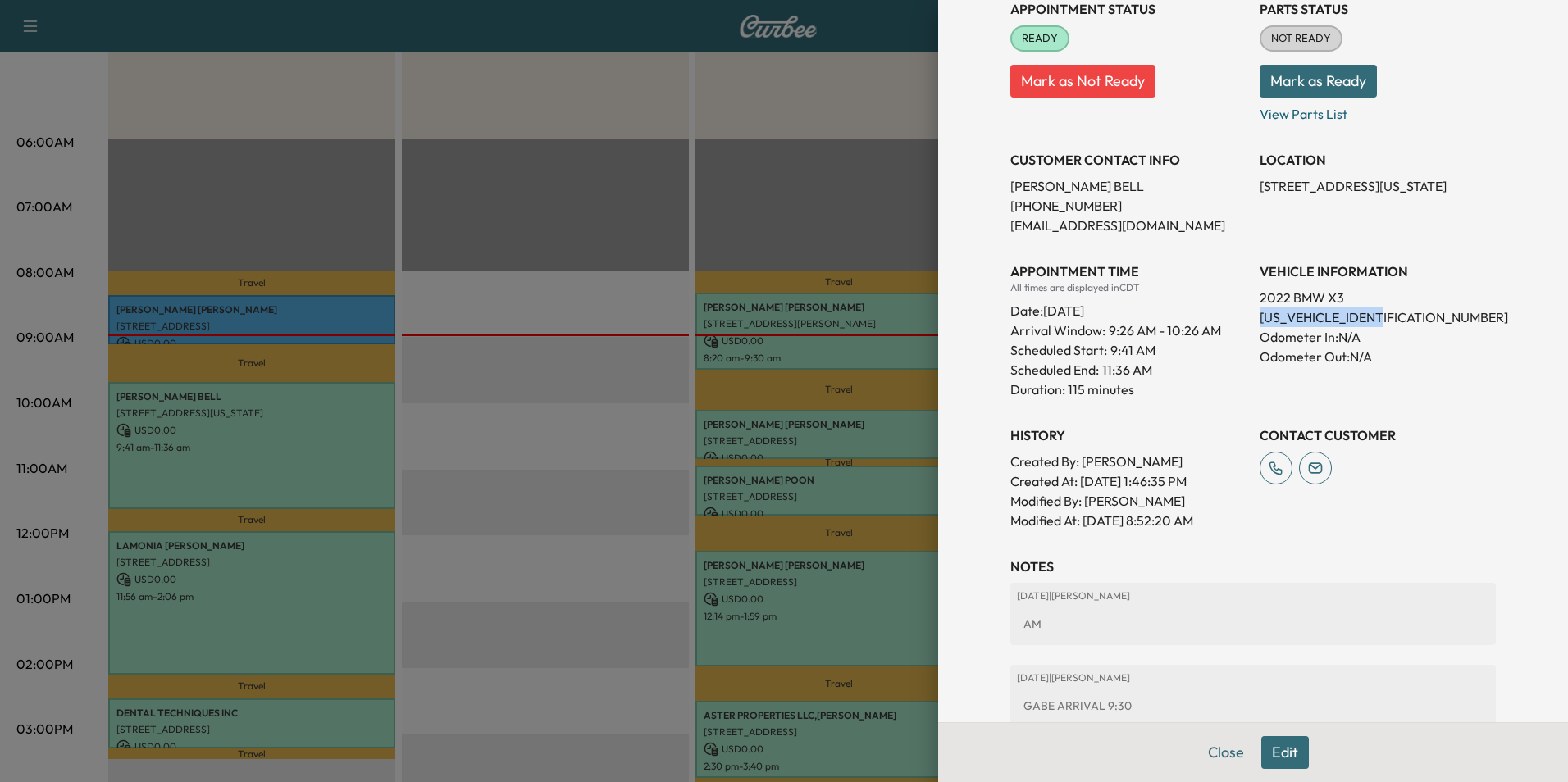
drag, startPoint x: 1383, startPoint y: 317, endPoint x: 1246, endPoint y: 318, distance: 137.0
click at [1246, 318] on div "Appointment Status READY Mark as Not Ready Parts Status NOT READY Mark as Ready…" at bounding box center [1253, 258] width 486 height 544
drag, startPoint x: 1246, startPoint y: 318, endPoint x: 1347, endPoint y: 318, distance: 101.0
copy p "[US_VEHICLE_IDENTIFICATION_NUMBER]"
drag, startPoint x: 1377, startPoint y: 181, endPoint x: 1246, endPoint y: 180, distance: 131.0
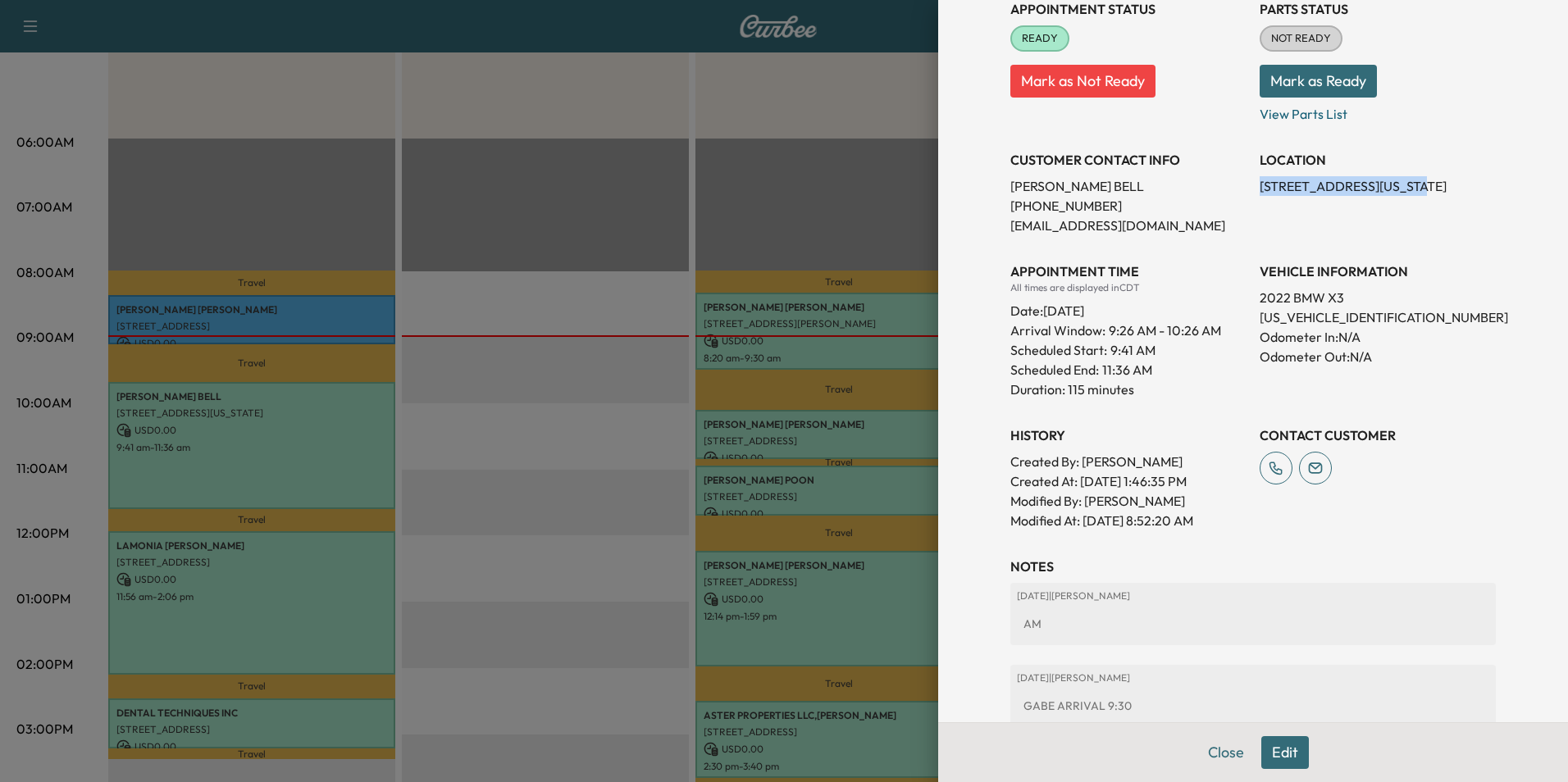
click at [1246, 180] on div "Appointment Status READY Mark as Not Ready Parts Status NOT READY Mark as Ready…" at bounding box center [1253, 258] width 486 height 544
drag, startPoint x: 1246, startPoint y: 180, endPoint x: 1310, endPoint y: 188, distance: 64.5
copy p "[STREET_ADDRESS]"
click at [1211, 746] on button "Close" at bounding box center [1226, 753] width 57 height 33
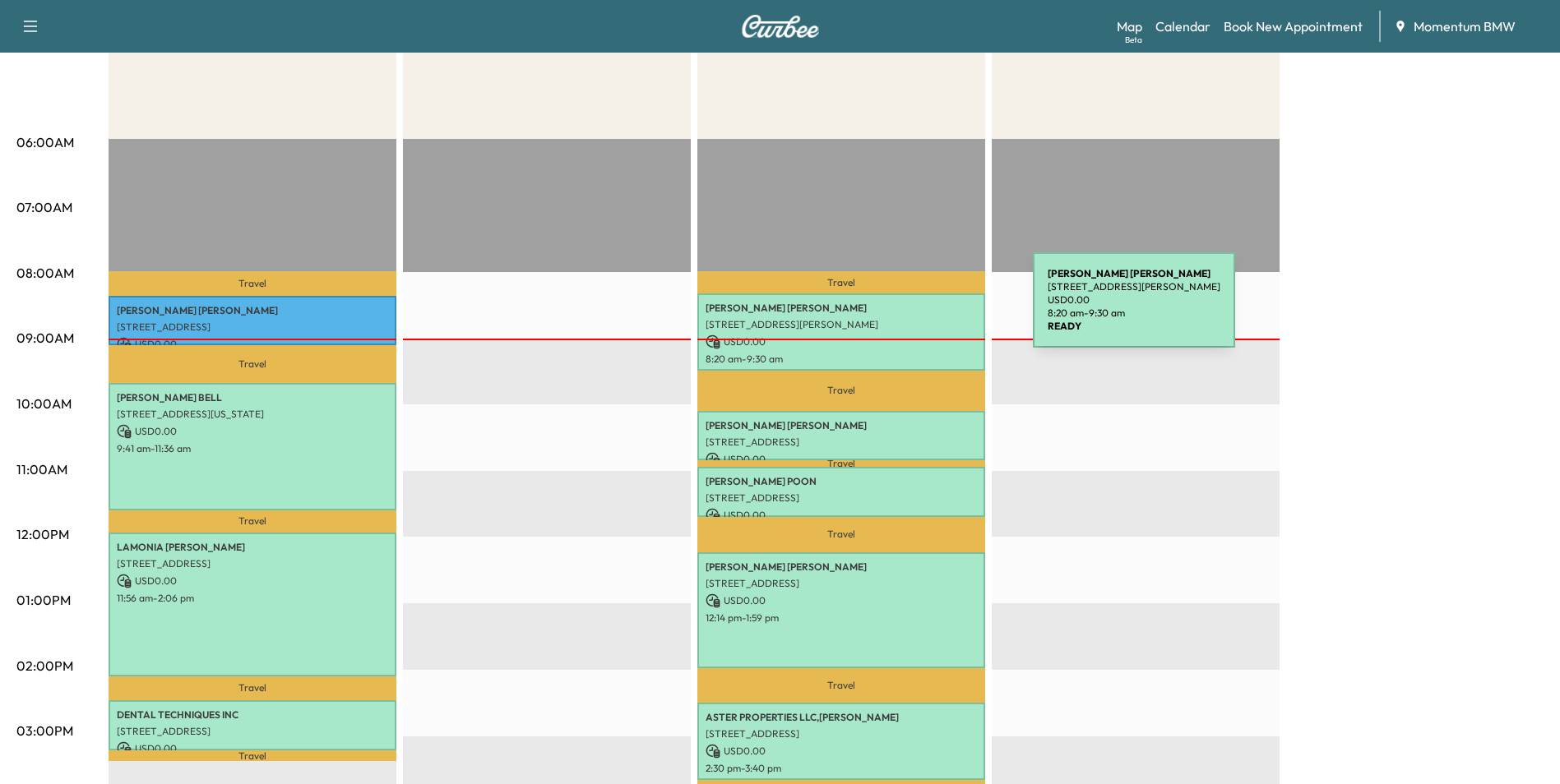
click at [910, 310] on p "[PERSON_NAME]" at bounding box center [841, 308] width 271 height 13
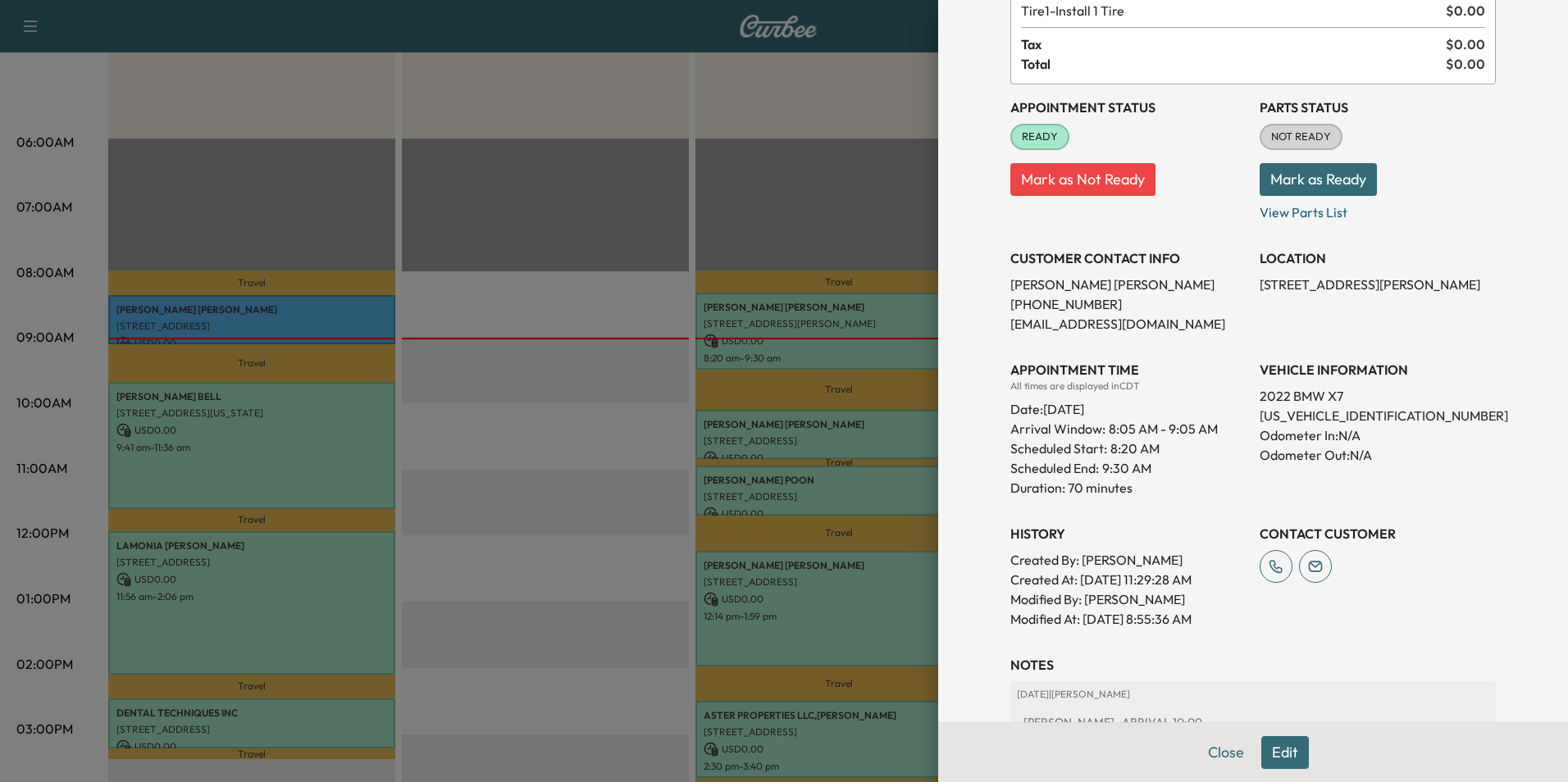
scroll to position [261, 0]
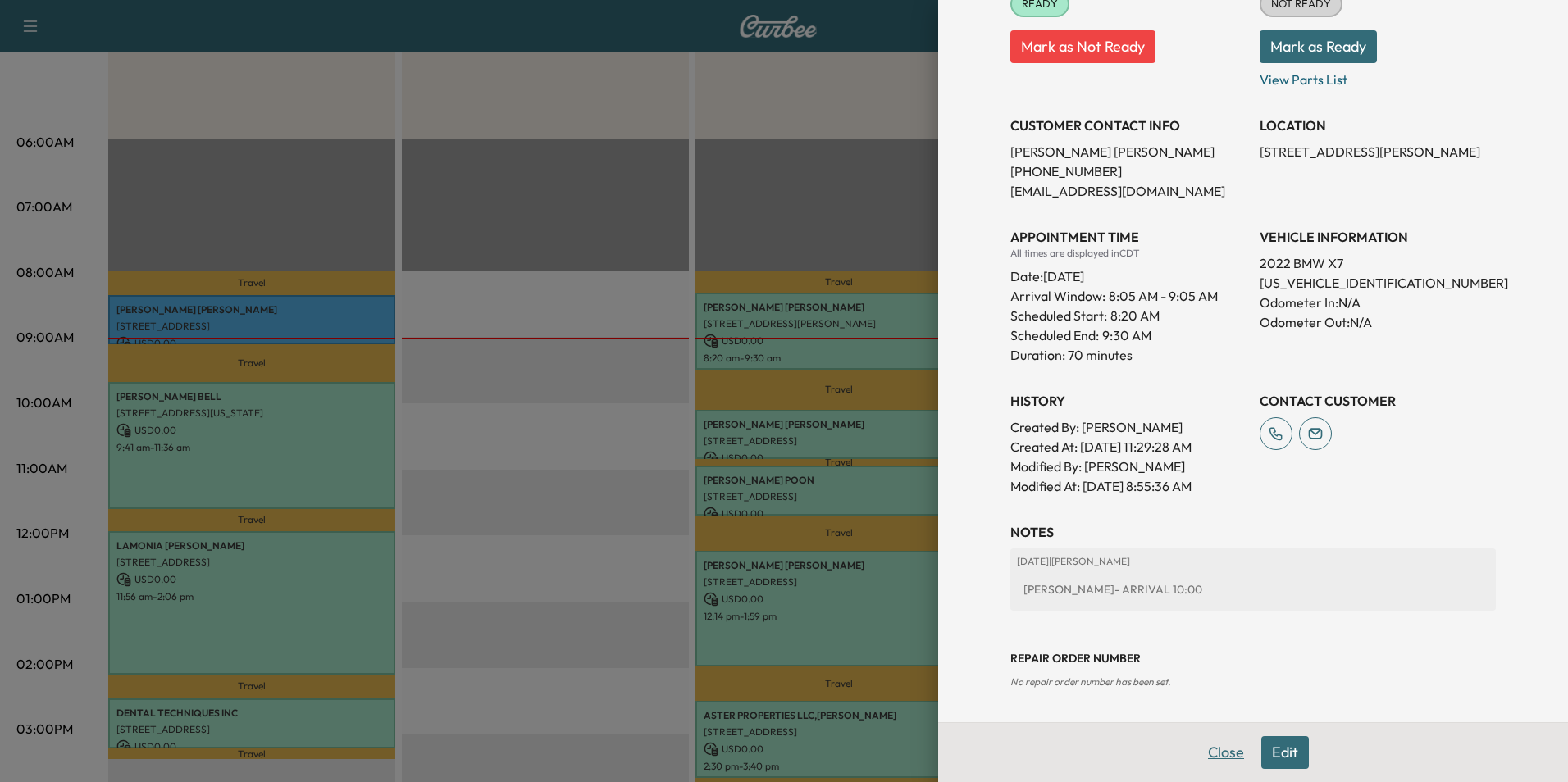
click at [1225, 754] on button "Close" at bounding box center [1226, 753] width 57 height 33
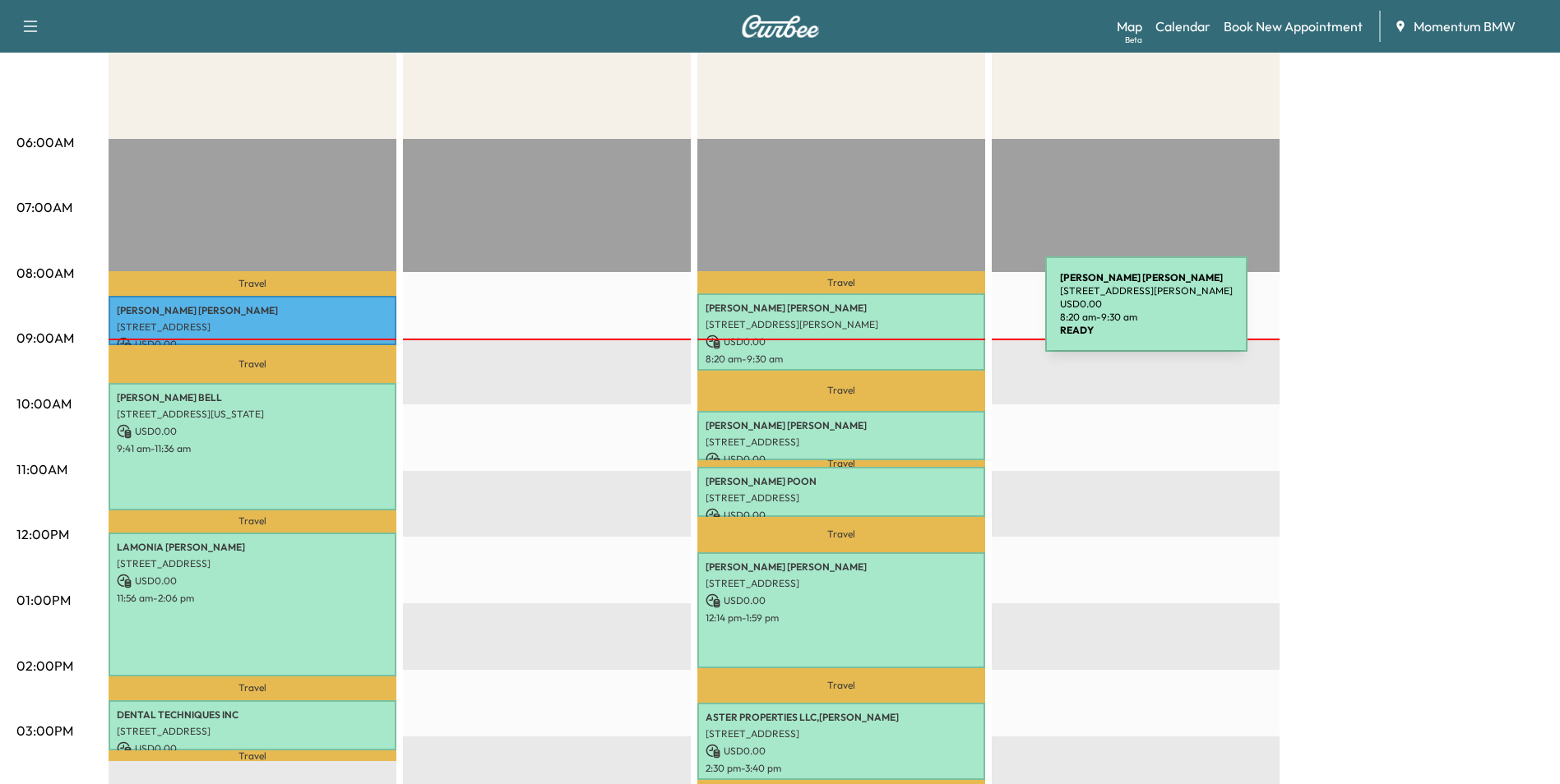
click at [924, 313] on div "[PERSON_NAME] [STREET_ADDRESS][PERSON_NAME] USD 0.00 8:20 am - 9:30 am" at bounding box center [841, 332] width 288 height 77
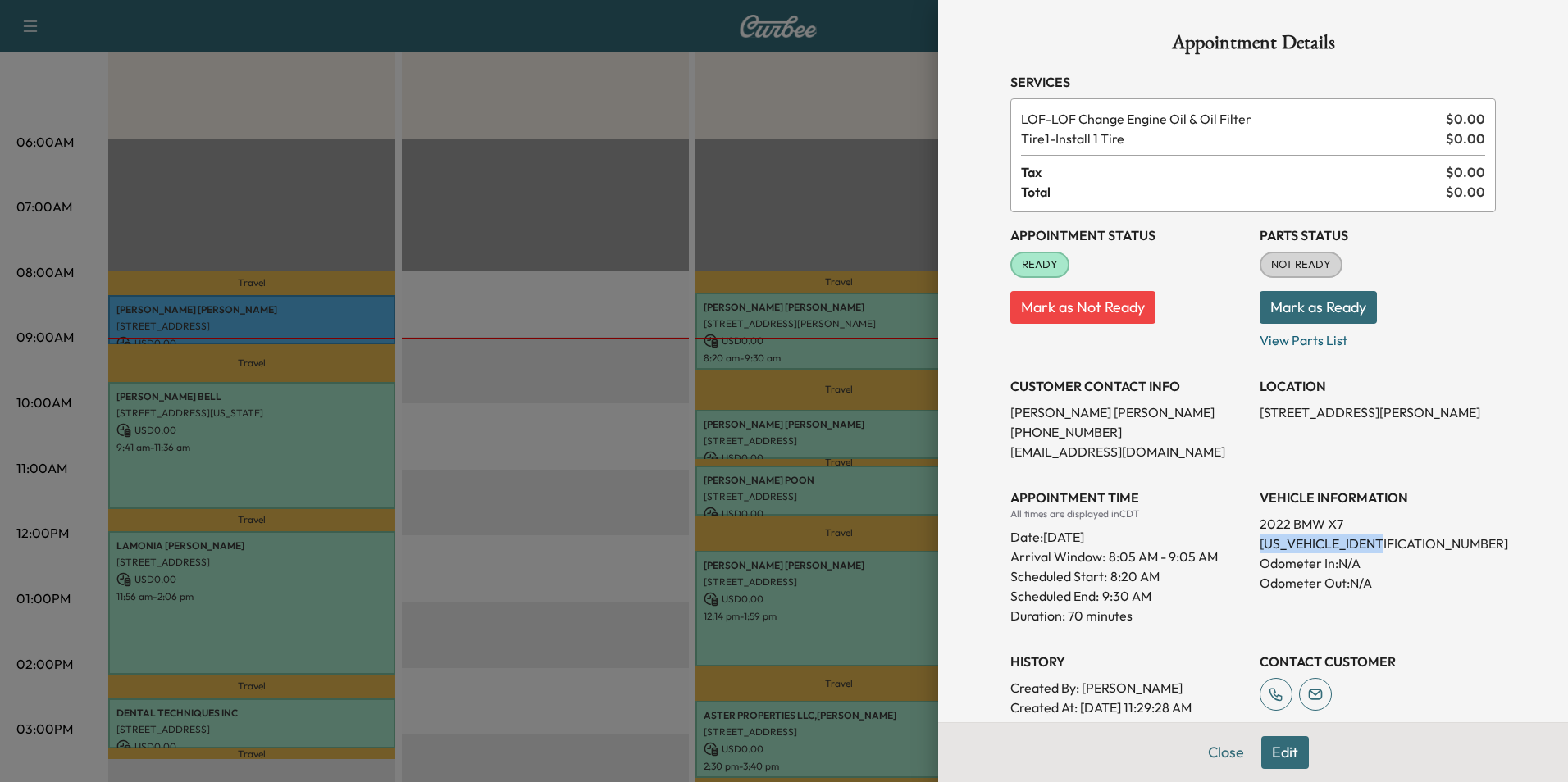
drag, startPoint x: 1388, startPoint y: 546, endPoint x: 1251, endPoint y: 538, distance: 137.2
click at [1259, 538] on p "[US_VEHICLE_IDENTIFICATION_NUMBER]" at bounding box center [1377, 544] width 236 height 20
drag, startPoint x: 1251, startPoint y: 538, endPoint x: 1344, endPoint y: 545, distance: 93.3
copy p "[US_VEHICLE_IDENTIFICATION_NUMBER]"
drag, startPoint x: 1377, startPoint y: 411, endPoint x: 1245, endPoint y: 414, distance: 132.0
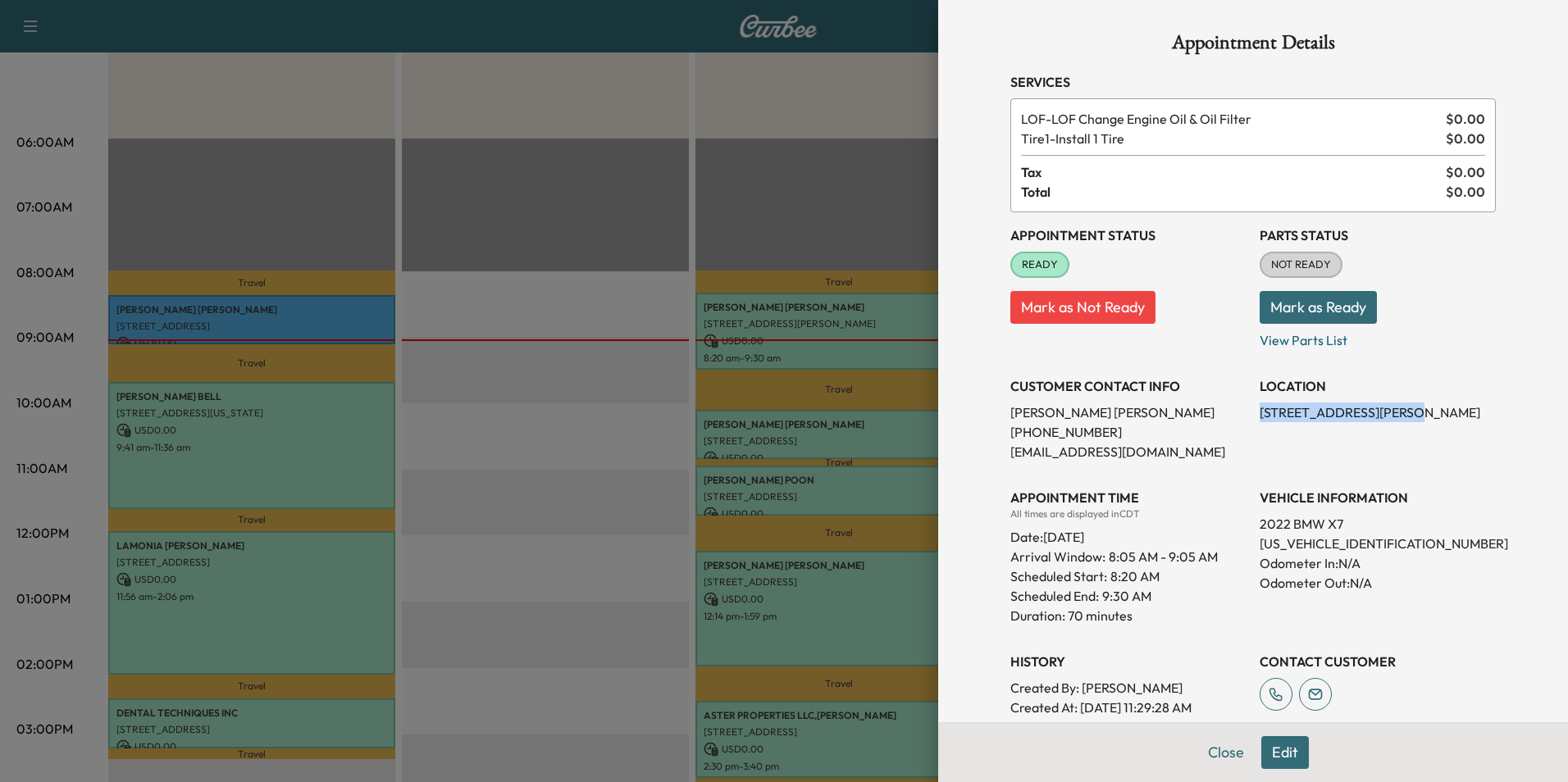
click at [1245, 414] on div "Appointment Status READY Mark as Not Ready Parts Status NOT READY Mark as Ready…" at bounding box center [1253, 485] width 486 height 544
drag, startPoint x: 1245, startPoint y: 414, endPoint x: 1348, endPoint y: 415, distance: 103.0
copy p "[STREET_ADDRESS][PERSON_NAME],"
